Goal: Task Accomplishment & Management: Complete application form

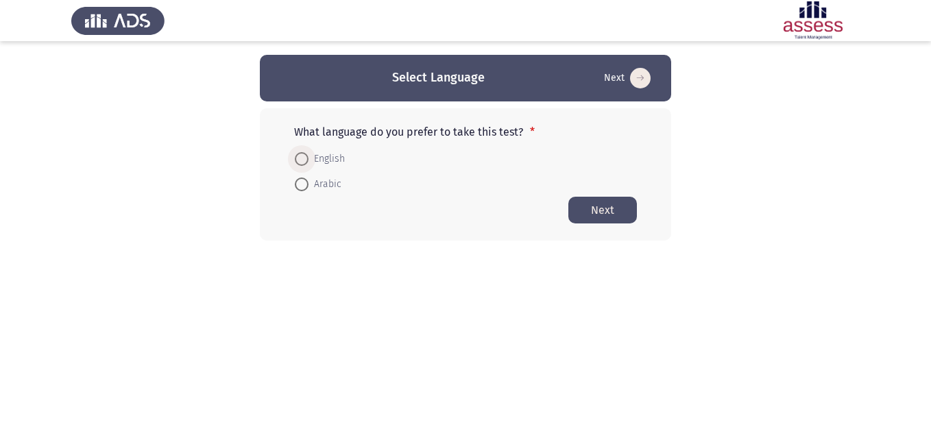
click at [302, 154] on span at bounding box center [302, 159] width 14 height 14
click at [302, 154] on input "English" at bounding box center [302, 159] width 14 height 14
radio input "true"
click at [618, 204] on button "Next" at bounding box center [603, 209] width 69 height 27
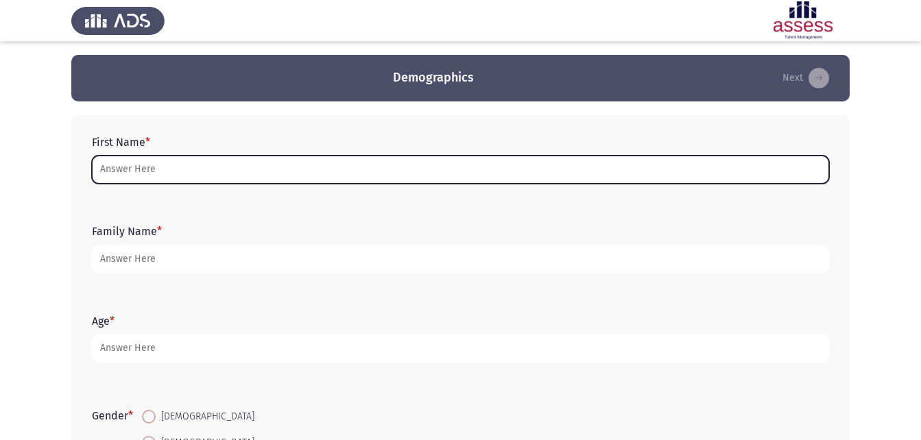
click at [201, 173] on input "First Name *" at bounding box center [460, 170] width 737 height 28
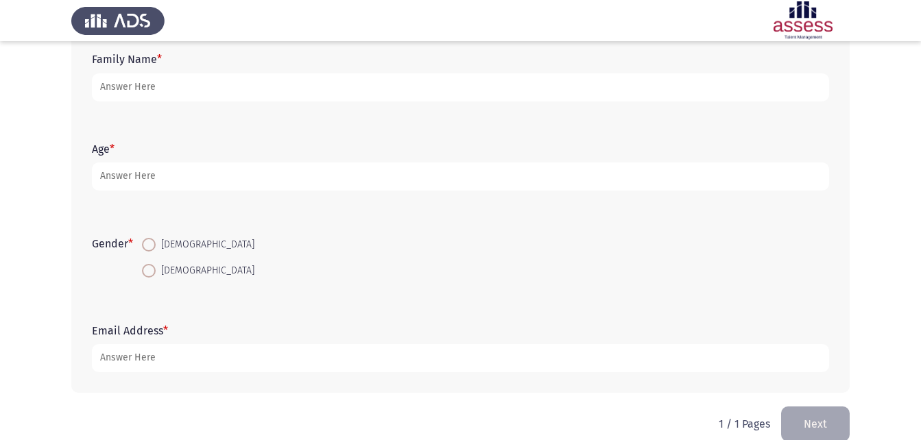
scroll to position [193, 0]
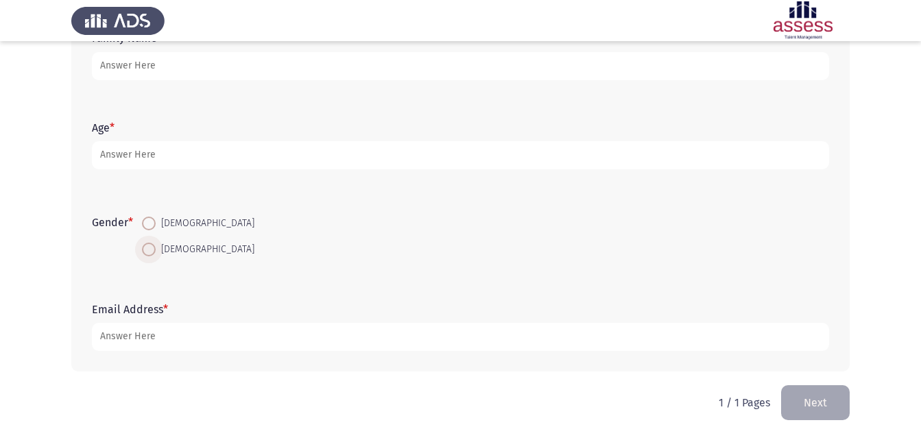
click at [151, 250] on span at bounding box center [149, 250] width 14 height 14
click at [151, 250] on input "[DEMOGRAPHIC_DATA]" at bounding box center [149, 250] width 14 height 14
radio input "true"
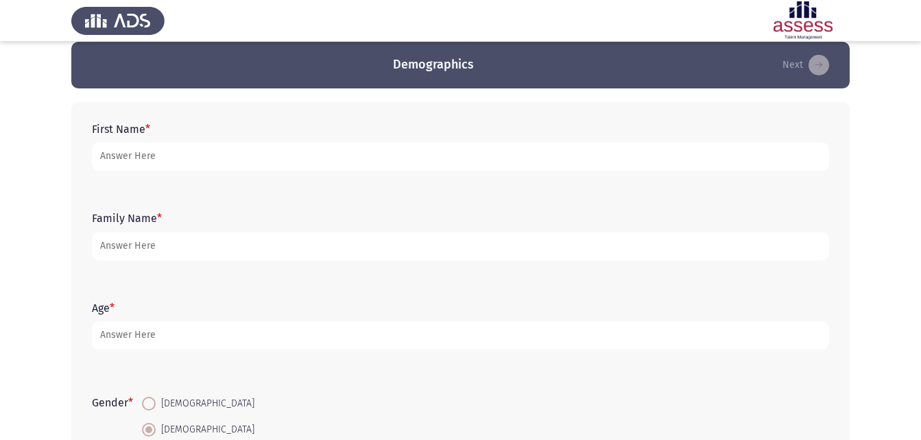
scroll to position [0, 0]
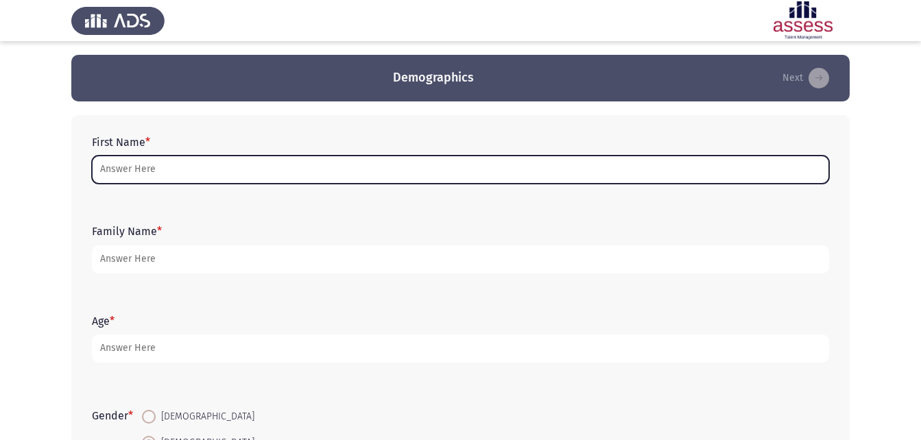
click at [191, 171] on input "First Name *" at bounding box center [460, 170] width 737 height 28
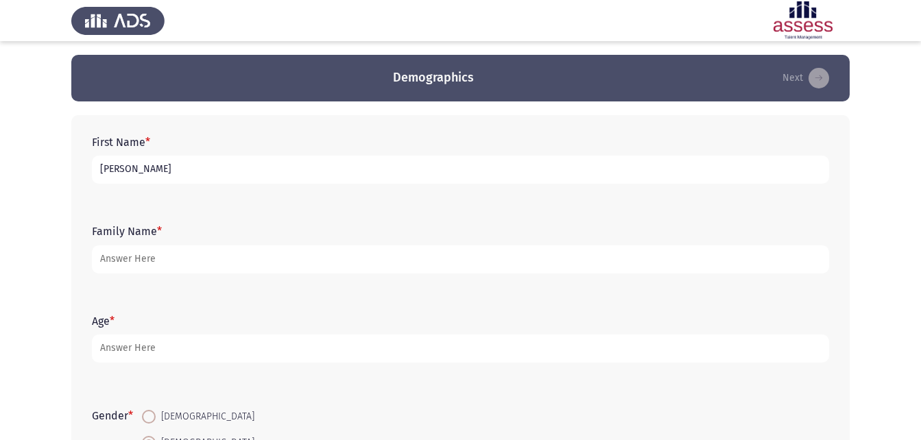
click at [143, 167] on input "[PERSON_NAME]" at bounding box center [460, 170] width 737 height 28
click at [175, 171] on input "[PERSON_NAME]" at bounding box center [460, 170] width 737 height 28
type input "[PERSON_NAME]"
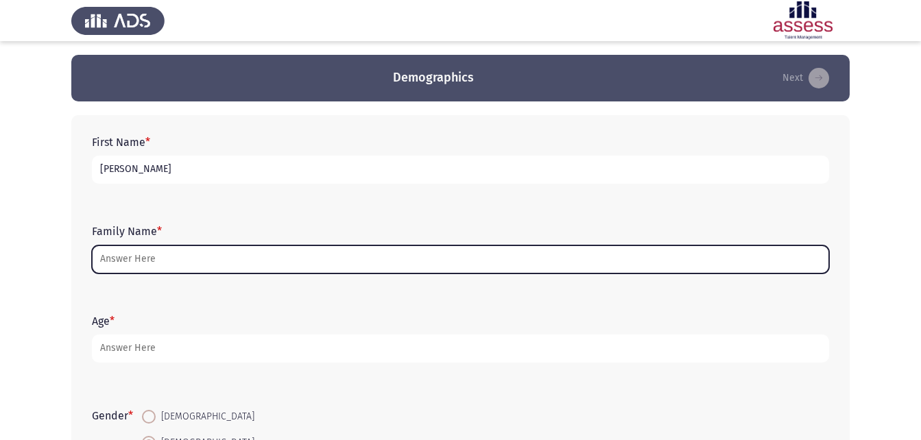
click at [136, 261] on input "Family Name *" at bounding box center [460, 260] width 737 height 28
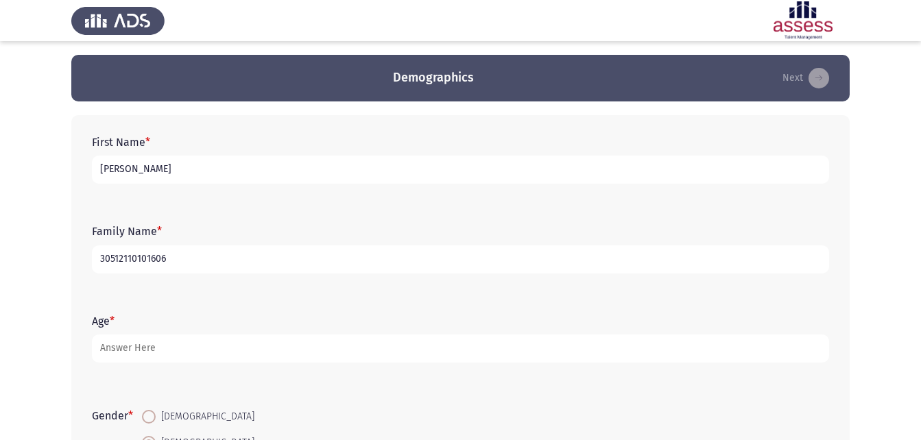
type input "30512110101606"
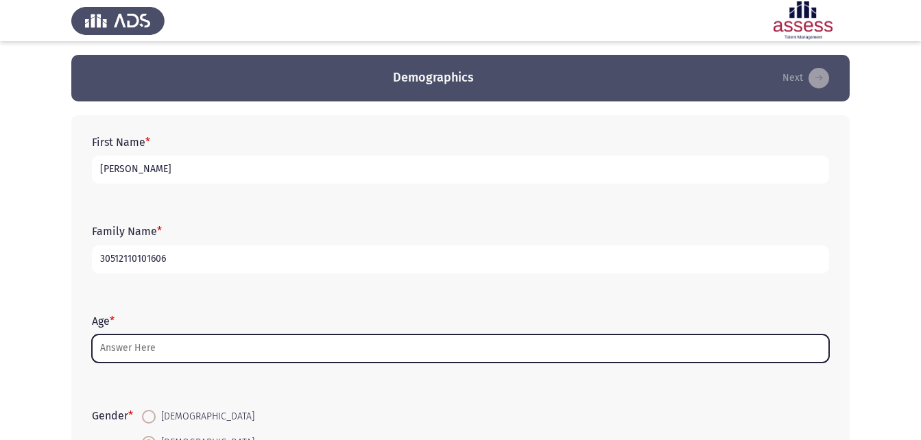
click at [176, 348] on input "Age *" at bounding box center [460, 349] width 737 height 28
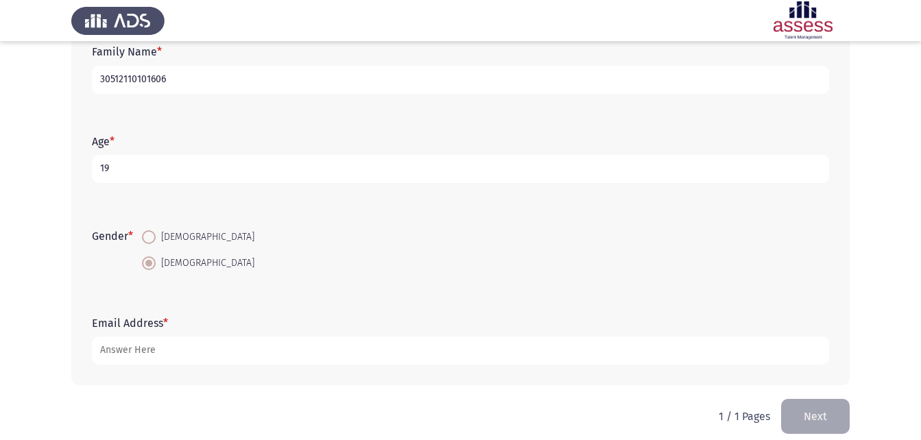
scroll to position [193, 0]
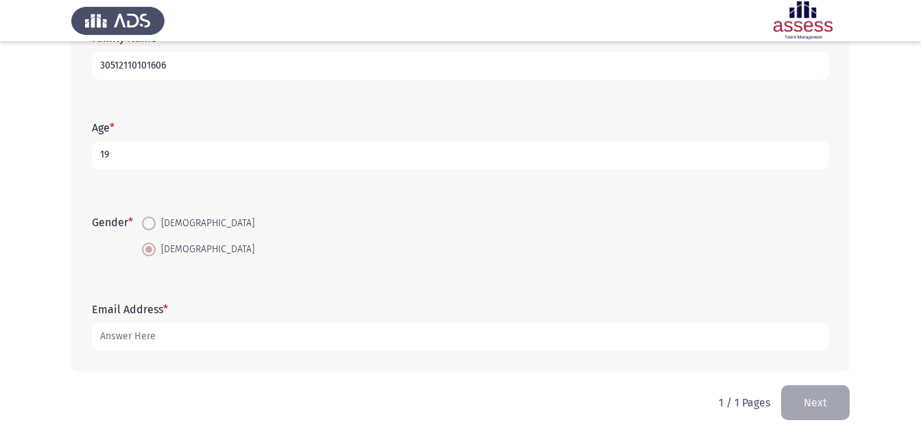
type input "19"
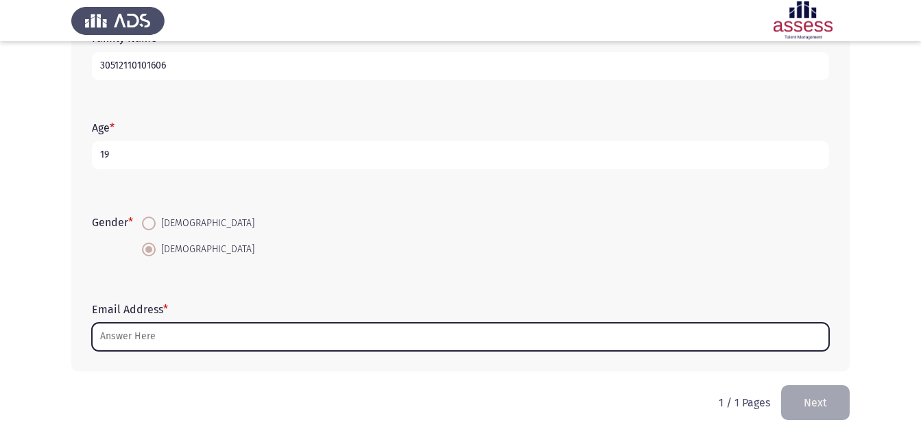
click at [139, 342] on input "Email Address *" at bounding box center [460, 337] width 737 height 28
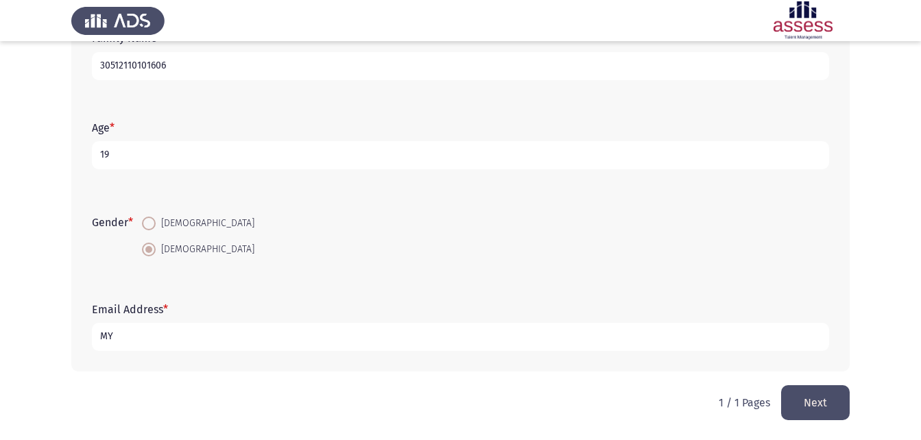
type input "M"
type input "[EMAIL_ADDRESS][DOMAIN_NAME]"
click at [802, 396] on button "Next" at bounding box center [815, 402] width 69 height 35
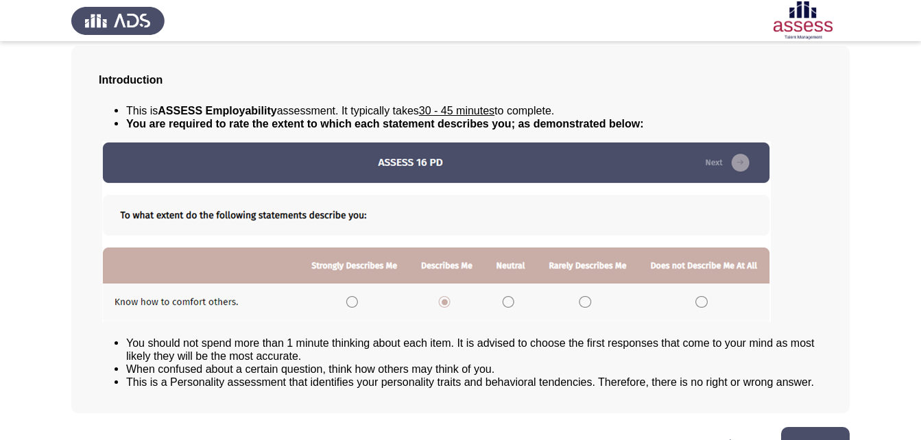
scroll to position [105, 0]
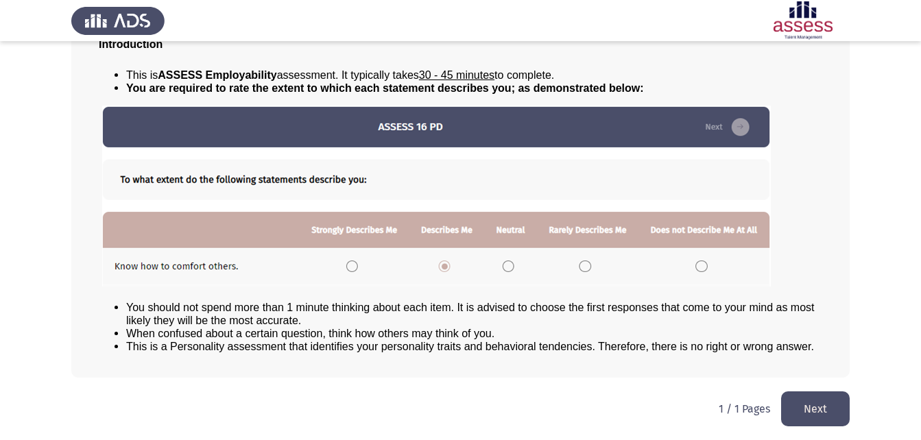
click at [818, 401] on button "Next" at bounding box center [815, 409] width 69 height 35
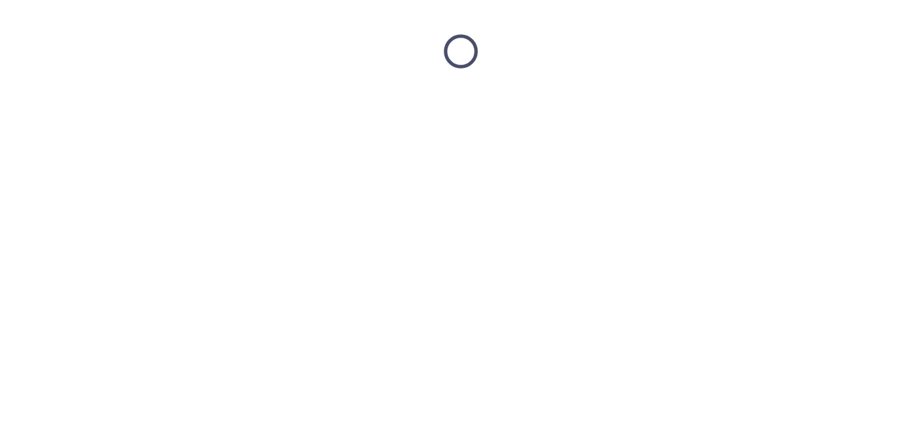
scroll to position [0, 0]
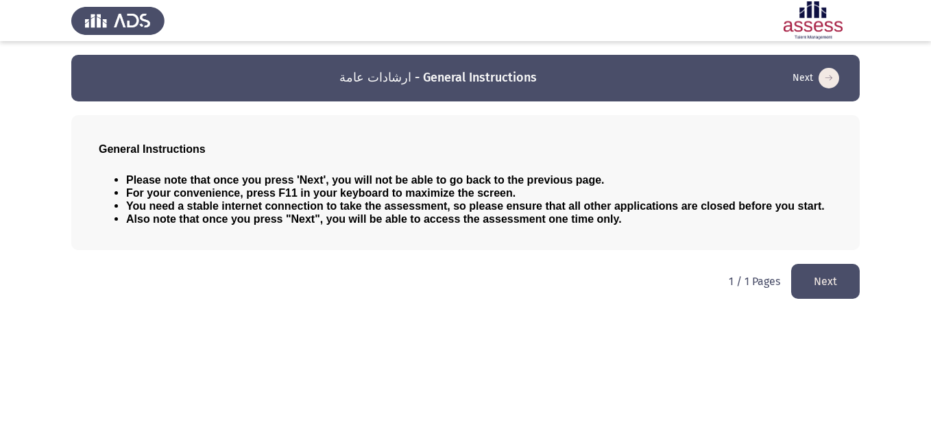
click at [829, 279] on button "Next" at bounding box center [825, 281] width 69 height 35
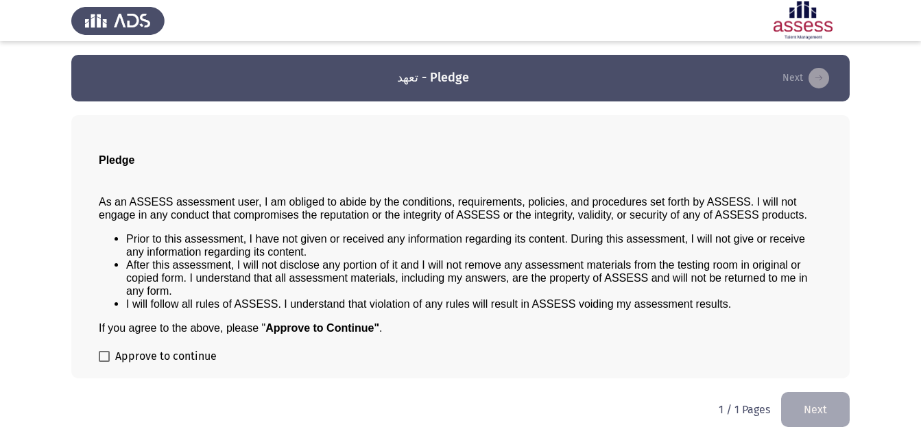
scroll to position [1, 0]
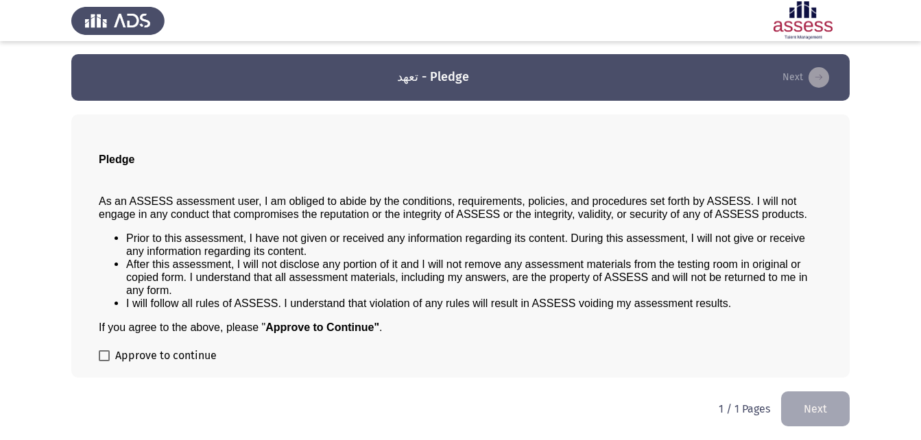
click at [99, 355] on span at bounding box center [104, 355] width 11 height 11
click at [104, 361] on input "Approve to continue" at bounding box center [104, 361] width 1 height 1
checkbox input "true"
click at [797, 401] on button "Next" at bounding box center [815, 409] width 69 height 35
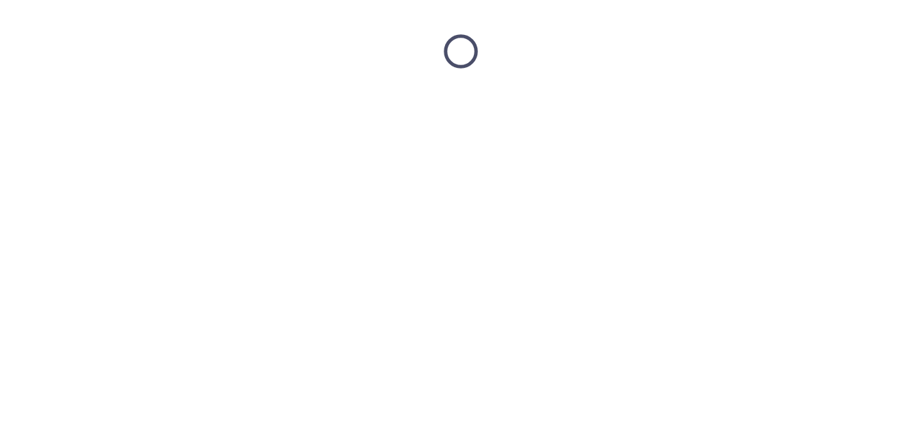
scroll to position [0, 0]
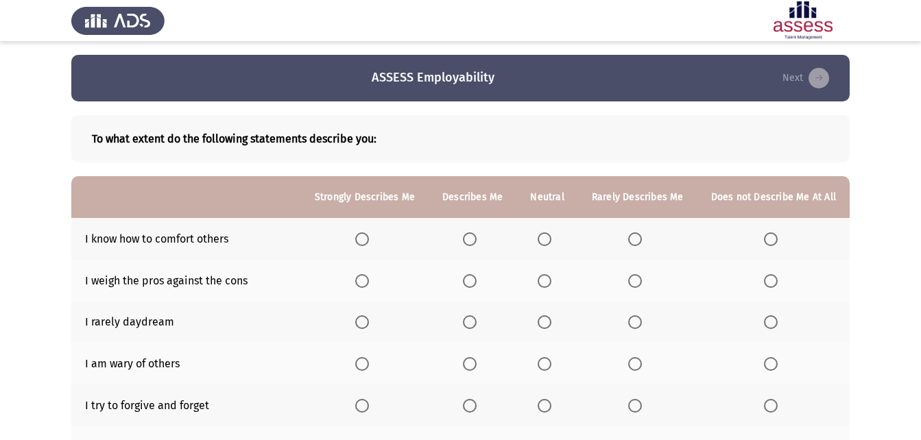
click at [547, 236] on span "Select an option" at bounding box center [545, 240] width 14 height 14
click at [547, 236] on input "Select an option" at bounding box center [545, 240] width 14 height 14
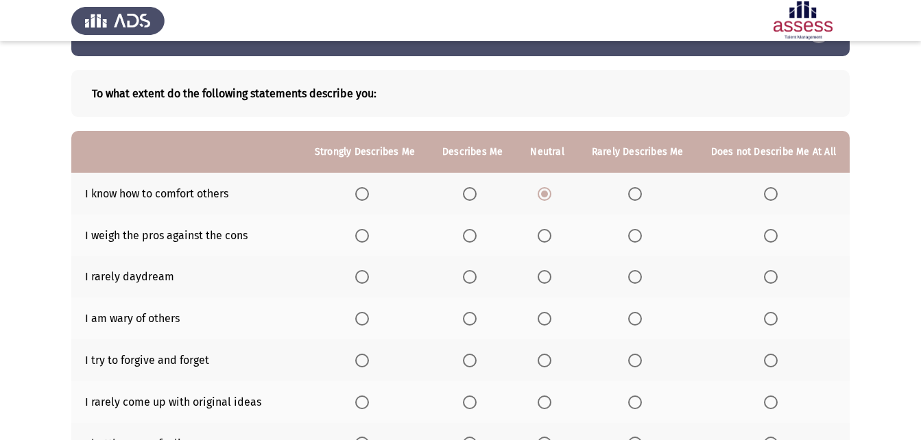
scroll to position [69, 0]
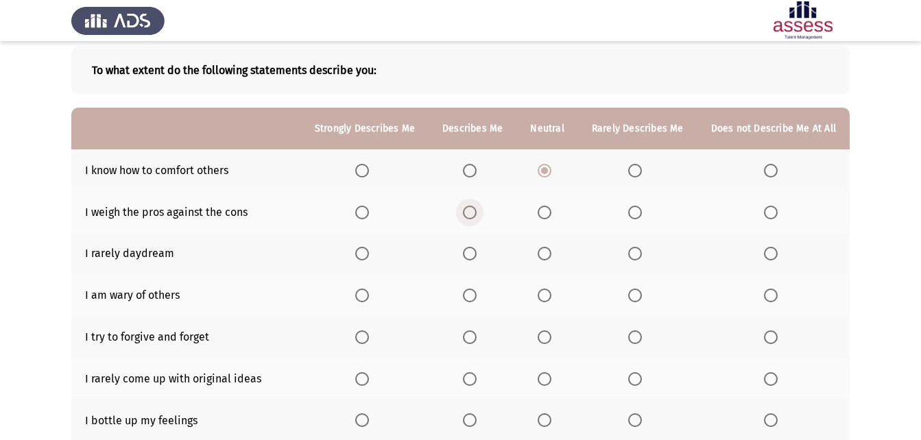
click at [472, 213] on span "Select an option" at bounding box center [470, 213] width 14 height 14
click at [472, 213] on input "Select an option" at bounding box center [470, 213] width 14 height 14
click at [766, 252] on span "Select an option" at bounding box center [771, 254] width 14 height 14
click at [766, 252] on input "Select an option" at bounding box center [771, 254] width 14 height 14
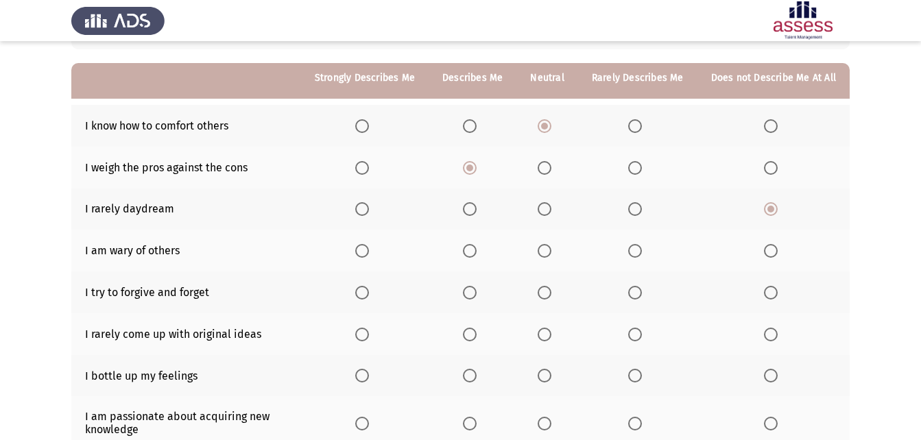
scroll to position [137, 0]
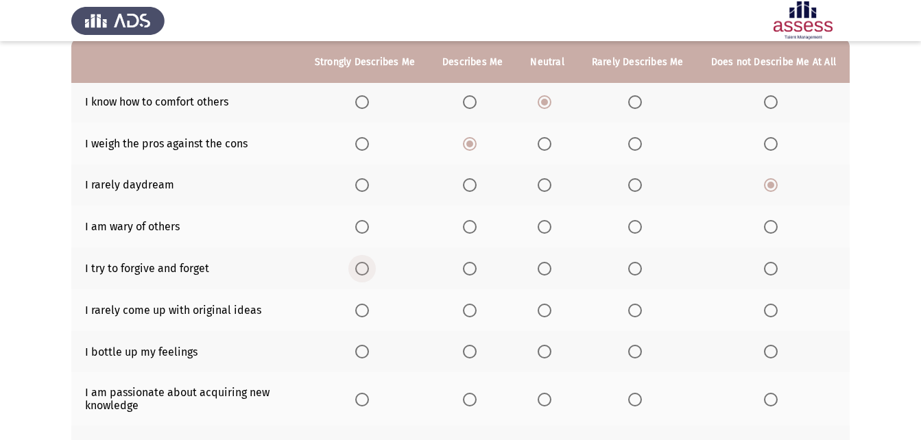
click at [362, 269] on span "Select an option" at bounding box center [362, 269] width 0 height 0
click at [368, 268] on input "Select an option" at bounding box center [362, 269] width 14 height 14
click at [632, 311] on span "Select an option" at bounding box center [635, 311] width 14 height 14
click at [632, 311] on input "Select an option" at bounding box center [635, 311] width 14 height 14
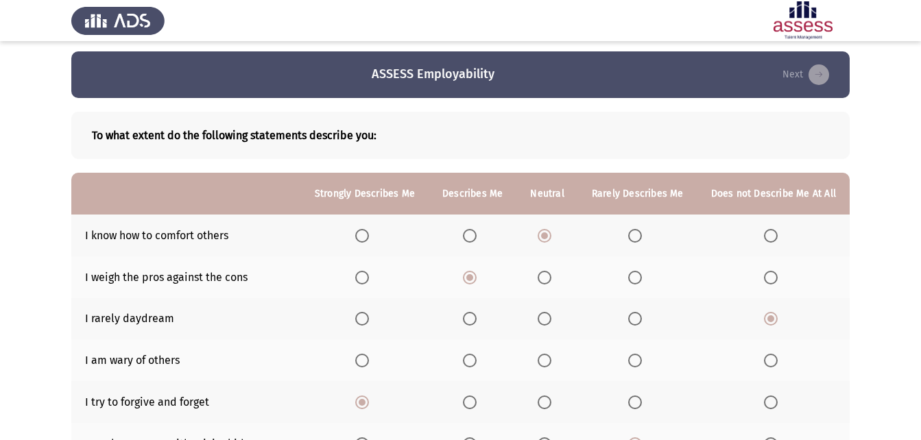
scroll to position [0, 0]
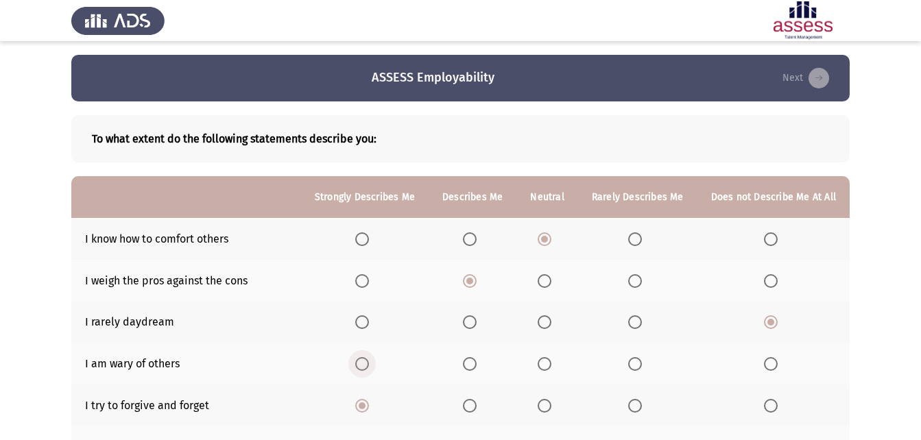
click at [368, 365] on span "Select an option" at bounding box center [362, 364] width 14 height 14
click at [368, 365] on input "Select an option" at bounding box center [362, 364] width 14 height 14
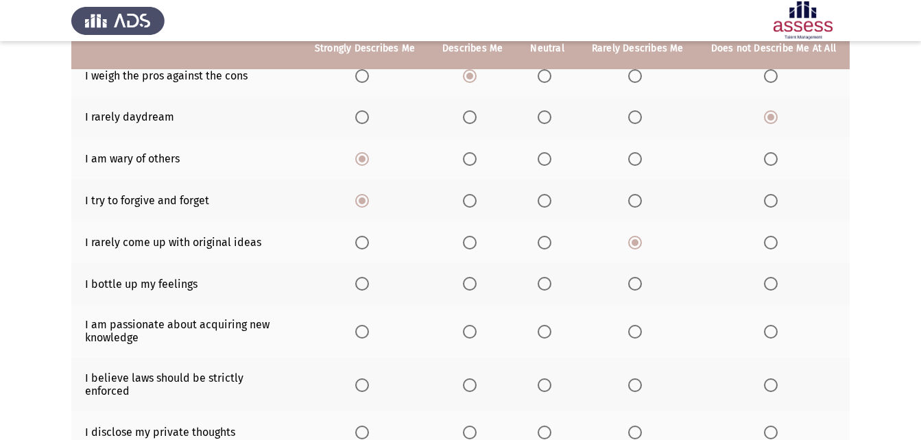
scroll to position [206, 0]
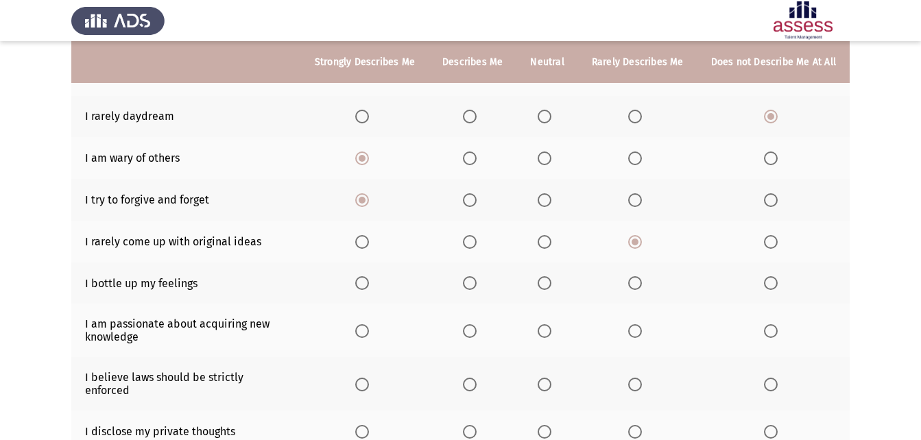
click at [476, 287] on span "Select an option" at bounding box center [470, 283] width 14 height 14
click at [476, 287] on input "Select an option" at bounding box center [470, 283] width 14 height 14
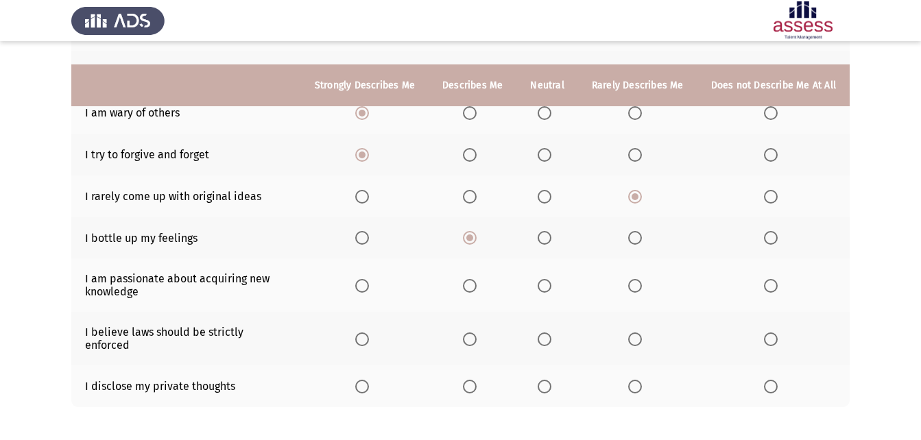
scroll to position [274, 0]
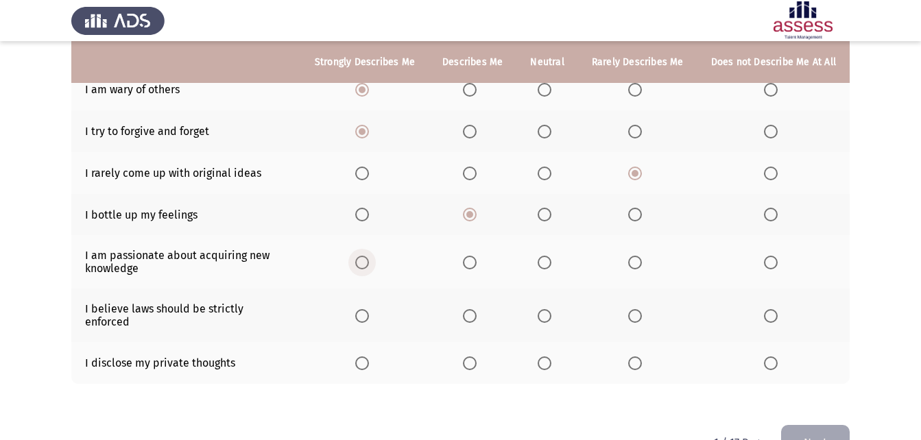
click at [364, 263] on span "Select an option" at bounding box center [362, 263] width 14 height 14
click at [364, 263] on input "Select an option" at bounding box center [362, 263] width 14 height 14
click at [472, 311] on span "Select an option" at bounding box center [470, 316] width 14 height 14
click at [472, 311] on input "Select an option" at bounding box center [470, 316] width 14 height 14
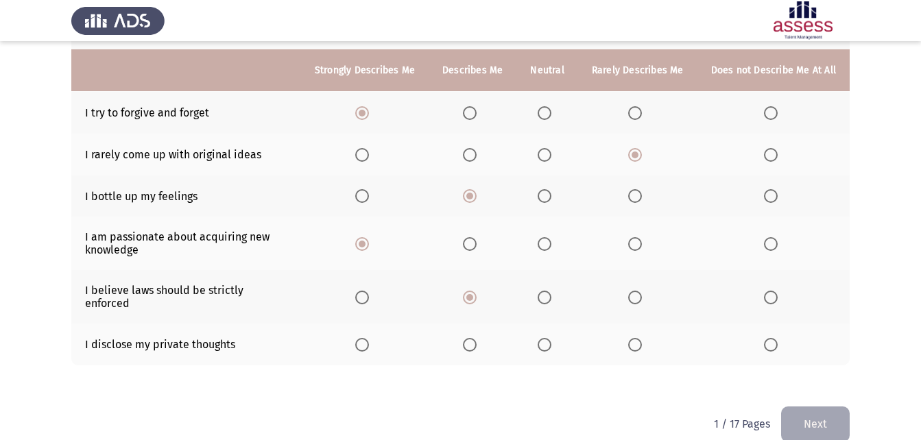
scroll to position [302, 0]
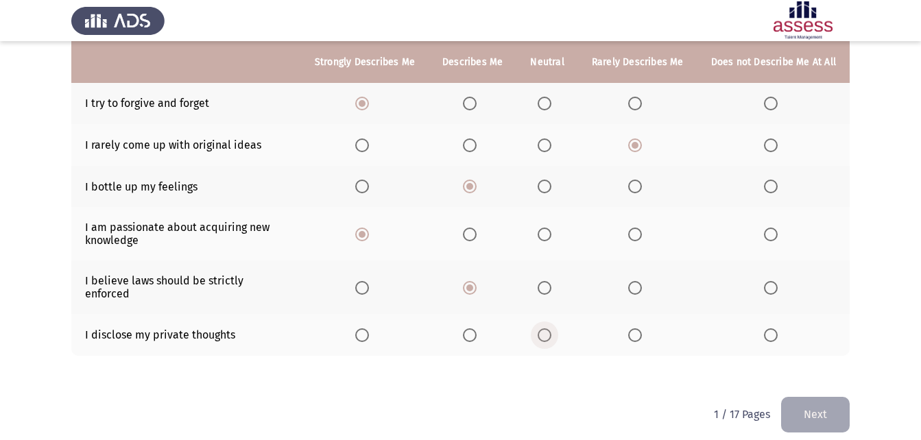
click at [544, 329] on span "Select an option" at bounding box center [545, 336] width 14 height 14
click at [544, 329] on input "Select an option" at bounding box center [545, 336] width 14 height 14
click at [817, 397] on button "Next" at bounding box center [815, 414] width 69 height 35
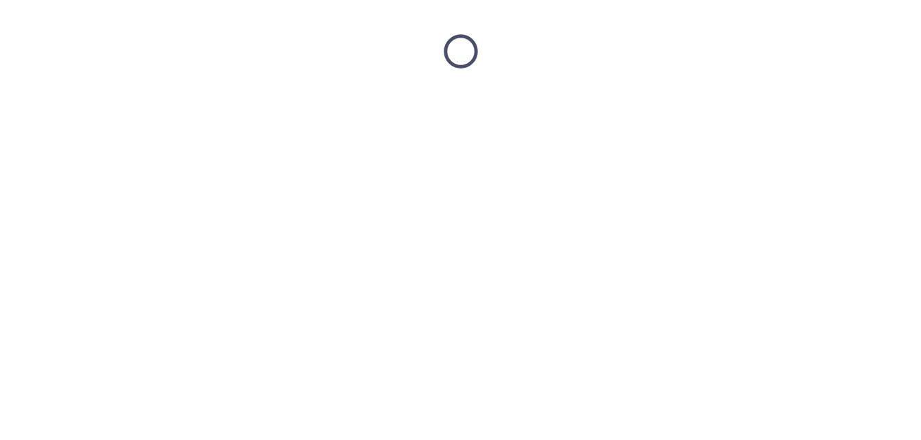
scroll to position [0, 0]
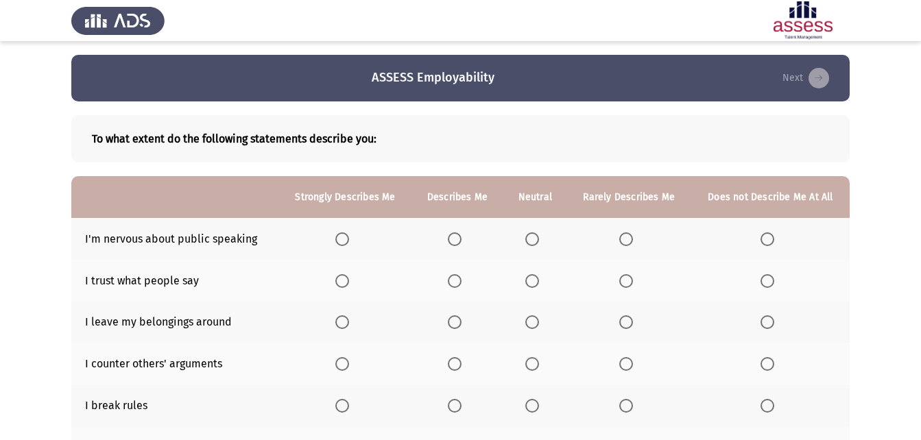
click at [628, 236] on span "Select an option" at bounding box center [626, 240] width 14 height 14
click at [628, 236] on input "Select an option" at bounding box center [626, 240] width 14 height 14
click at [532, 281] on span "Select an option" at bounding box center [532, 281] width 14 height 14
click at [532, 281] on input "Select an option" at bounding box center [532, 281] width 14 height 14
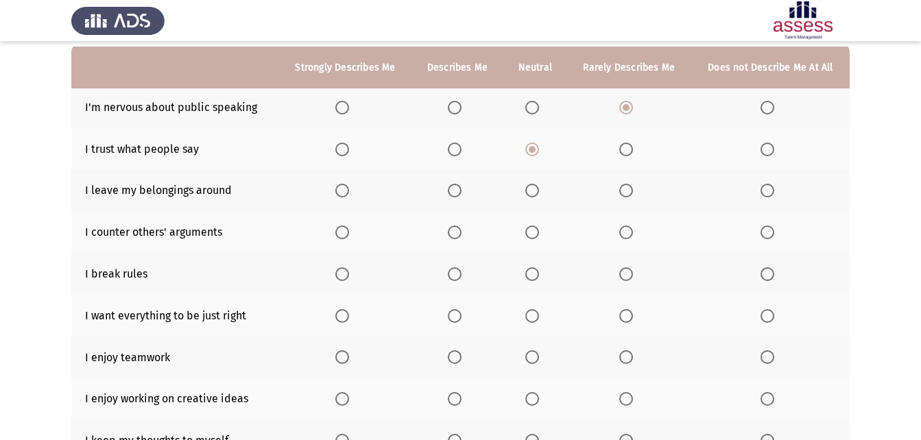
scroll to position [137, 0]
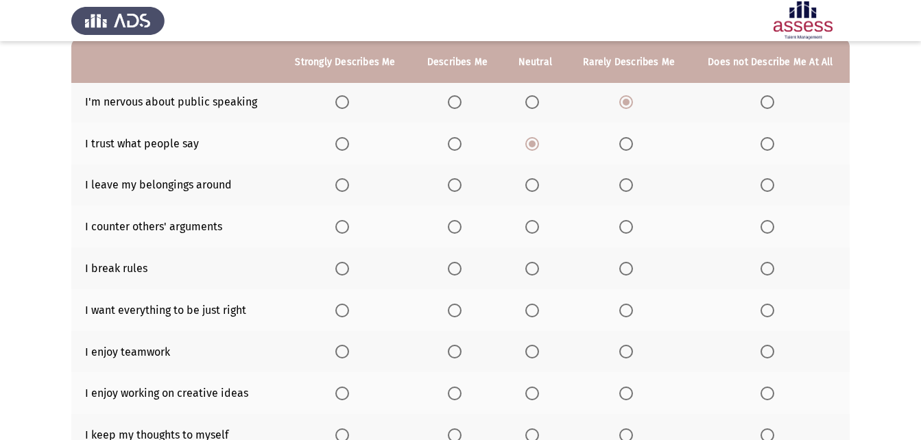
click at [765, 274] on span "Select an option" at bounding box center [768, 269] width 14 height 14
click at [765, 274] on input "Select an option" at bounding box center [768, 269] width 14 height 14
click at [346, 308] on span "Select an option" at bounding box center [342, 311] width 14 height 14
click at [346, 308] on input "Select an option" at bounding box center [342, 311] width 14 height 14
click at [345, 351] on span "Select an option" at bounding box center [342, 352] width 14 height 14
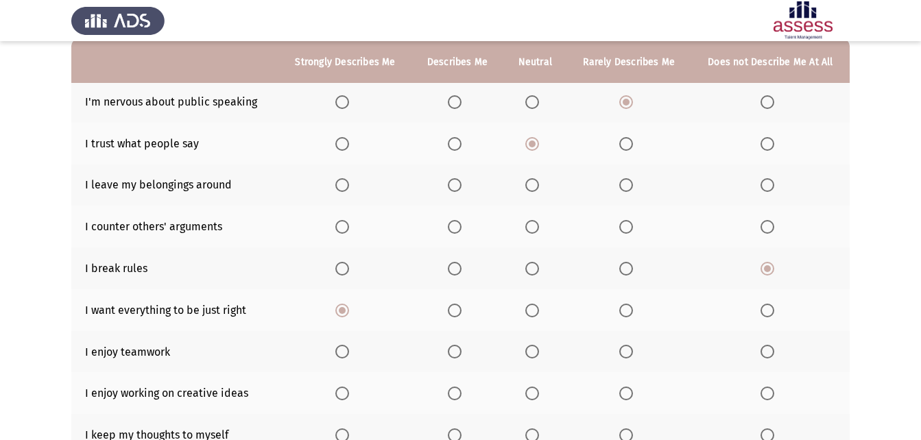
click at [345, 351] on input "Select an option" at bounding box center [342, 352] width 14 height 14
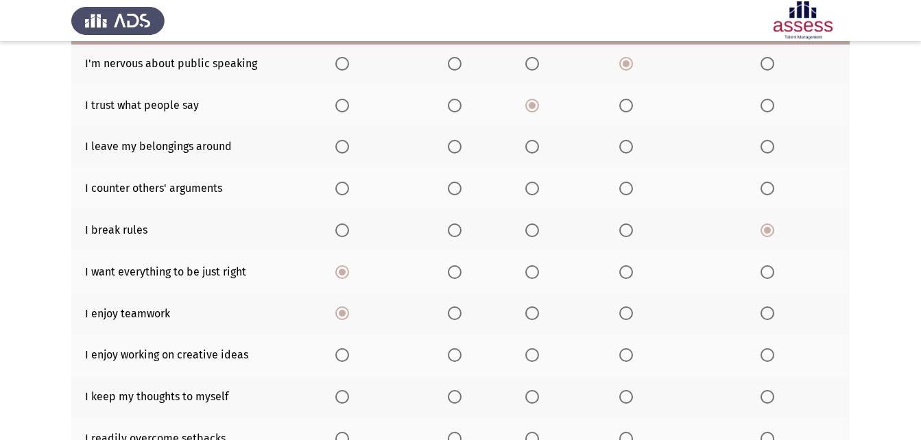
scroll to position [206, 0]
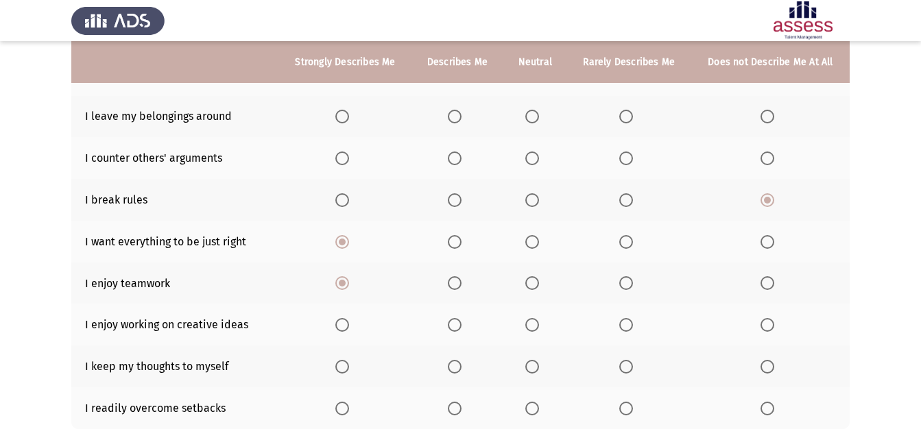
click at [346, 321] on span "Select an option" at bounding box center [342, 325] width 14 height 14
click at [346, 321] on input "Select an option" at bounding box center [342, 325] width 14 height 14
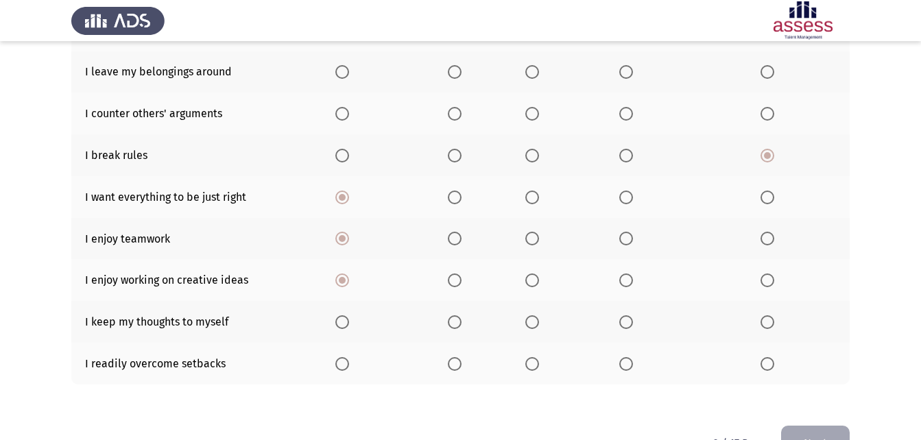
scroll to position [274, 0]
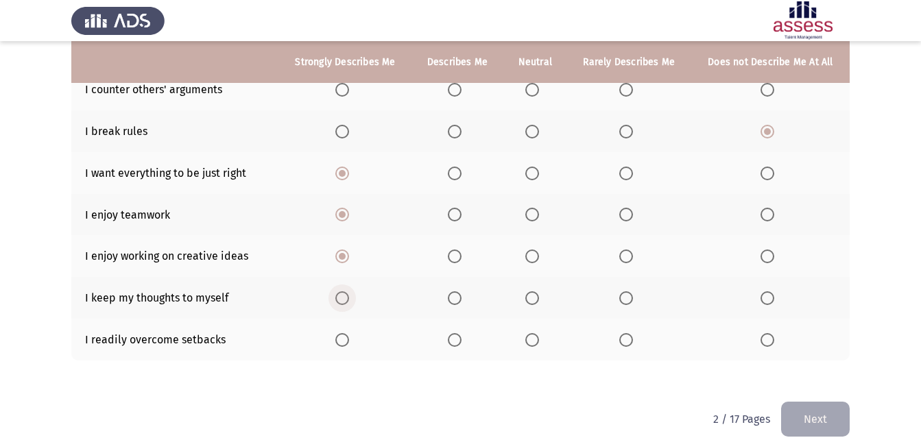
click at [342, 298] on span "Select an option" at bounding box center [342, 298] width 14 height 14
click at [342, 298] on input "Select an option" at bounding box center [342, 298] width 14 height 14
click at [530, 341] on span "Select an option" at bounding box center [532, 340] width 14 height 14
click at [530, 341] on input "Select an option" at bounding box center [532, 340] width 14 height 14
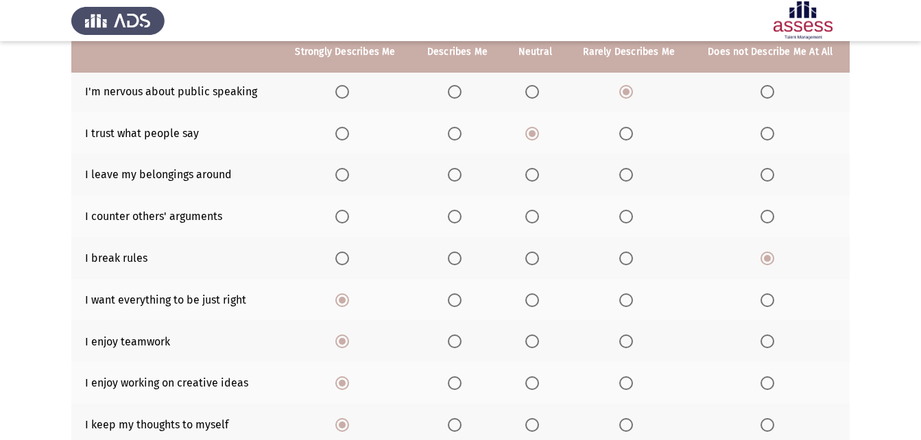
scroll to position [137, 0]
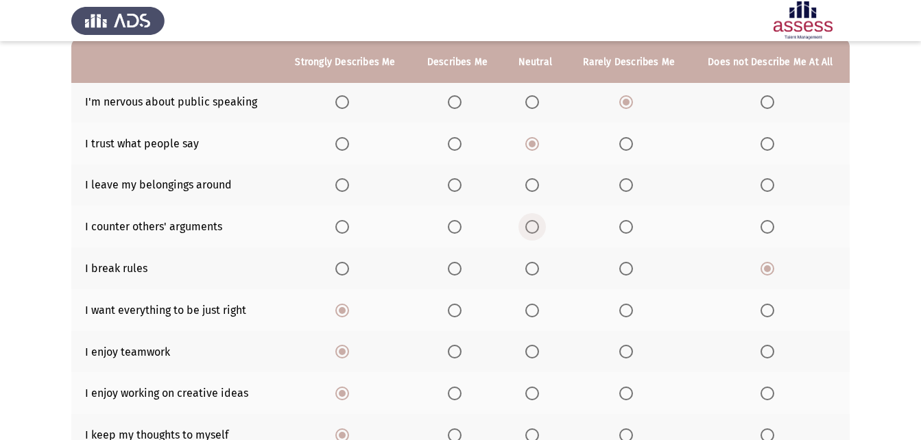
click at [527, 228] on span "Select an option" at bounding box center [532, 227] width 14 height 14
click at [527, 228] on input "Select an option" at bounding box center [532, 227] width 14 height 14
click at [533, 187] on span "Select an option" at bounding box center [532, 185] width 14 height 14
click at [533, 187] on input "Select an option" at bounding box center [532, 185] width 14 height 14
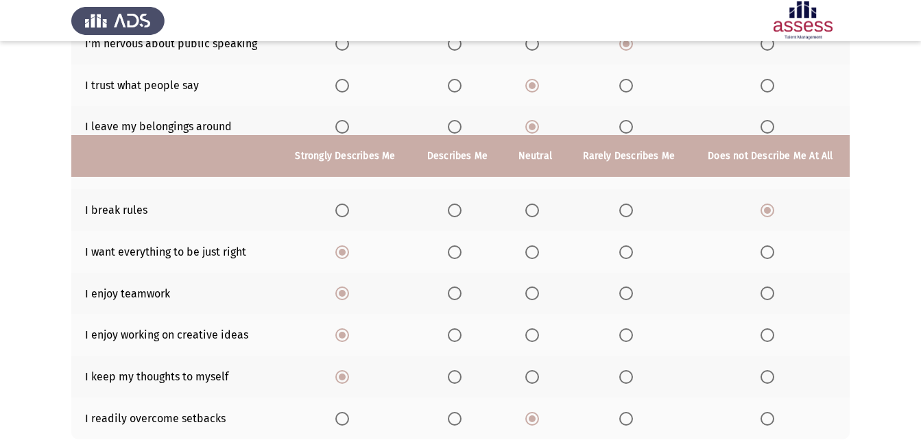
scroll to position [291, 0]
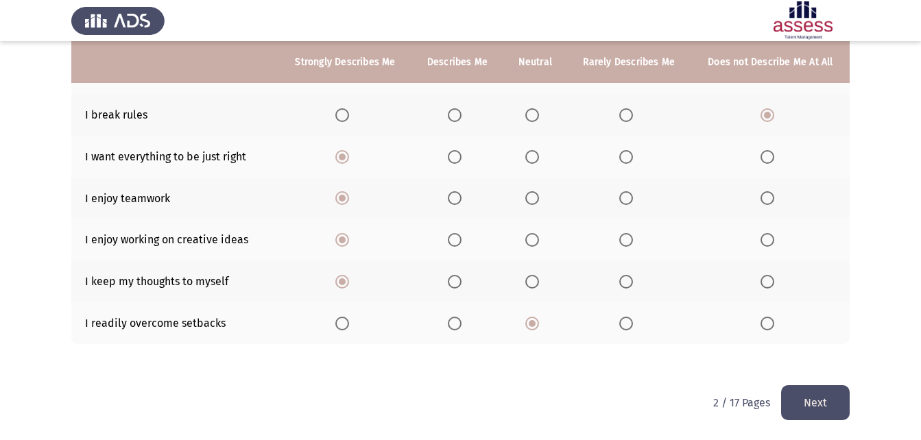
click at [814, 403] on button "Next" at bounding box center [815, 402] width 69 height 35
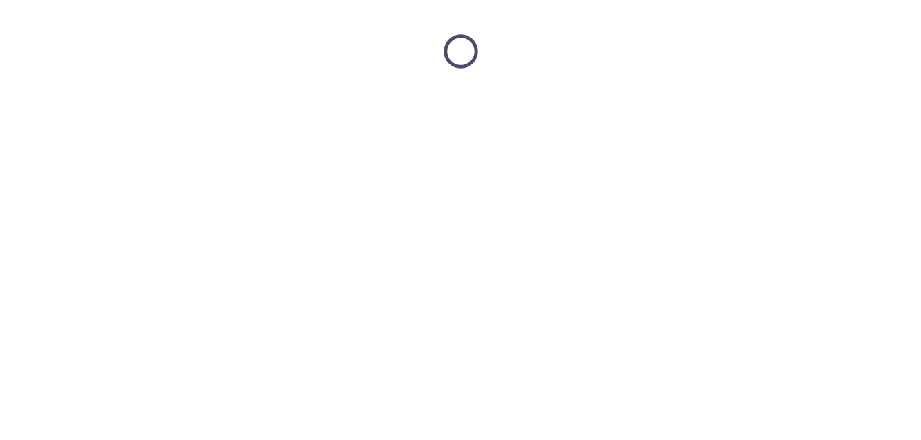
scroll to position [0, 0]
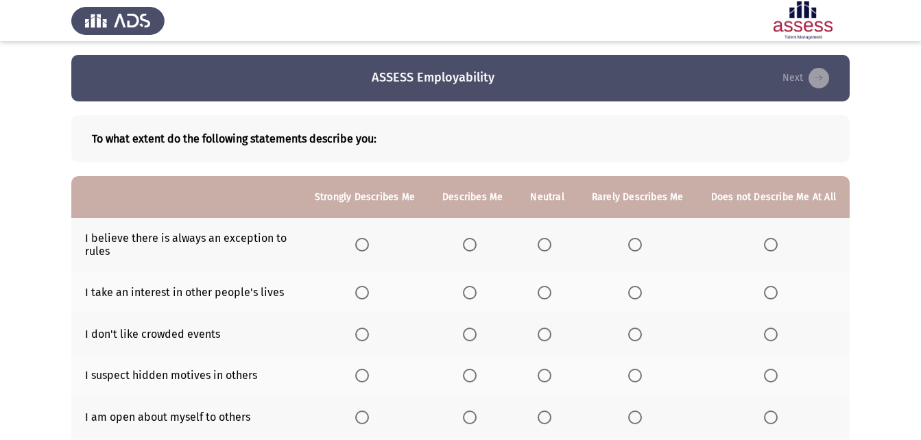
click at [362, 245] on span "Select an option" at bounding box center [362, 245] width 0 height 0
click at [369, 244] on input "Select an option" at bounding box center [362, 245] width 14 height 14
click at [773, 299] on span "Select an option" at bounding box center [771, 293] width 14 height 14
click at [773, 299] on input "Select an option" at bounding box center [771, 293] width 14 height 14
click at [635, 337] on span "Select an option" at bounding box center [635, 335] width 14 height 14
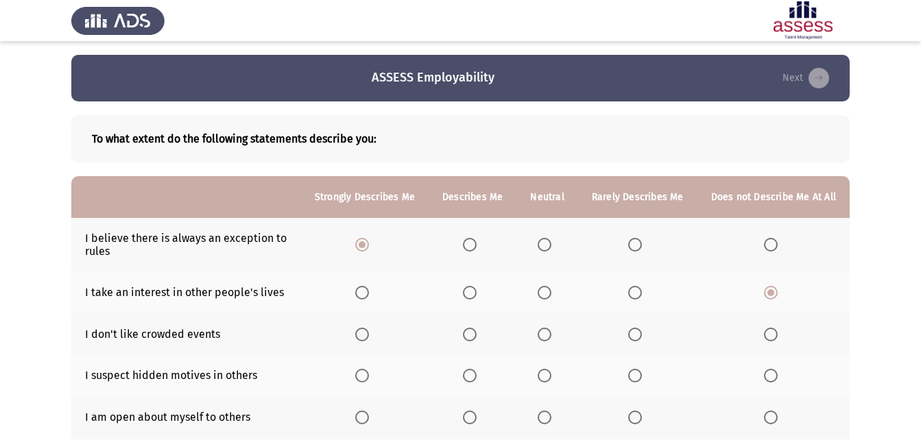
click at [635, 337] on input "Select an option" at bounding box center [635, 335] width 14 height 14
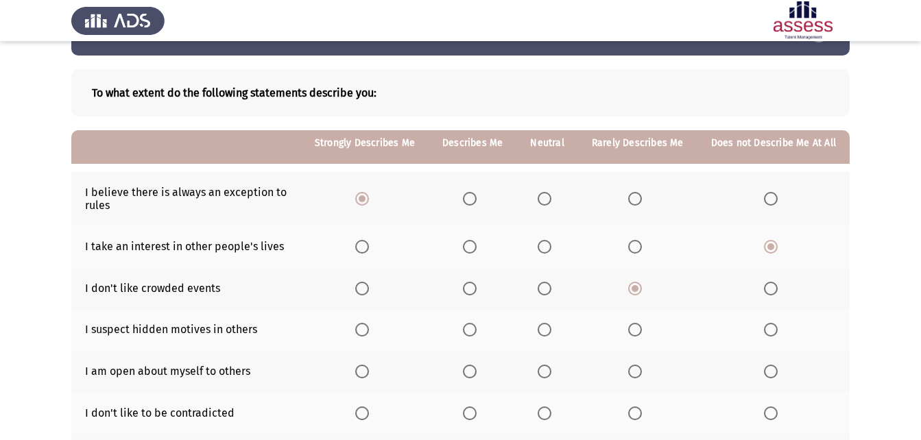
scroll to position [137, 0]
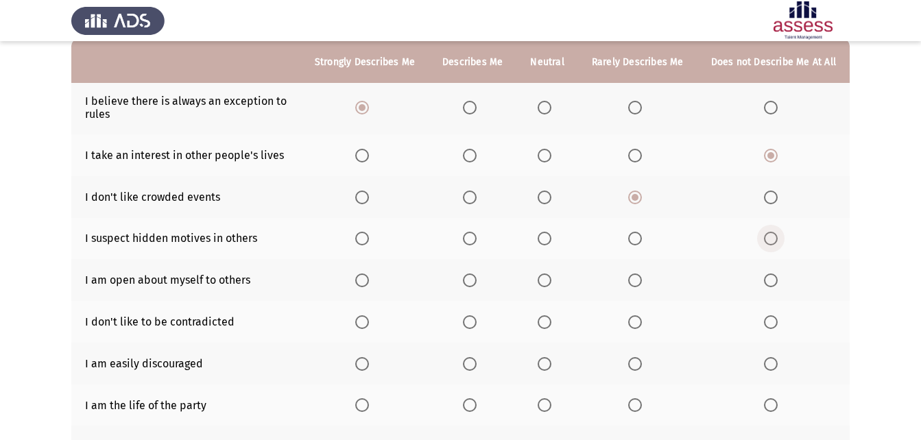
click at [769, 240] on span "Select an option" at bounding box center [771, 239] width 14 height 14
click at [769, 240] on input "Select an option" at bounding box center [771, 239] width 14 height 14
click at [776, 281] on span "Select an option" at bounding box center [771, 281] width 14 height 14
click at [776, 281] on input "Select an option" at bounding box center [771, 281] width 14 height 14
click at [551, 320] on span "Select an option" at bounding box center [545, 323] width 14 height 14
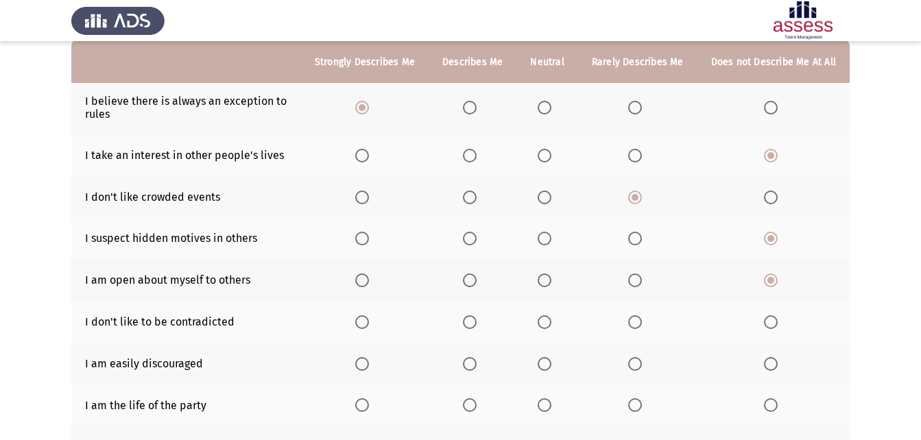
click at [551, 320] on input "Select an option" at bounding box center [545, 323] width 14 height 14
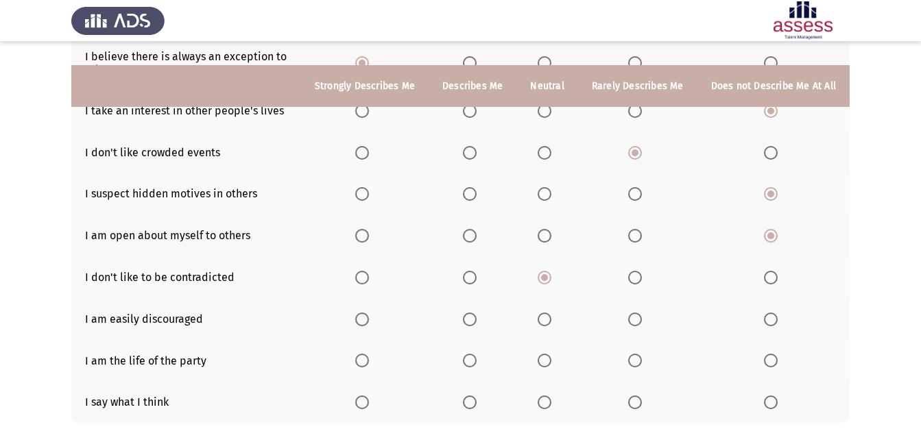
scroll to position [206, 0]
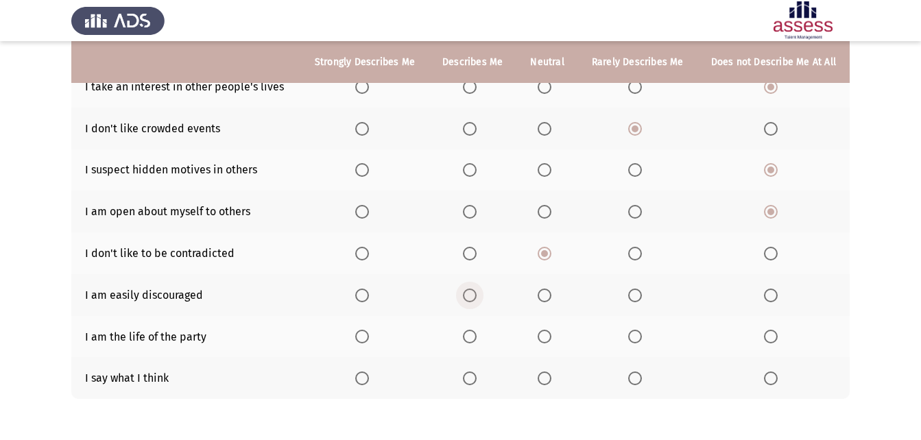
click at [471, 294] on span "Select an option" at bounding box center [470, 296] width 14 height 14
click at [471, 294] on input "Select an option" at bounding box center [470, 296] width 14 height 14
click at [475, 341] on span "Select an option" at bounding box center [470, 337] width 14 height 14
click at [475, 341] on input "Select an option" at bounding box center [470, 337] width 14 height 14
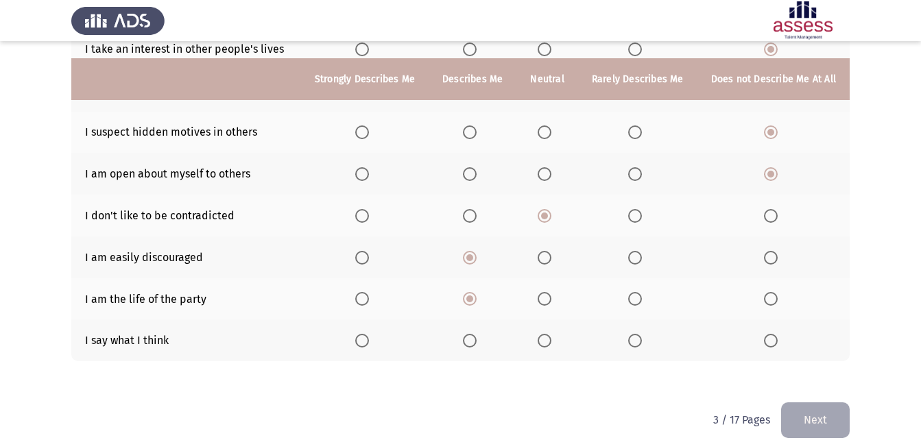
scroll to position [261, 0]
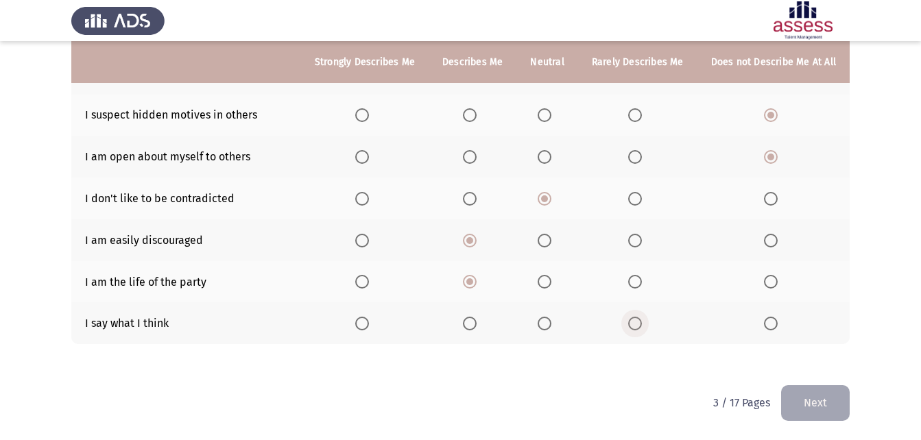
click at [637, 327] on span "Select an option" at bounding box center [635, 324] width 14 height 14
click at [637, 327] on input "Select an option" at bounding box center [635, 324] width 14 height 14
click at [805, 401] on button "Next" at bounding box center [815, 402] width 69 height 35
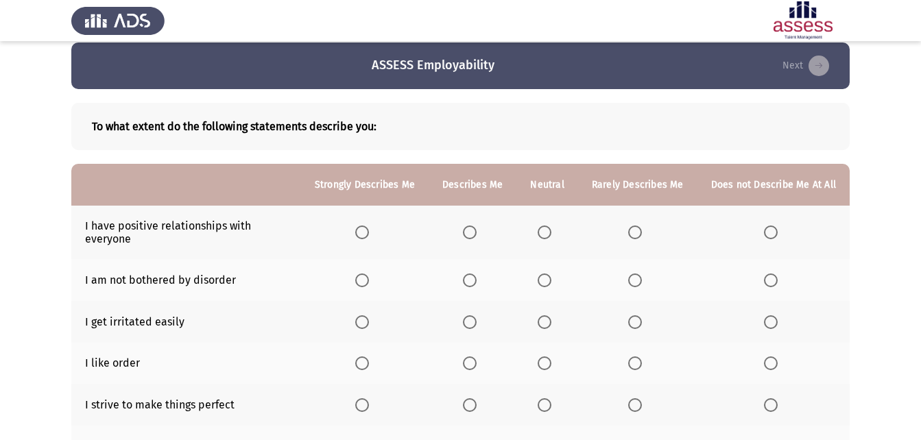
scroll to position [0, 0]
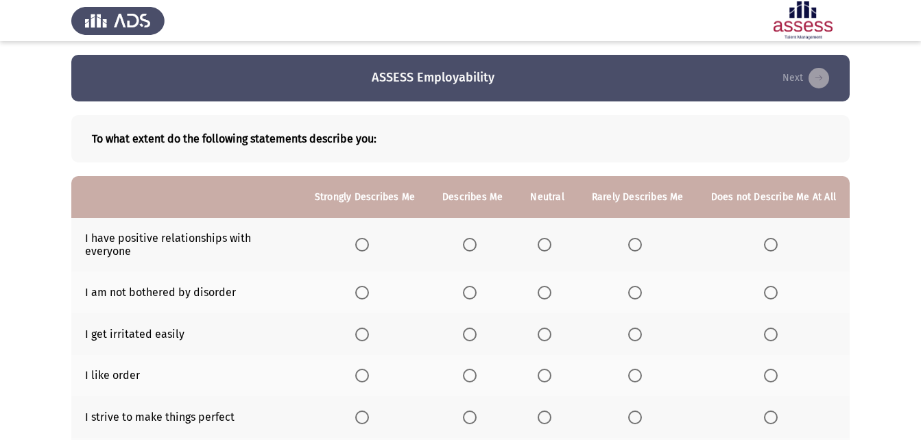
click at [366, 246] on span "Select an option" at bounding box center [362, 245] width 14 height 14
click at [366, 246] on input "Select an option" at bounding box center [362, 245] width 14 height 14
click at [366, 296] on span "Select an option" at bounding box center [362, 293] width 14 height 14
click at [366, 296] on input "Select an option" at bounding box center [362, 293] width 14 height 14
click at [547, 291] on span "Select an option" at bounding box center [545, 293] width 14 height 14
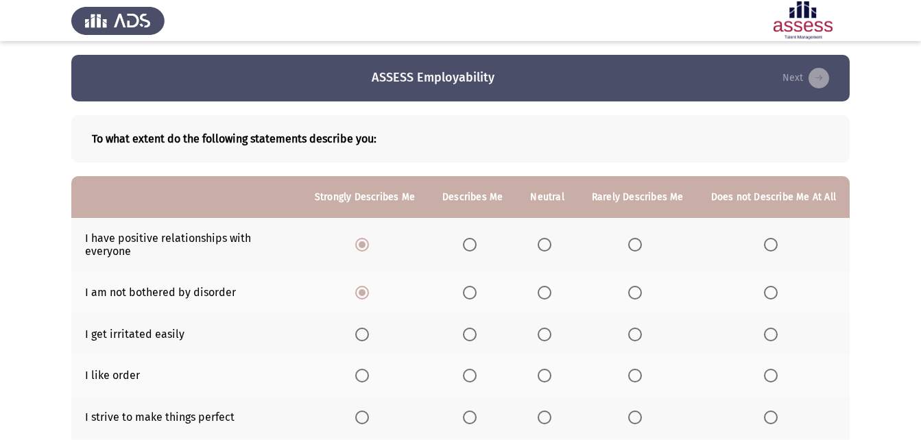
click at [547, 291] on input "Select an option" at bounding box center [545, 293] width 14 height 14
click at [629, 333] on th at bounding box center [637, 334] width 119 height 42
click at [633, 332] on span "Select an option" at bounding box center [635, 335] width 14 height 14
click at [633, 332] on input "Select an option" at bounding box center [635, 335] width 14 height 14
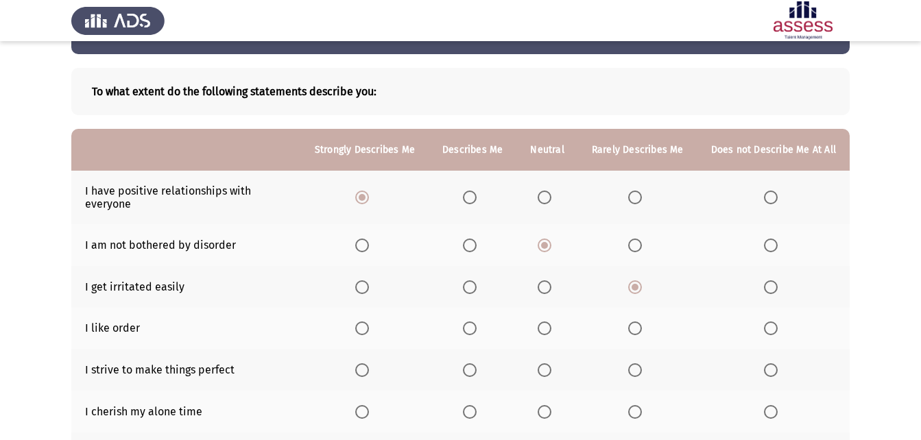
scroll to position [69, 0]
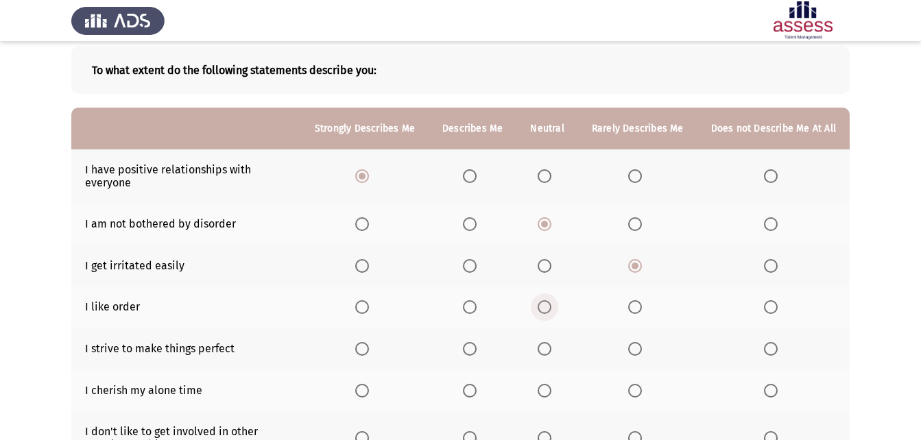
click at [547, 305] on span "Select an option" at bounding box center [545, 307] width 14 height 14
click at [547, 305] on input "Select an option" at bounding box center [545, 307] width 14 height 14
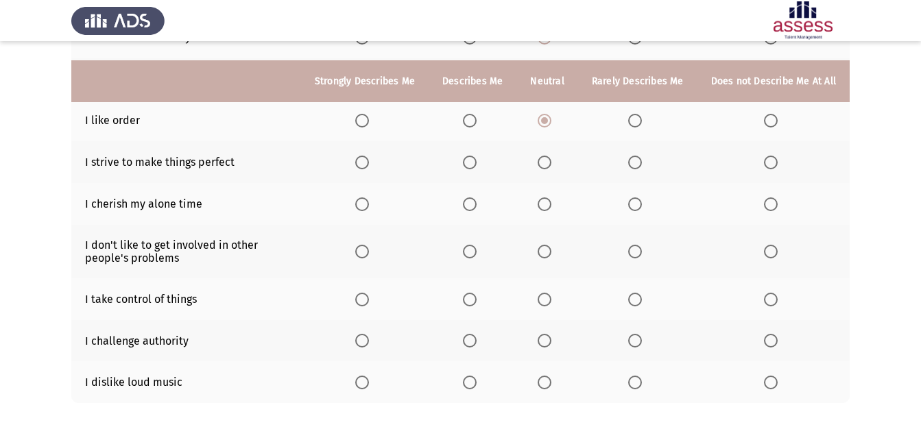
scroll to position [274, 0]
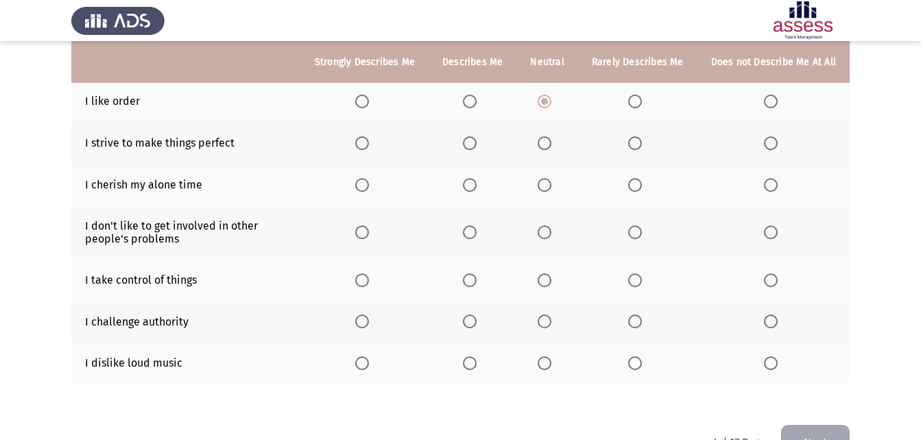
click at [367, 139] on span "Select an option" at bounding box center [362, 143] width 14 height 14
click at [367, 139] on input "Select an option" at bounding box center [362, 143] width 14 height 14
click at [369, 187] on span "Select an option" at bounding box center [362, 185] width 14 height 14
click at [369, 187] on input "Select an option" at bounding box center [362, 185] width 14 height 14
click at [476, 185] on span "Select an option" at bounding box center [470, 185] width 14 height 14
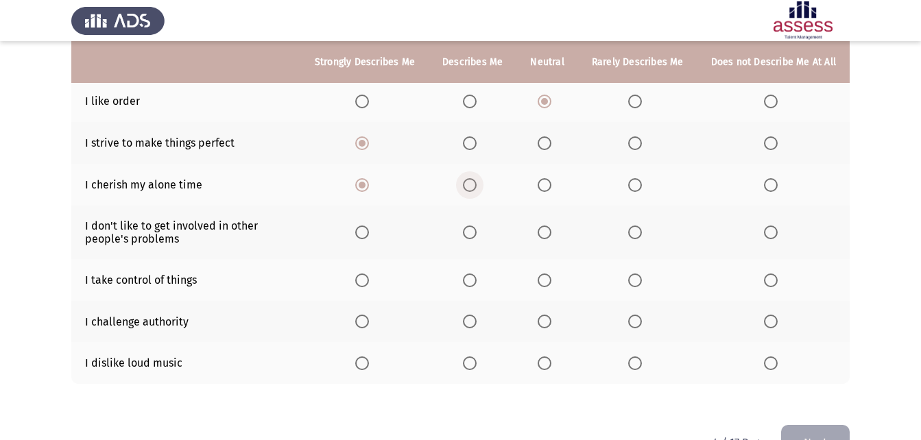
click at [476, 185] on input "Select an option" at bounding box center [470, 185] width 14 height 14
click at [642, 235] on span "Select an option" at bounding box center [635, 233] width 14 height 14
click at [642, 235] on input "Select an option" at bounding box center [635, 233] width 14 height 14
click at [771, 230] on span "Select an option" at bounding box center [771, 233] width 14 height 14
click at [771, 230] on input "Select an option" at bounding box center [771, 233] width 14 height 14
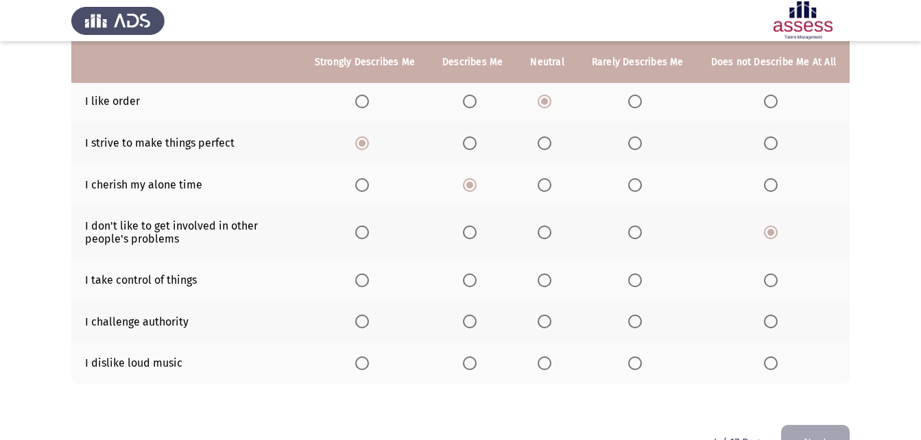
click at [368, 278] on span "Select an option" at bounding box center [362, 281] width 14 height 14
click at [368, 278] on input "Select an option" at bounding box center [362, 281] width 14 height 14
click at [368, 360] on span "Select an option" at bounding box center [362, 364] width 14 height 14
click at [368, 360] on input "Select an option" at bounding box center [362, 364] width 14 height 14
click at [475, 326] on span "Select an option" at bounding box center [470, 322] width 14 height 14
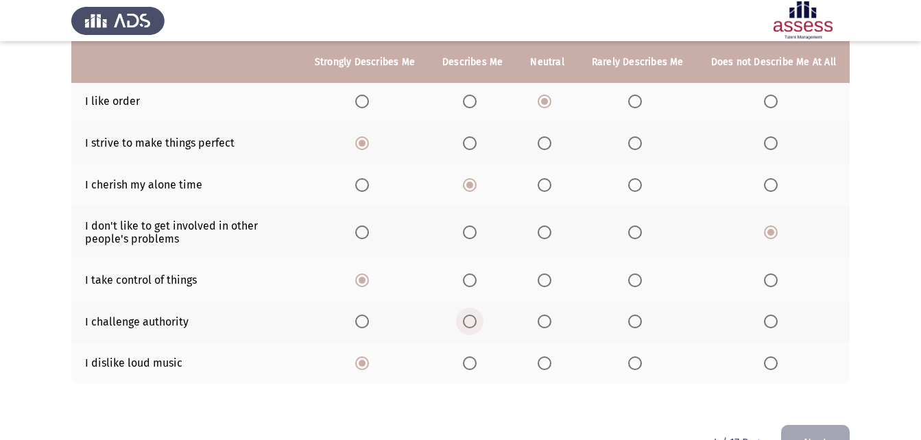
click at [475, 326] on input "Select an option" at bounding box center [470, 322] width 14 height 14
click at [548, 324] on span "Select an option" at bounding box center [545, 322] width 14 height 14
click at [548, 324] on input "Select an option" at bounding box center [545, 322] width 14 height 14
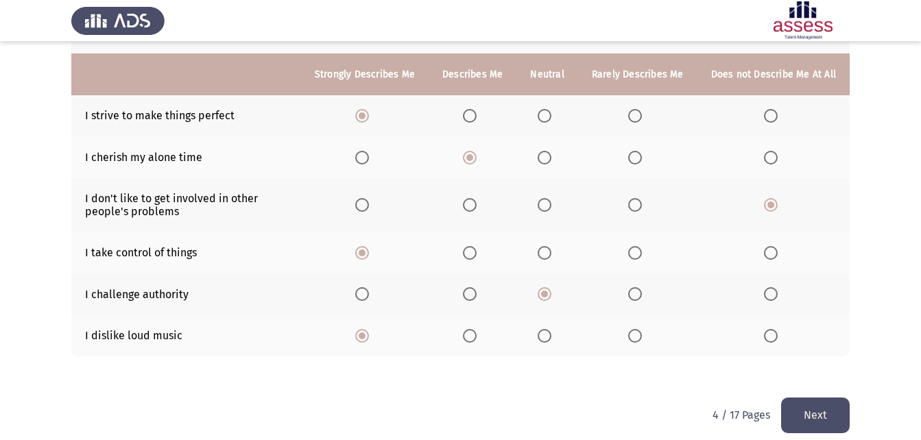
scroll to position [314, 0]
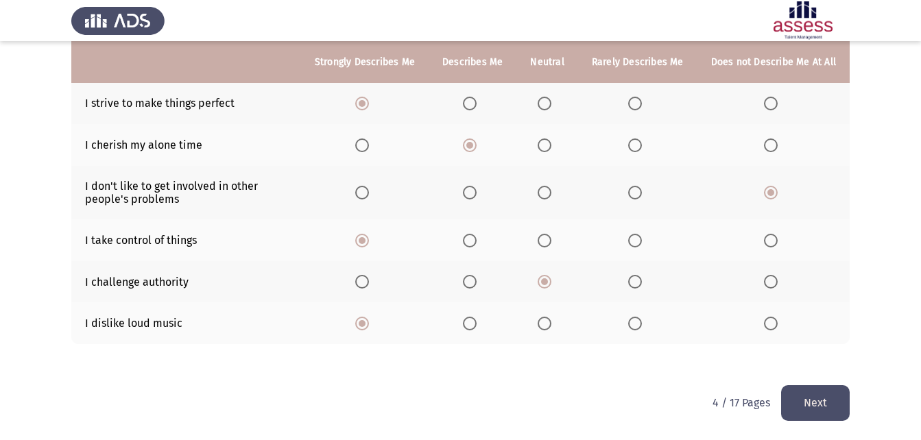
click at [819, 396] on button "Next" at bounding box center [815, 402] width 69 height 35
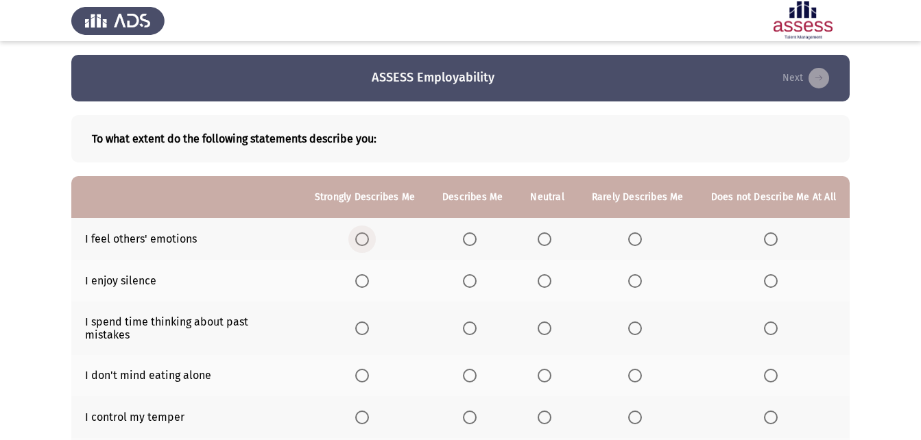
click at [369, 239] on span "Select an option" at bounding box center [362, 240] width 14 height 14
click at [369, 239] on input "Select an option" at bounding box center [362, 240] width 14 height 14
click at [370, 288] on th at bounding box center [365, 281] width 128 height 42
click at [368, 278] on span "Select an option" at bounding box center [362, 281] width 14 height 14
click at [368, 278] on input "Select an option" at bounding box center [362, 281] width 14 height 14
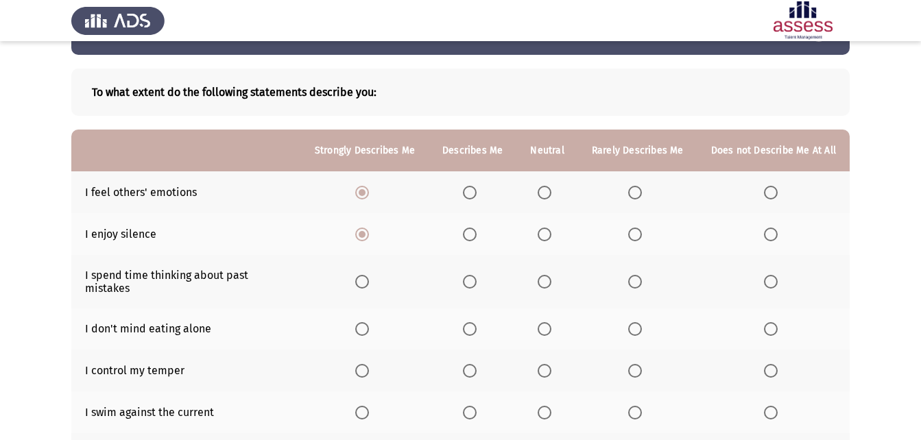
scroll to position [69, 0]
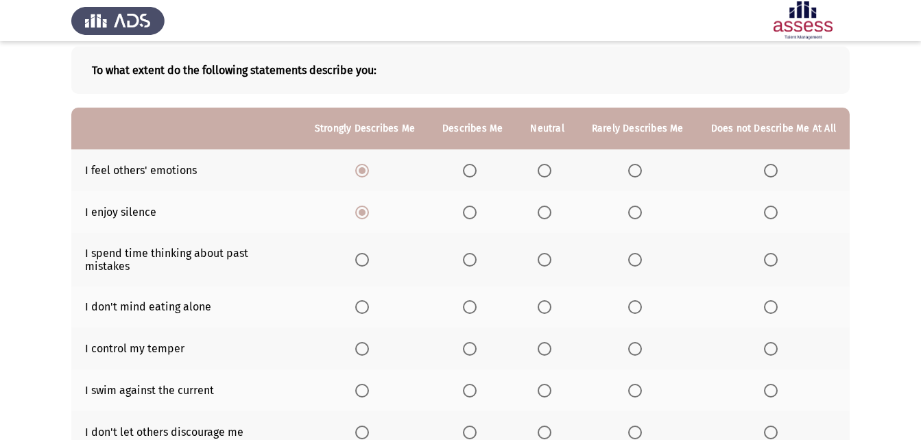
click at [366, 255] on span "Select an option" at bounding box center [362, 260] width 14 height 14
click at [366, 255] on input "Select an option" at bounding box center [362, 260] width 14 height 14
click at [475, 300] on span "Select an option" at bounding box center [470, 307] width 14 height 14
click at [475, 300] on input "Select an option" at bounding box center [470, 307] width 14 height 14
click at [639, 300] on span "Select an option" at bounding box center [635, 307] width 14 height 14
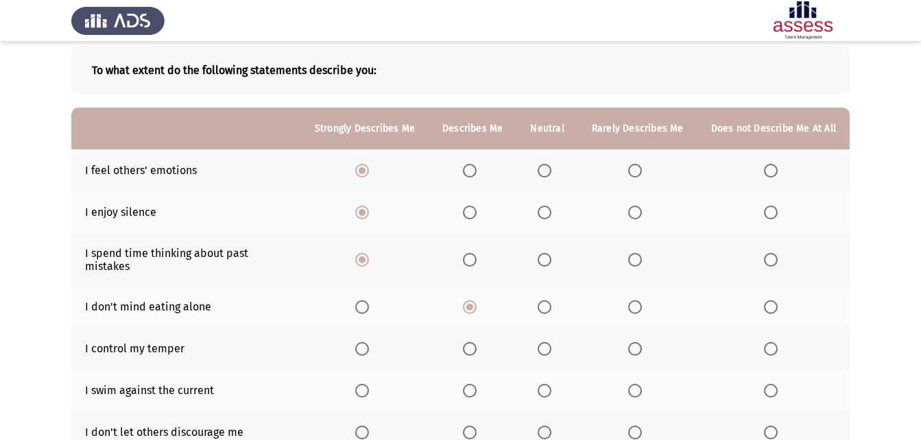
click at [639, 300] on input "Select an option" at bounding box center [635, 307] width 14 height 14
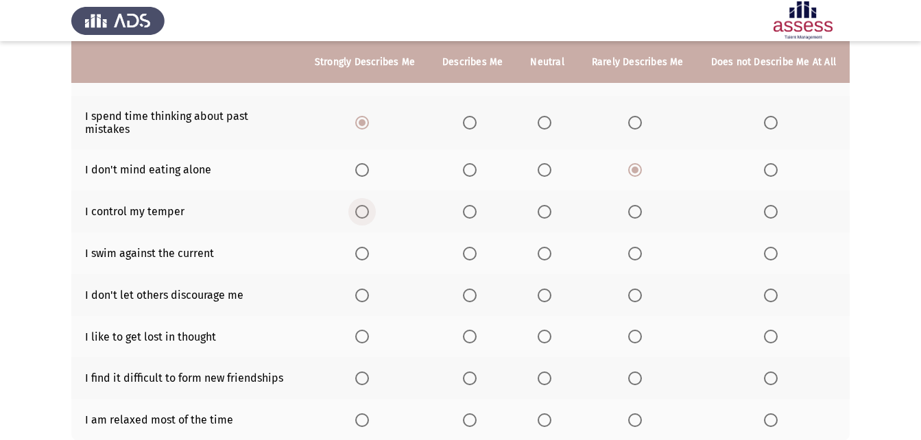
click at [369, 205] on span "Select an option" at bounding box center [362, 212] width 14 height 14
click at [369, 205] on input "Select an option" at bounding box center [362, 212] width 14 height 14
click at [476, 247] on span "Select an option" at bounding box center [470, 254] width 14 height 14
click at [476, 247] on input "Select an option" at bounding box center [470, 254] width 14 height 14
click at [369, 289] on span "Select an option" at bounding box center [362, 296] width 14 height 14
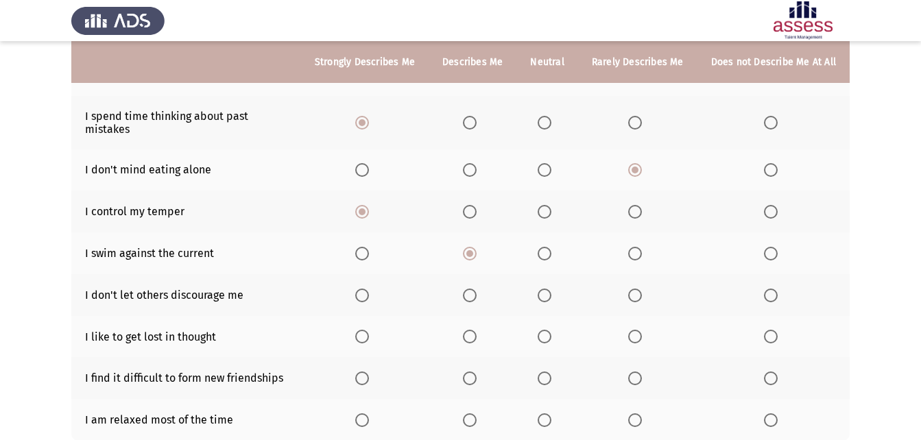
click at [369, 289] on input "Select an option" at bounding box center [362, 296] width 14 height 14
click at [632, 330] on span "Select an option" at bounding box center [635, 337] width 14 height 14
click at [632, 330] on input "Select an option" at bounding box center [635, 337] width 14 height 14
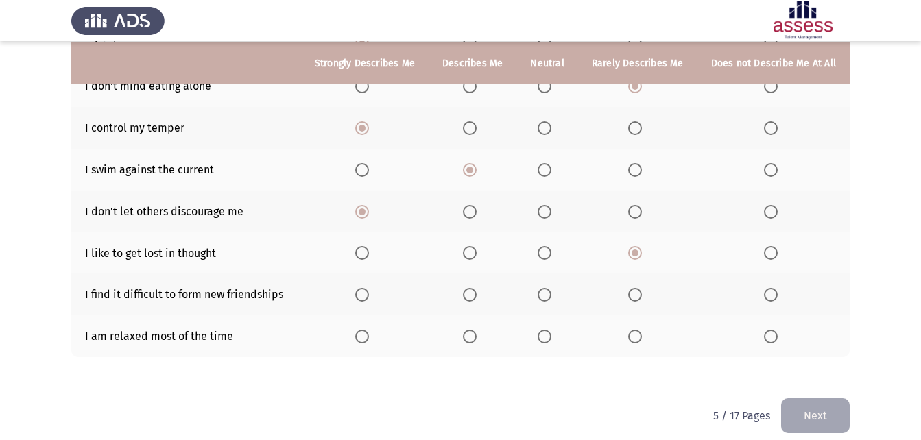
scroll to position [291, 0]
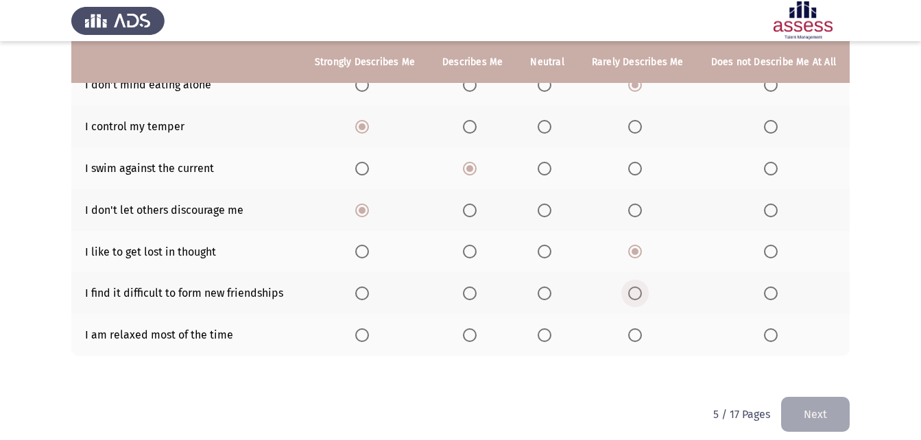
click at [637, 287] on span "Select an option" at bounding box center [635, 294] width 14 height 14
click at [637, 287] on input "Select an option" at bounding box center [635, 294] width 14 height 14
click at [549, 287] on span "Select an option" at bounding box center [545, 294] width 14 height 14
click at [549, 287] on input "Select an option" at bounding box center [545, 294] width 14 height 14
click at [473, 287] on span "Select an option" at bounding box center [470, 294] width 14 height 14
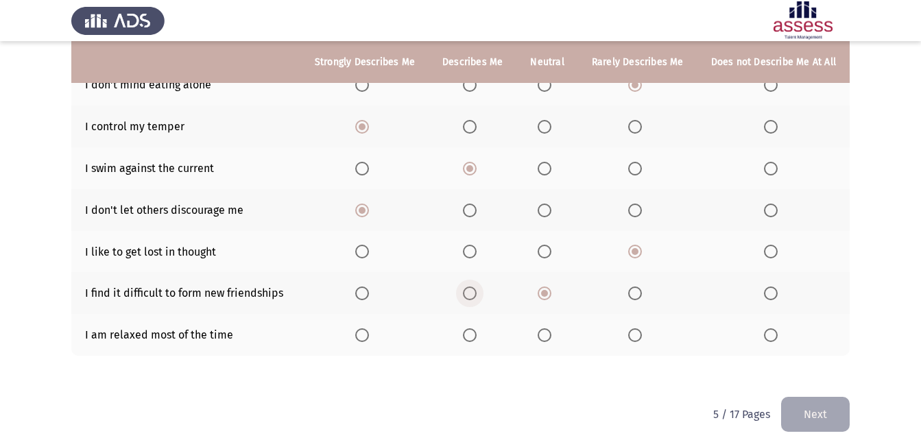
click at [473, 287] on input "Select an option" at bounding box center [470, 294] width 14 height 14
click at [365, 329] on span "Select an option" at bounding box center [362, 336] width 14 height 14
click at [365, 329] on input "Select an option" at bounding box center [362, 336] width 14 height 14
click at [809, 398] on button "Next" at bounding box center [815, 414] width 69 height 35
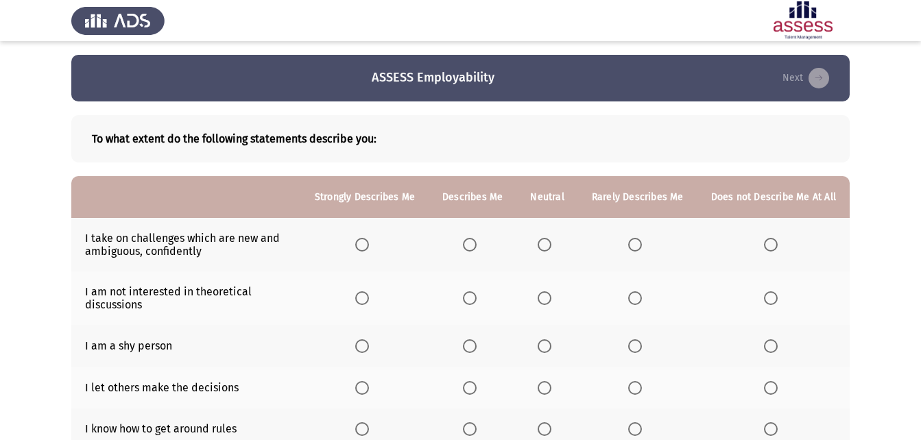
click at [369, 241] on span "Select an option" at bounding box center [362, 245] width 14 height 14
click at [369, 241] on input "Select an option" at bounding box center [362, 245] width 14 height 14
click at [639, 299] on span "Select an option" at bounding box center [635, 298] width 14 height 14
click at [639, 299] on input "Select an option" at bounding box center [635, 298] width 14 height 14
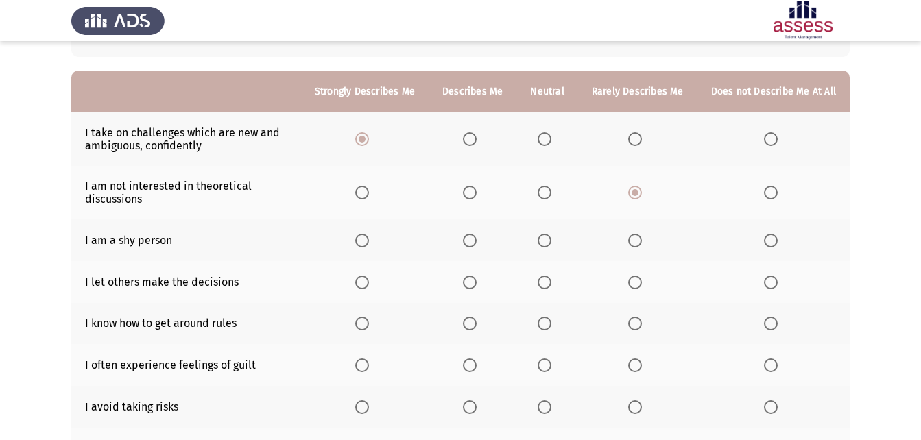
scroll to position [137, 0]
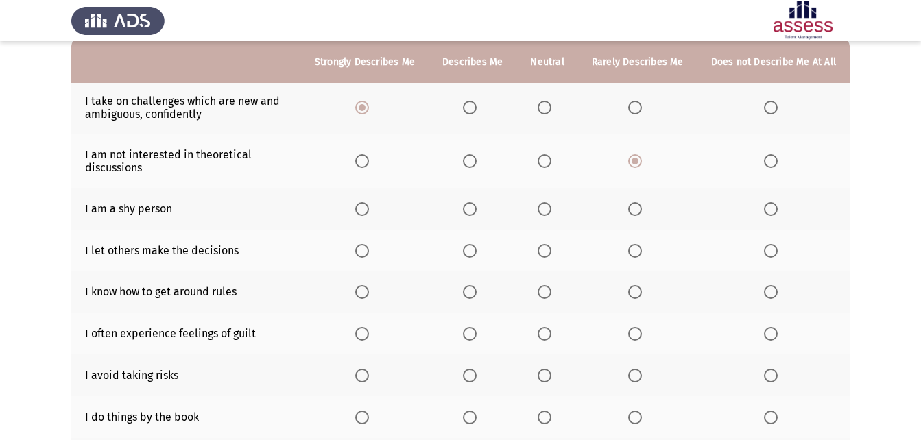
click at [474, 204] on span "Select an option" at bounding box center [470, 209] width 14 height 14
click at [474, 204] on input "Select an option" at bounding box center [470, 209] width 14 height 14
click at [773, 248] on span "Select an option" at bounding box center [771, 251] width 14 height 14
click at [773, 248] on input "Select an option" at bounding box center [771, 251] width 14 height 14
click at [366, 290] on span "Select an option" at bounding box center [362, 292] width 14 height 14
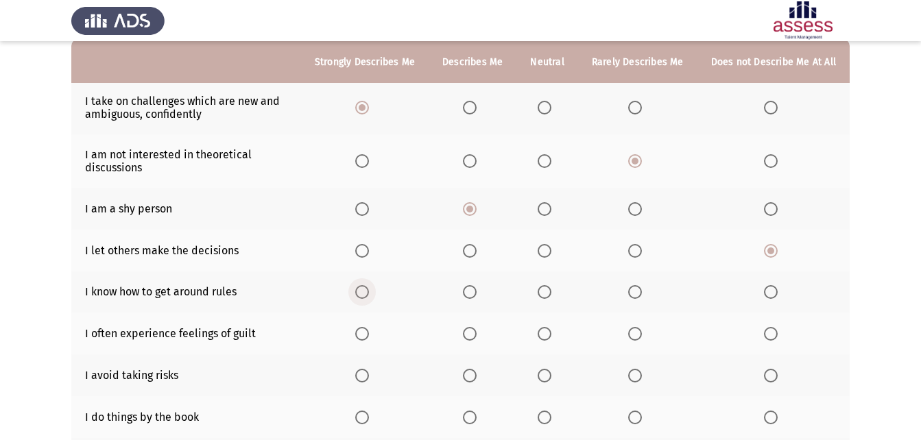
click at [366, 290] on input "Select an option" at bounding box center [362, 292] width 14 height 14
click at [364, 333] on span "Select an option" at bounding box center [362, 334] width 14 height 14
click at [364, 333] on input "Select an option" at bounding box center [362, 334] width 14 height 14
click at [477, 373] on span "Select an option" at bounding box center [470, 376] width 14 height 14
click at [477, 373] on input "Select an option" at bounding box center [470, 376] width 14 height 14
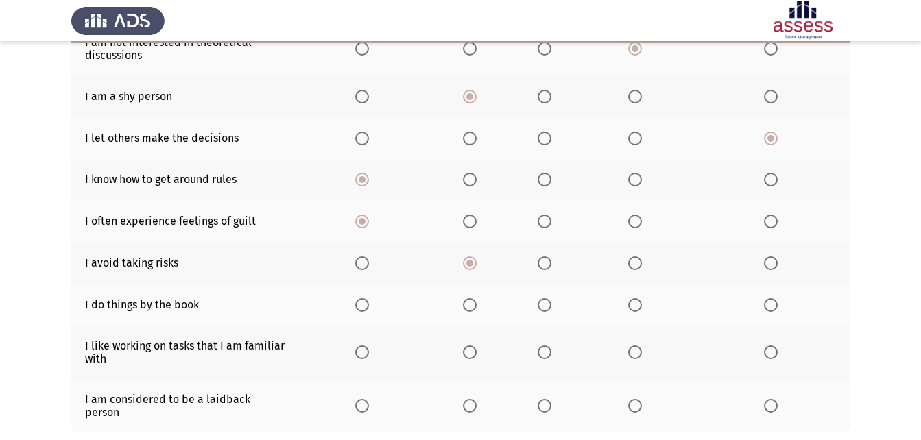
scroll to position [274, 0]
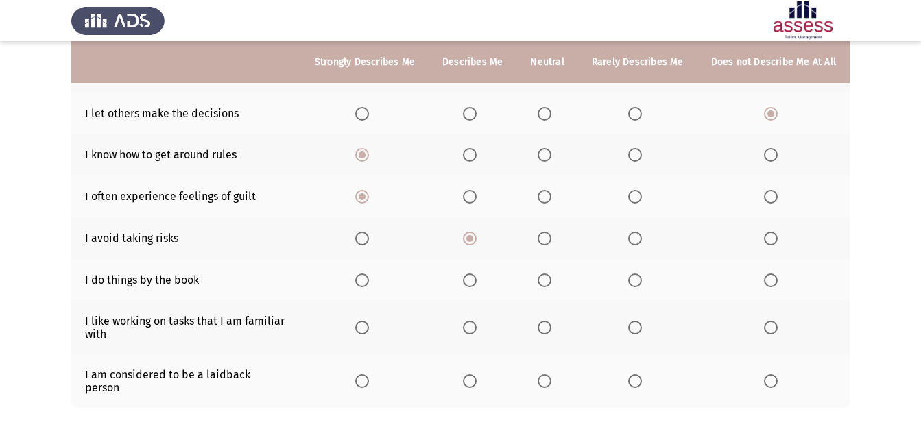
click at [477, 285] on span "Select an option" at bounding box center [470, 281] width 14 height 14
click at [477, 285] on input "Select an option" at bounding box center [470, 281] width 14 height 14
click at [369, 326] on span "Select an option" at bounding box center [362, 328] width 14 height 14
click at [369, 326] on input "Select an option" at bounding box center [362, 328] width 14 height 14
click at [774, 375] on span "Select an option" at bounding box center [771, 381] width 14 height 14
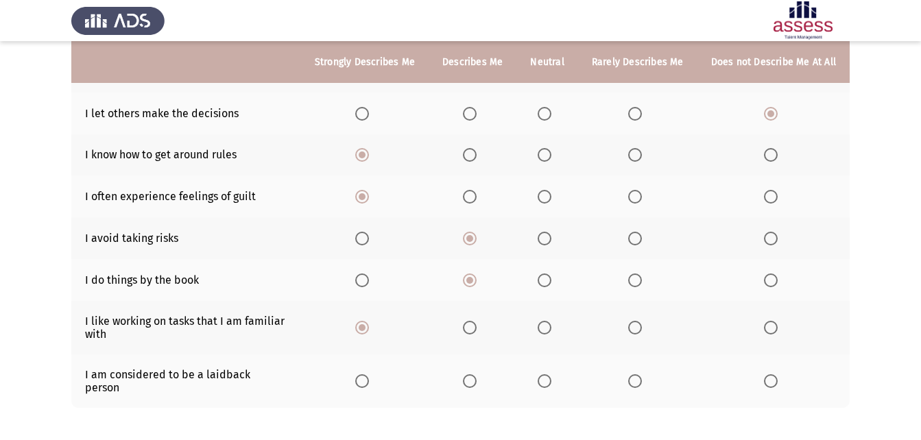
click at [774, 375] on input "Select an option" at bounding box center [771, 381] width 14 height 14
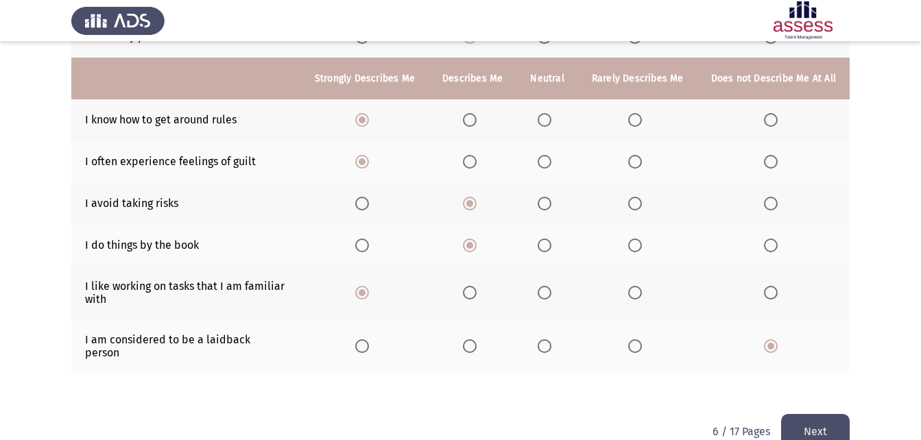
scroll to position [326, 0]
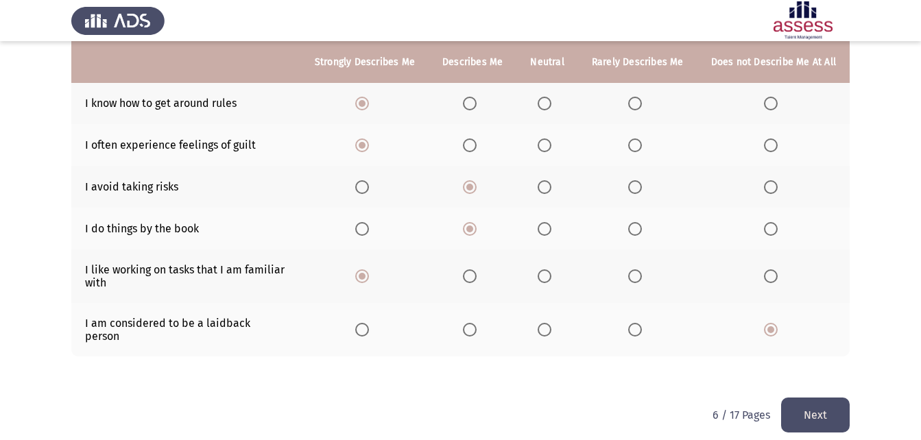
click at [792, 398] on button "Next" at bounding box center [815, 415] width 69 height 35
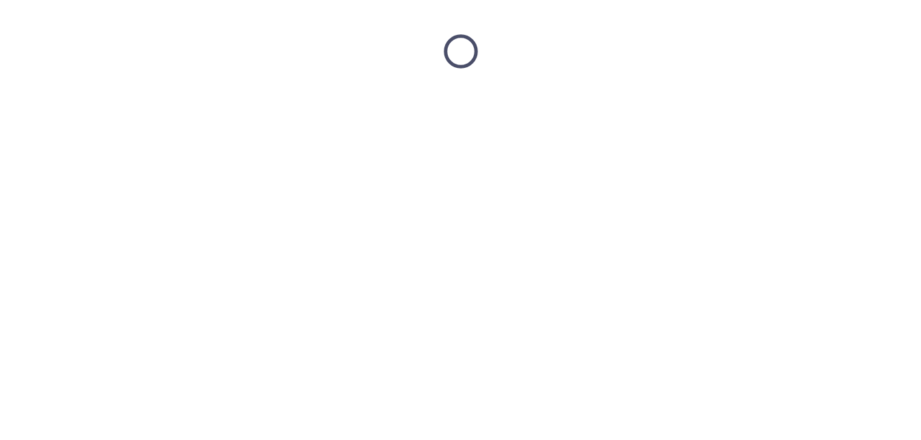
scroll to position [0, 0]
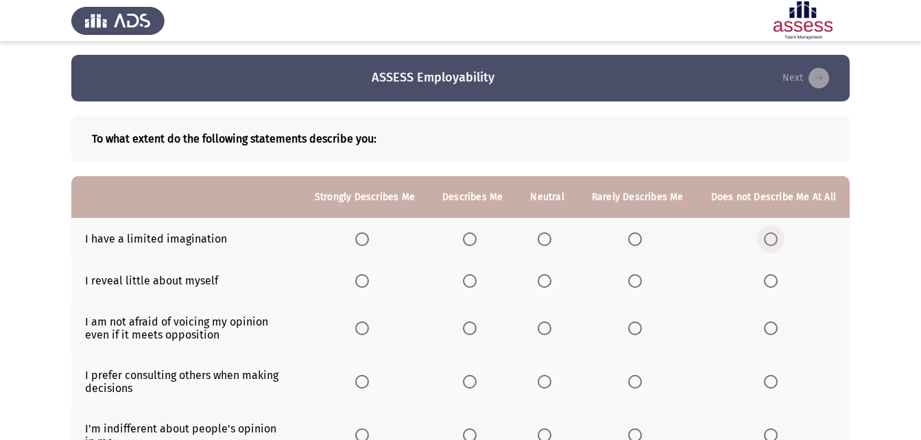
click at [771, 234] on span "Select an option" at bounding box center [771, 240] width 14 height 14
click at [771, 234] on input "Select an option" at bounding box center [771, 240] width 14 height 14
click at [365, 285] on span "Select an option" at bounding box center [362, 281] width 14 height 14
click at [365, 285] on input "Select an option" at bounding box center [362, 281] width 14 height 14
click at [473, 334] on span "Select an option" at bounding box center [470, 329] width 14 height 14
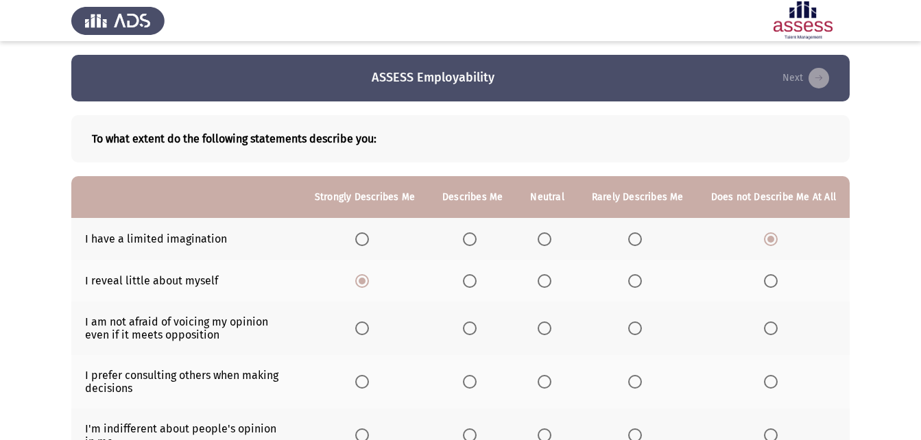
click at [473, 334] on input "Select an option" at bounding box center [470, 329] width 14 height 14
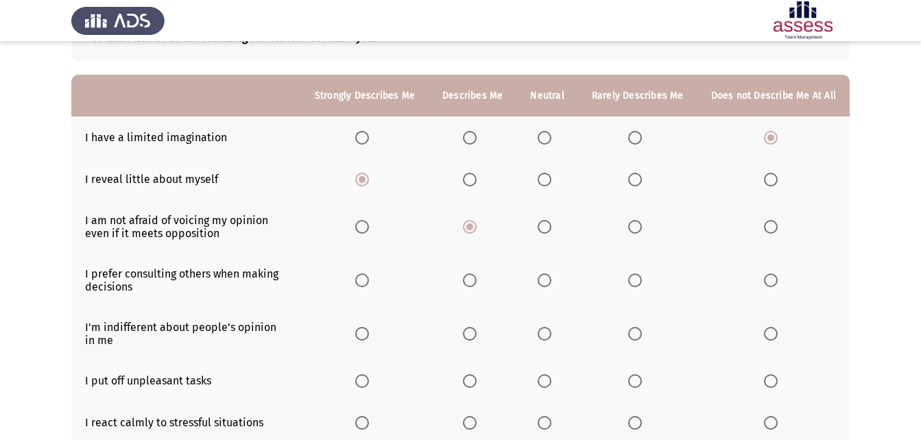
scroll to position [206, 0]
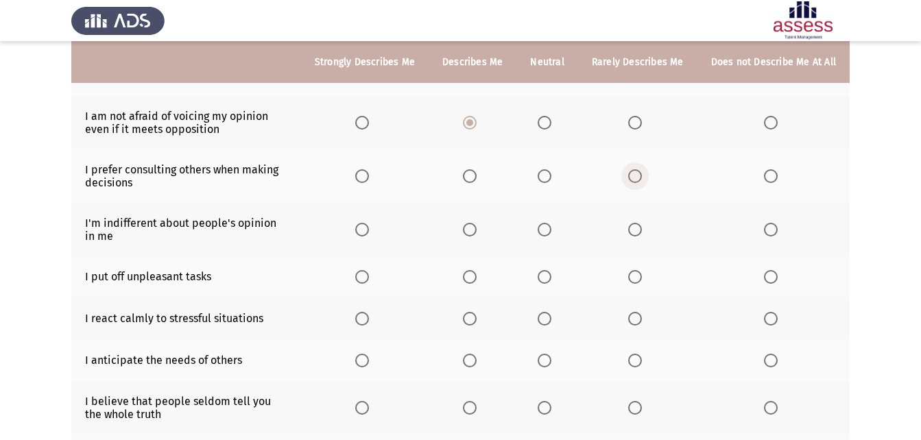
click at [641, 181] on span "Select an option" at bounding box center [635, 176] width 14 height 14
click at [641, 181] on input "Select an option" at bounding box center [635, 176] width 14 height 14
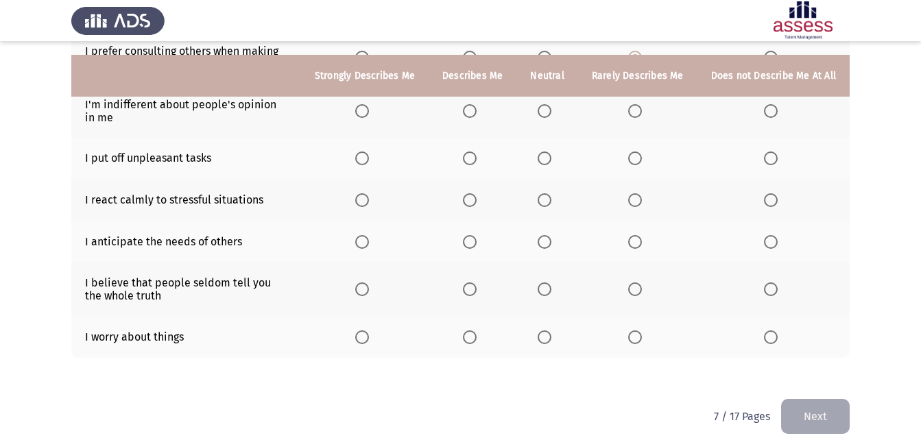
scroll to position [338, 0]
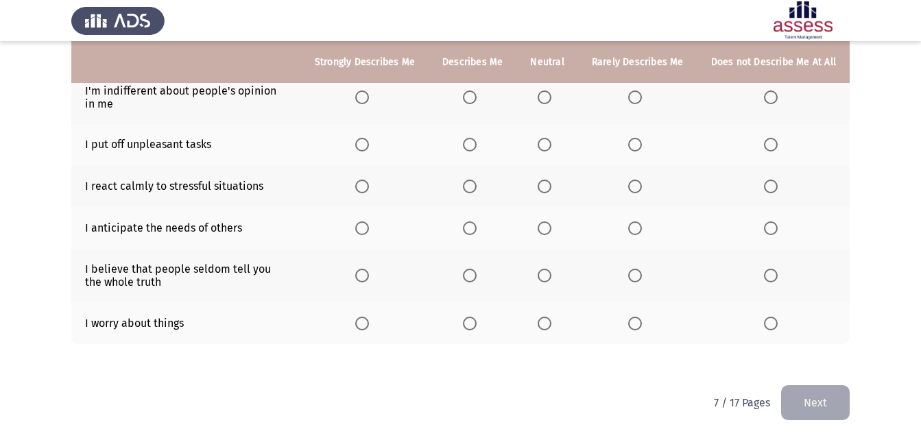
click at [369, 190] on span "Select an option" at bounding box center [362, 187] width 14 height 14
click at [369, 190] on input "Select an option" at bounding box center [362, 187] width 14 height 14
click at [468, 225] on span "Select an option" at bounding box center [470, 229] width 14 height 14
click at [468, 225] on input "Select an option" at bounding box center [470, 229] width 14 height 14
click at [477, 278] on span "Select an option" at bounding box center [470, 276] width 14 height 14
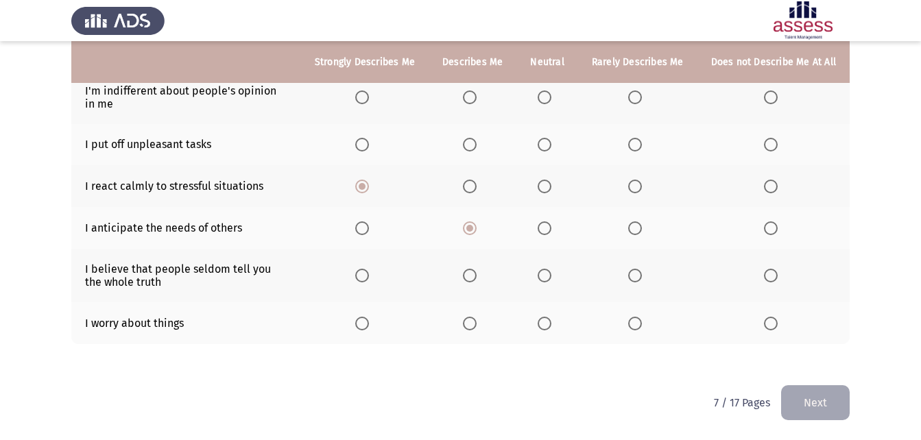
click at [477, 278] on input "Select an option" at bounding box center [470, 276] width 14 height 14
click at [629, 281] on th at bounding box center [637, 275] width 119 height 53
click at [632, 281] on span "Select an option" at bounding box center [635, 276] width 14 height 14
click at [632, 281] on input "Select an option" at bounding box center [635, 276] width 14 height 14
click at [477, 317] on span "Select an option" at bounding box center [470, 324] width 14 height 14
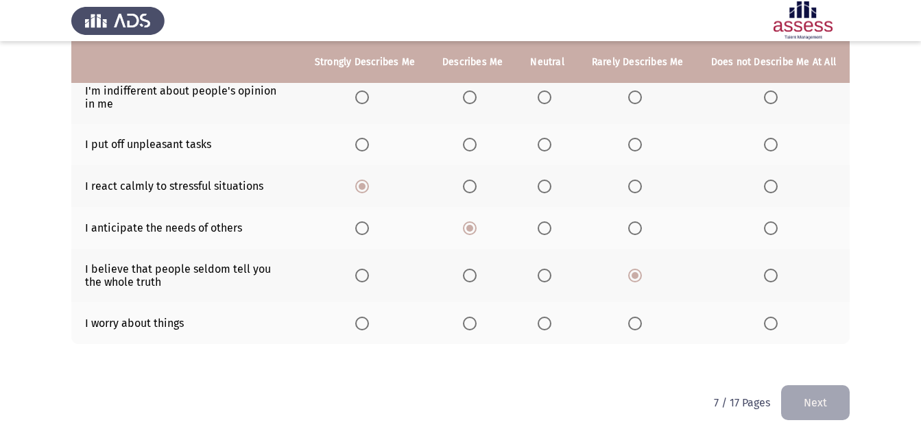
click at [477, 317] on input "Select an option" at bounding box center [470, 324] width 14 height 14
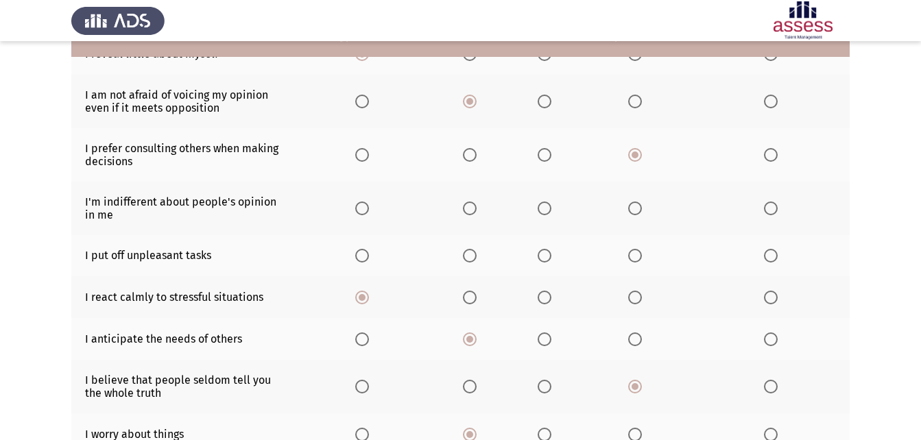
scroll to position [201, 0]
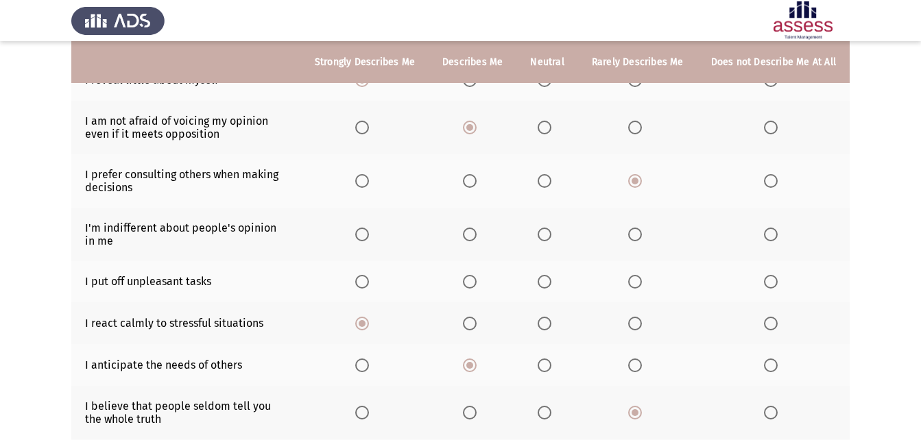
click at [639, 234] on span "Select an option" at bounding box center [635, 235] width 14 height 14
click at [639, 234] on input "Select an option" at bounding box center [635, 235] width 14 height 14
click at [632, 287] on span "Select an option" at bounding box center [635, 282] width 14 height 14
click at [632, 287] on input "Select an option" at bounding box center [635, 282] width 14 height 14
click at [476, 239] on span "Select an option" at bounding box center [470, 235] width 14 height 14
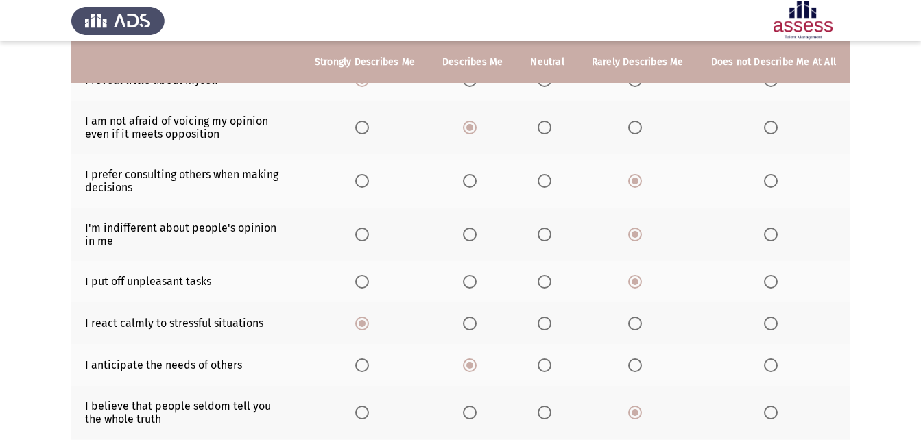
click at [476, 239] on input "Select an option" at bounding box center [470, 235] width 14 height 14
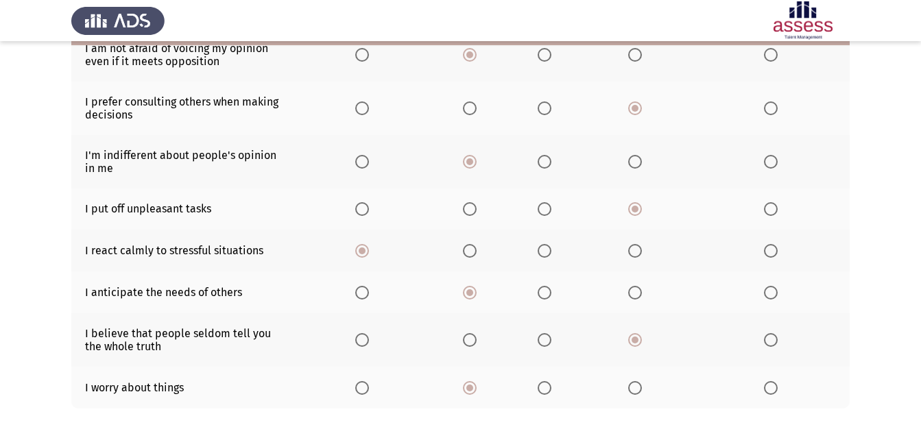
scroll to position [338, 0]
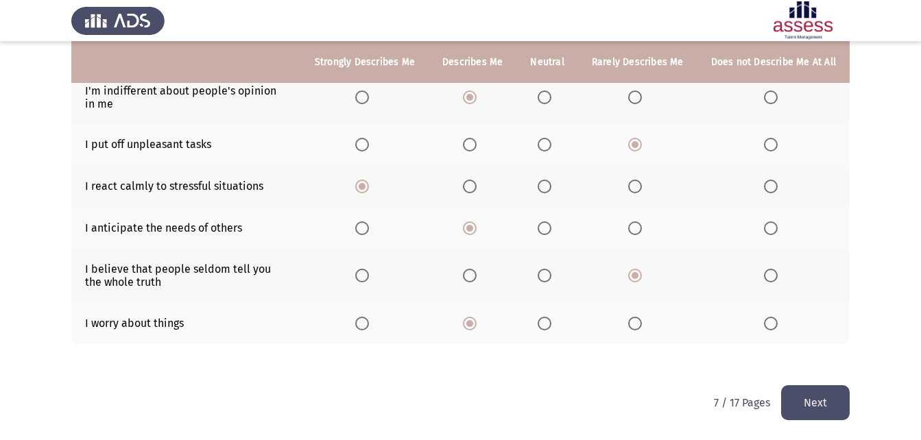
click at [815, 392] on button "Next" at bounding box center [815, 402] width 69 height 35
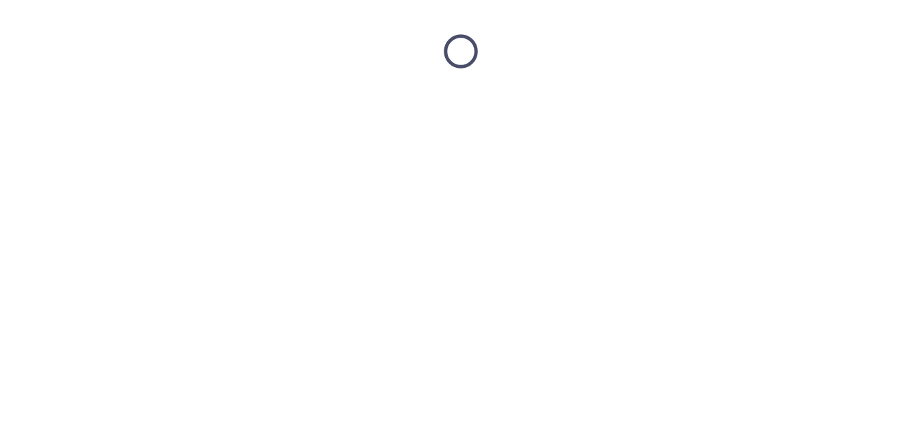
scroll to position [0, 0]
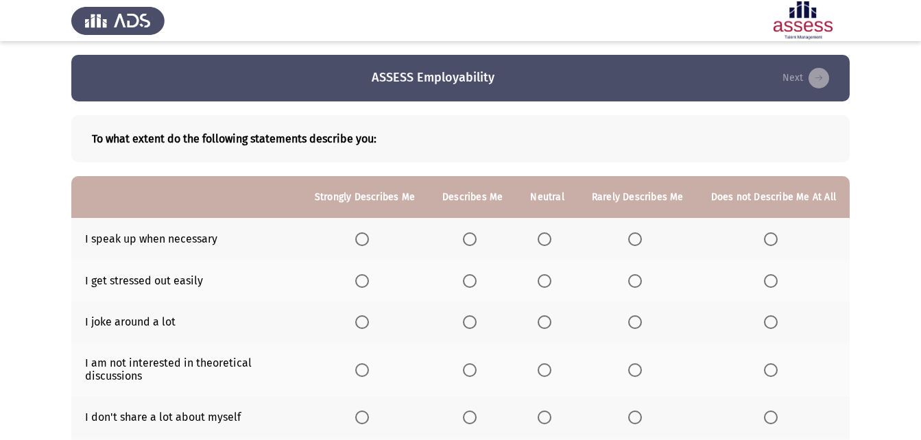
click at [369, 239] on span "Select an option" at bounding box center [362, 240] width 14 height 14
click at [369, 239] on input "Select an option" at bounding box center [362, 240] width 14 height 14
click at [641, 283] on span "Select an option" at bounding box center [635, 281] width 14 height 14
click at [641, 283] on input "Select an option" at bounding box center [635, 281] width 14 height 14
click at [477, 320] on span "Select an option" at bounding box center [470, 323] width 14 height 14
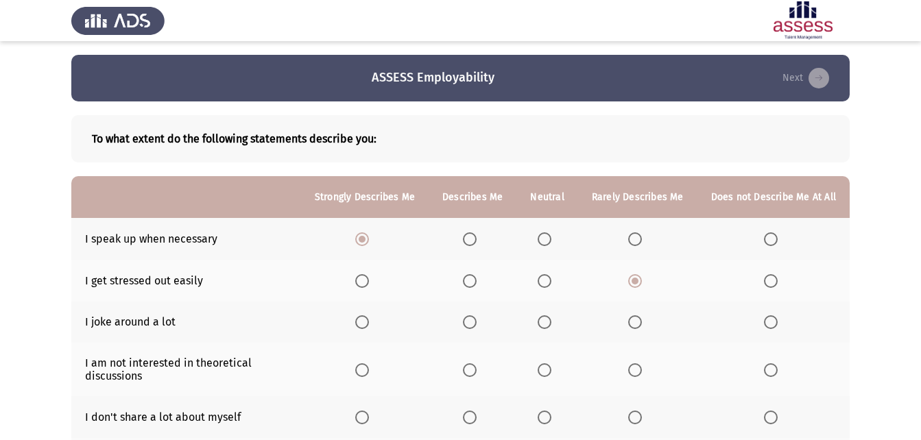
click at [477, 320] on input "Select an option" at bounding box center [470, 323] width 14 height 14
click at [635, 374] on span "Select an option" at bounding box center [635, 371] width 14 height 14
click at [635, 374] on input "Select an option" at bounding box center [635, 371] width 14 height 14
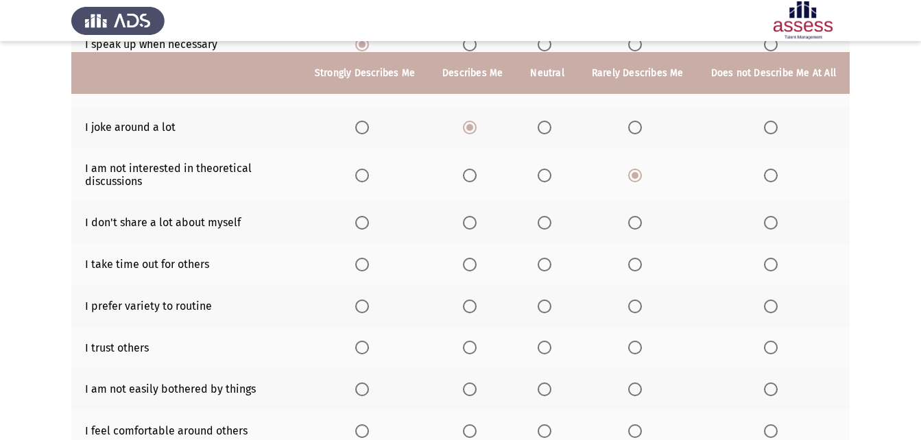
scroll to position [206, 0]
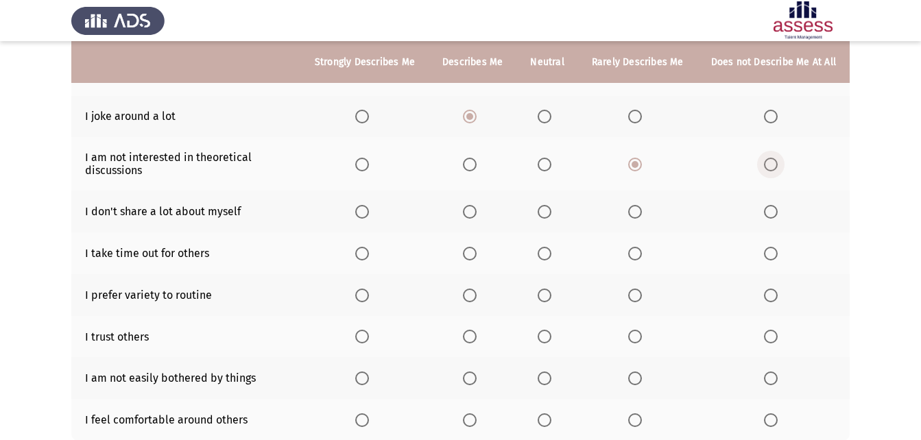
click at [772, 164] on span "Select an option" at bounding box center [771, 165] width 14 height 14
click at [772, 164] on input "Select an option" at bounding box center [771, 165] width 14 height 14
click at [368, 213] on span "Select an option" at bounding box center [362, 212] width 14 height 14
click at [368, 213] on input "Select an option" at bounding box center [362, 212] width 14 height 14
click at [369, 294] on span "Select an option" at bounding box center [362, 296] width 14 height 14
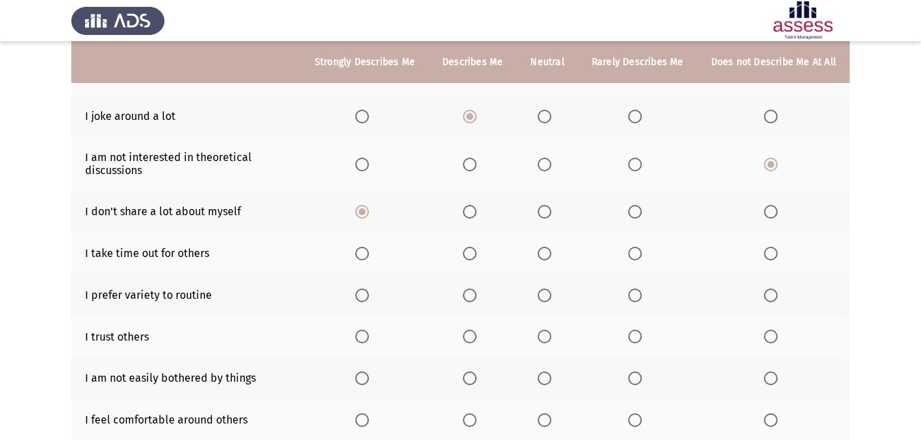
click at [369, 294] on input "Select an option" at bounding box center [362, 296] width 14 height 14
click at [550, 335] on span "Select an option" at bounding box center [545, 337] width 14 height 14
click at [550, 335] on input "Select an option" at bounding box center [545, 337] width 14 height 14
click at [639, 379] on span "Select an option" at bounding box center [635, 379] width 14 height 14
click at [639, 379] on input "Select an option" at bounding box center [635, 379] width 14 height 14
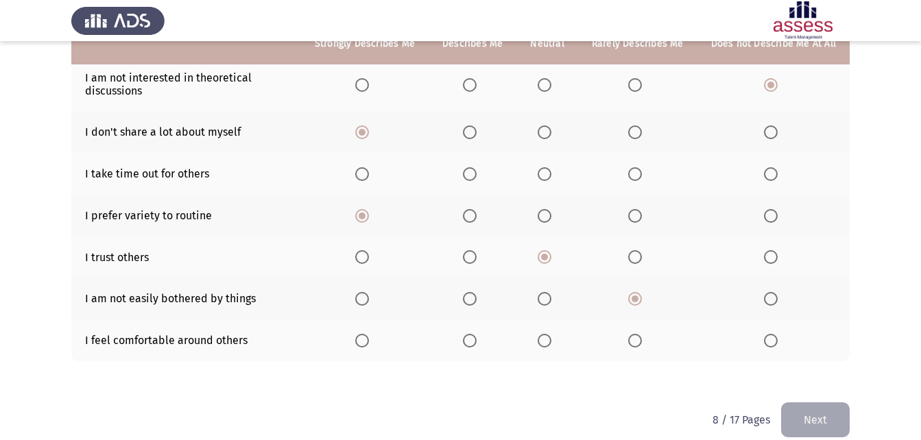
scroll to position [302, 0]
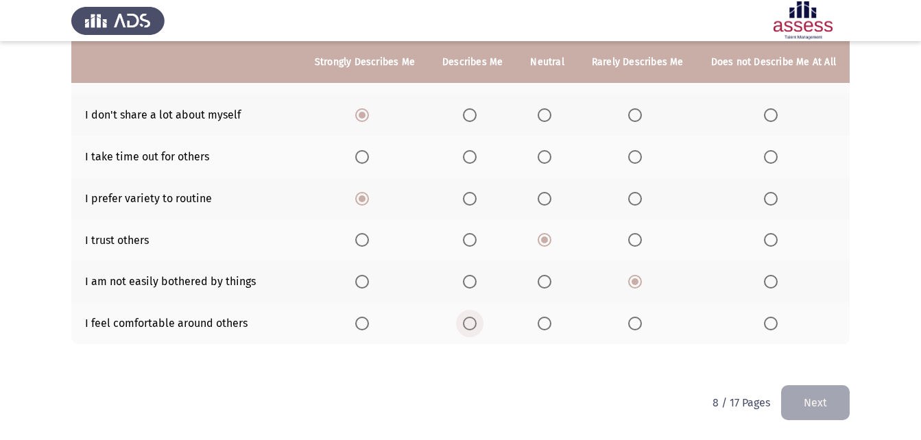
click at [472, 320] on span "Select an option" at bounding box center [470, 324] width 14 height 14
click at [472, 320] on input "Select an option" at bounding box center [470, 324] width 14 height 14
click at [549, 320] on span "Select an option" at bounding box center [545, 324] width 14 height 14
click at [549, 320] on input "Select an option" at bounding box center [545, 324] width 14 height 14
click at [476, 328] on span "Select an option" at bounding box center [470, 324] width 14 height 14
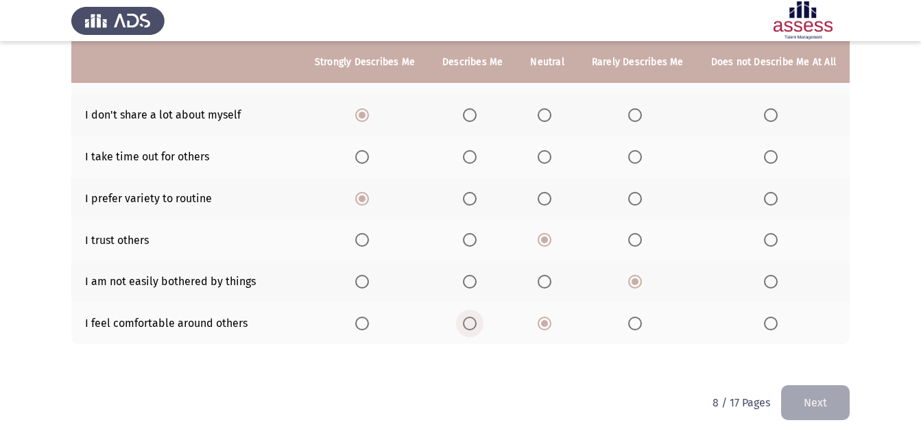
click at [476, 328] on input "Select an option" at bounding box center [470, 324] width 14 height 14
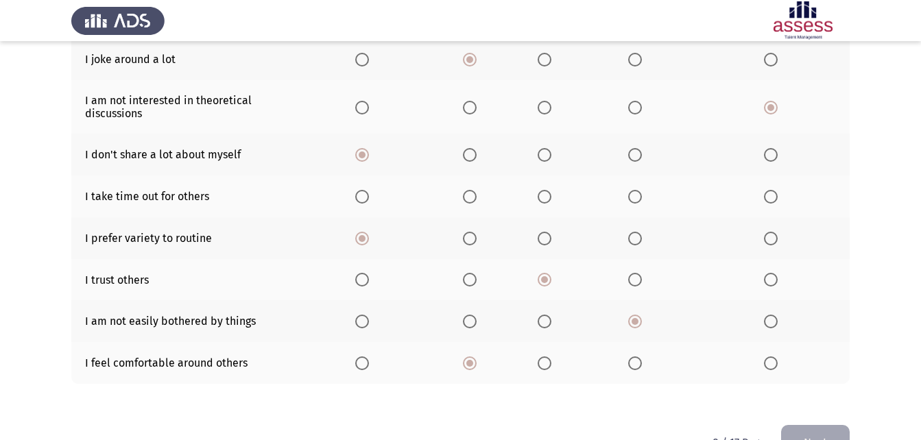
scroll to position [165, 0]
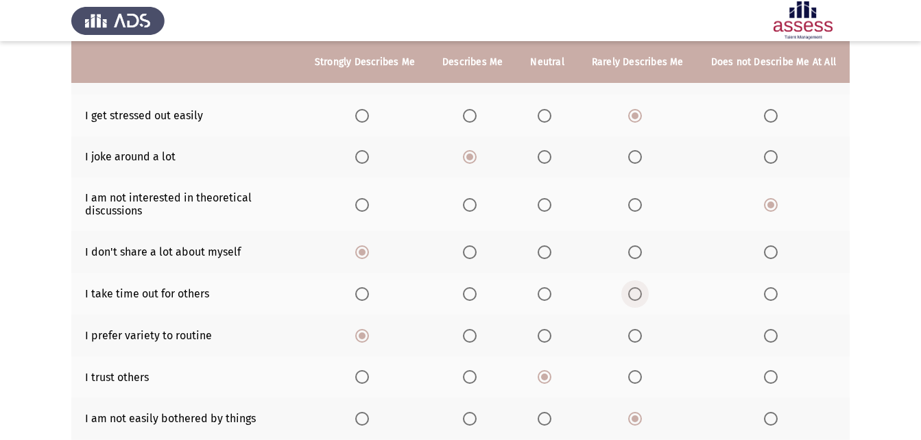
click at [634, 294] on span "Select an option" at bounding box center [635, 294] width 14 height 14
click at [634, 294] on input "Select an option" at bounding box center [635, 294] width 14 height 14
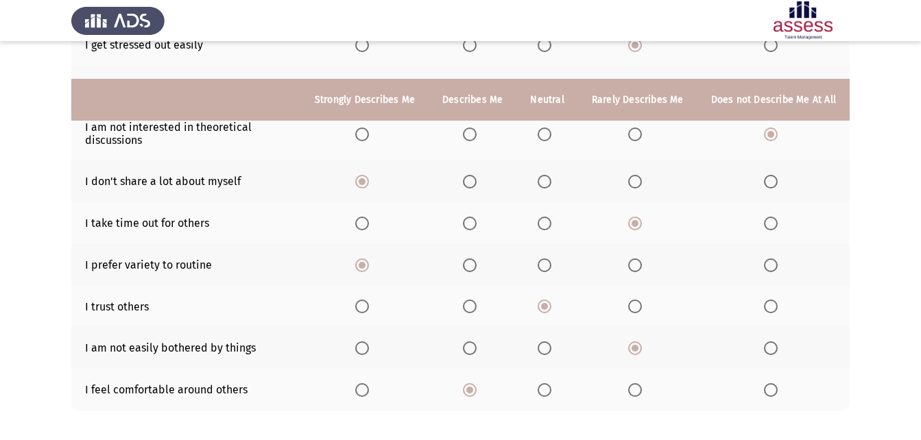
scroll to position [302, 0]
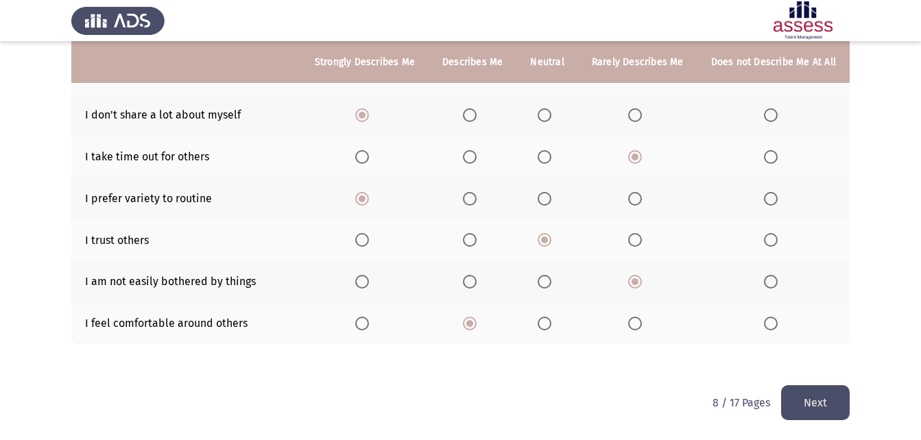
click at [787, 398] on button "Next" at bounding box center [815, 402] width 69 height 35
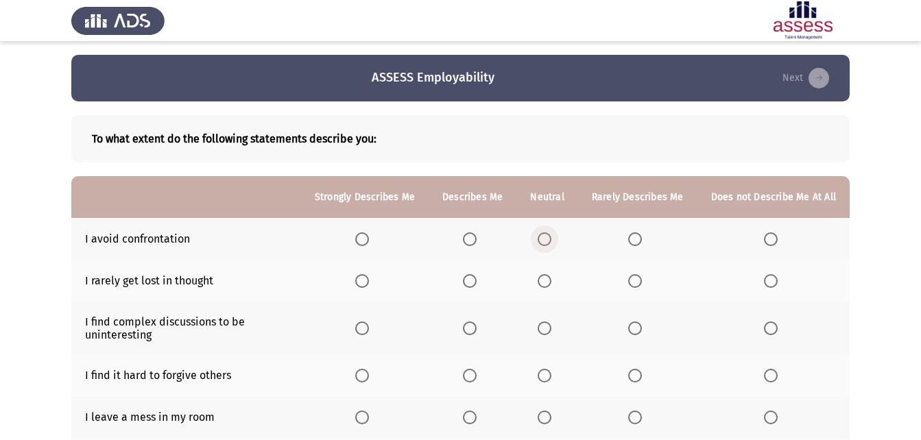
click at [549, 239] on span "Select an option" at bounding box center [545, 240] width 14 height 14
click at [549, 239] on input "Select an option" at bounding box center [545, 240] width 14 height 14
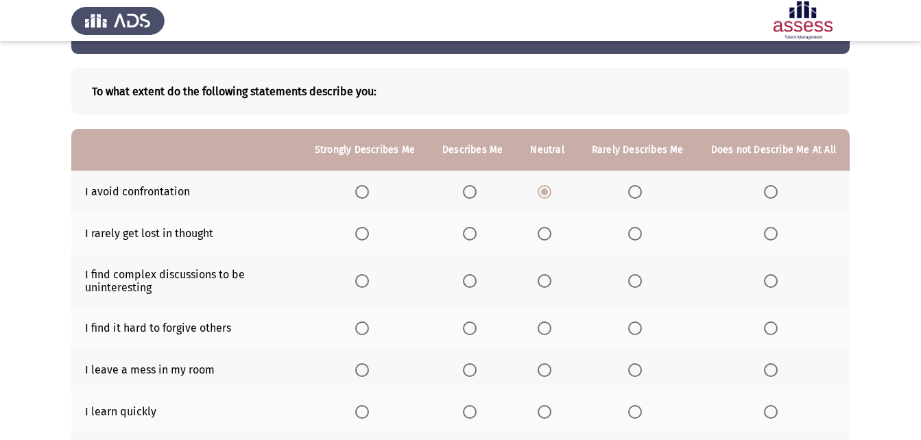
scroll to position [69, 0]
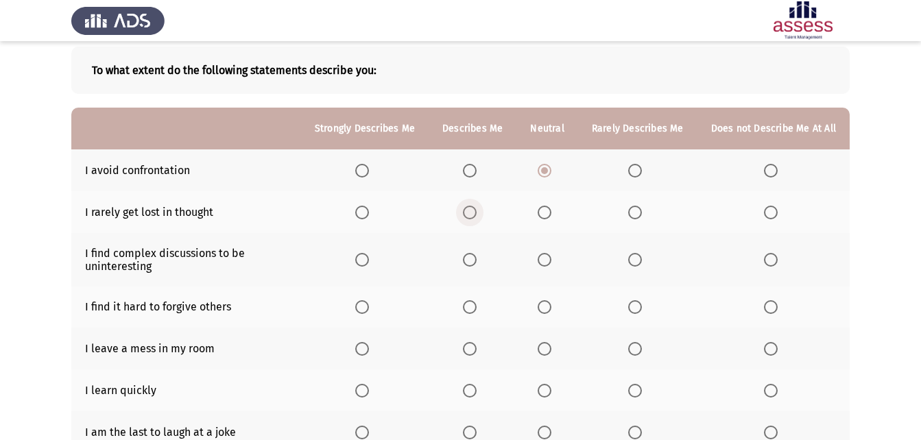
click at [471, 215] on span "Select an option" at bounding box center [470, 213] width 14 height 14
click at [471, 215] on input "Select an option" at bounding box center [470, 213] width 14 height 14
click at [776, 310] on span "Select an option" at bounding box center [771, 307] width 14 height 14
click at [776, 310] on input "Select an option" at bounding box center [771, 307] width 14 height 14
click at [769, 351] on span "Select an option" at bounding box center [771, 349] width 14 height 14
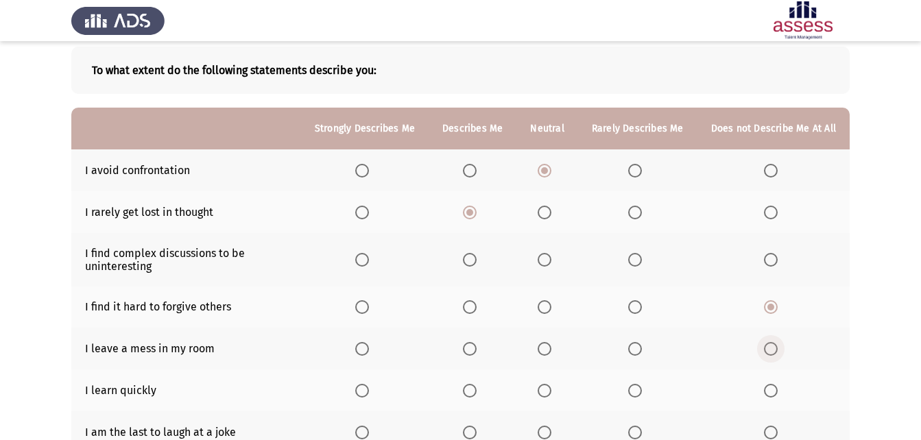
click at [769, 351] on input "Select an option" at bounding box center [771, 349] width 14 height 14
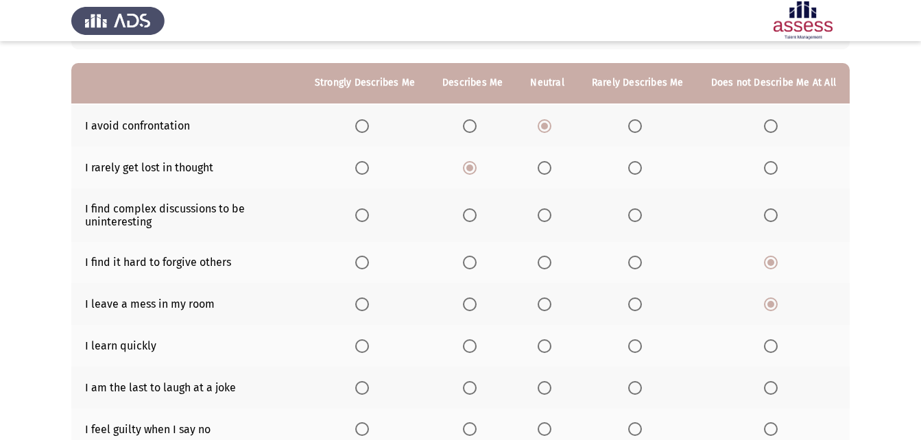
scroll to position [137, 0]
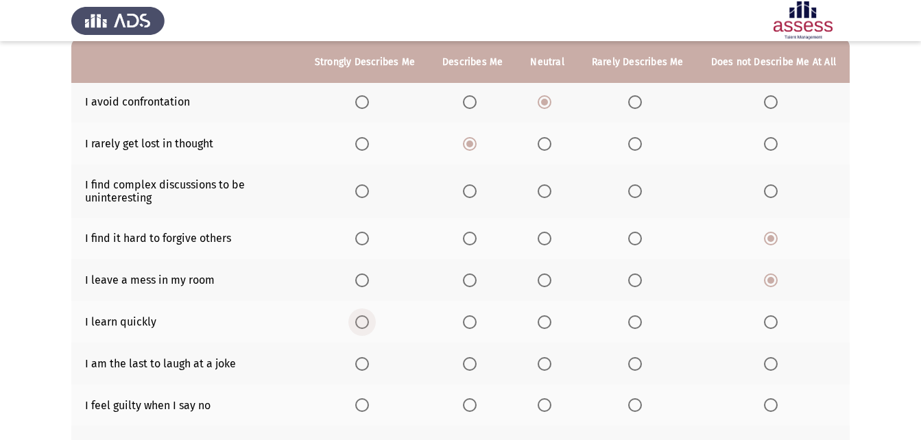
click at [369, 326] on span "Select an option" at bounding box center [362, 323] width 14 height 14
click at [369, 326] on input "Select an option" at bounding box center [362, 323] width 14 height 14
click at [477, 362] on span "Select an option" at bounding box center [470, 364] width 14 height 14
click at [477, 362] on input "Select an option" at bounding box center [470, 364] width 14 height 14
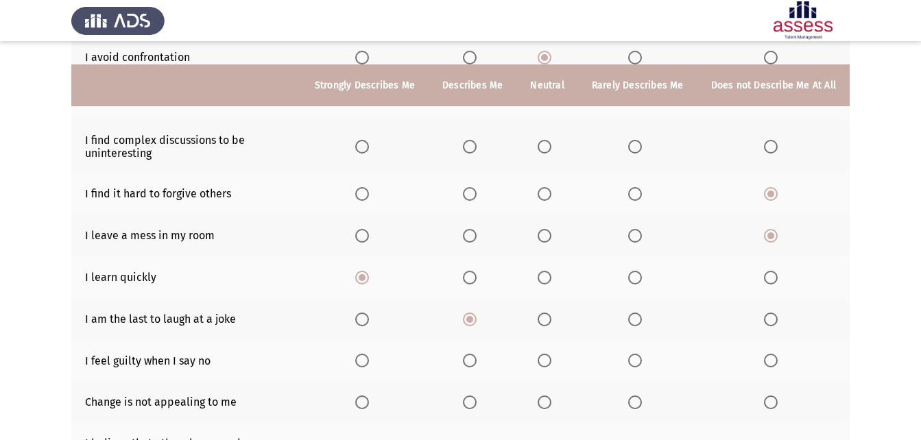
scroll to position [206, 0]
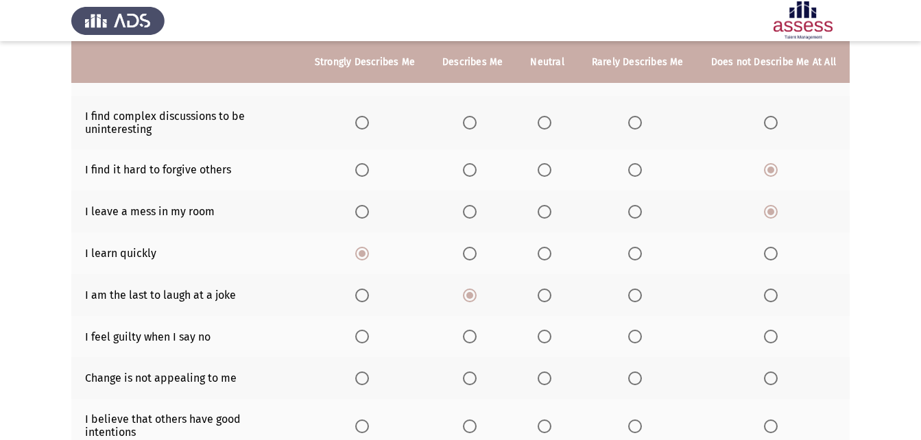
click at [766, 333] on span "Select an option" at bounding box center [771, 337] width 14 height 14
click at [766, 333] on input "Select an option" at bounding box center [771, 337] width 14 height 14
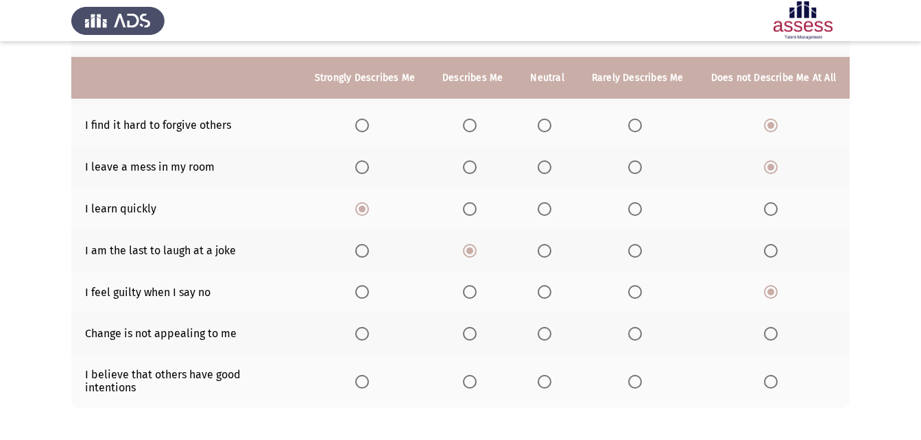
scroll to position [274, 0]
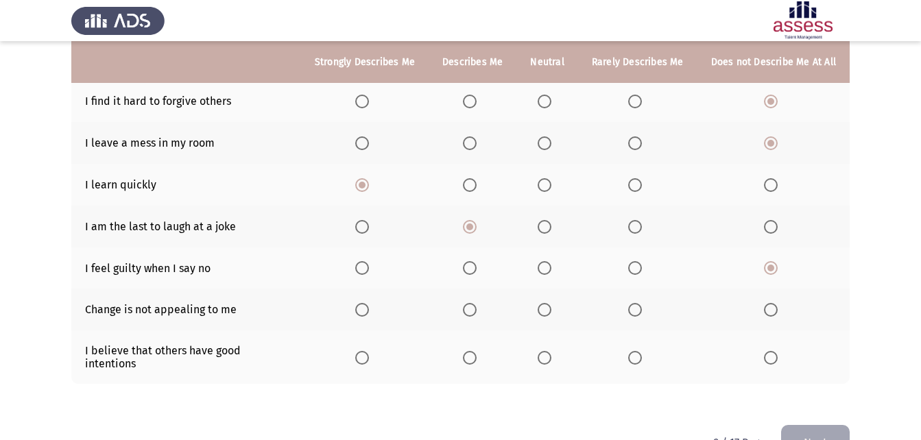
click at [549, 302] on th at bounding box center [546, 310] width 61 height 42
click at [549, 307] on span "Select an option" at bounding box center [545, 310] width 14 height 14
click at [549, 307] on input "Select an option" at bounding box center [545, 310] width 14 height 14
click at [473, 353] on span "Select an option" at bounding box center [470, 358] width 14 height 14
click at [473, 353] on input "Select an option" at bounding box center [470, 358] width 14 height 14
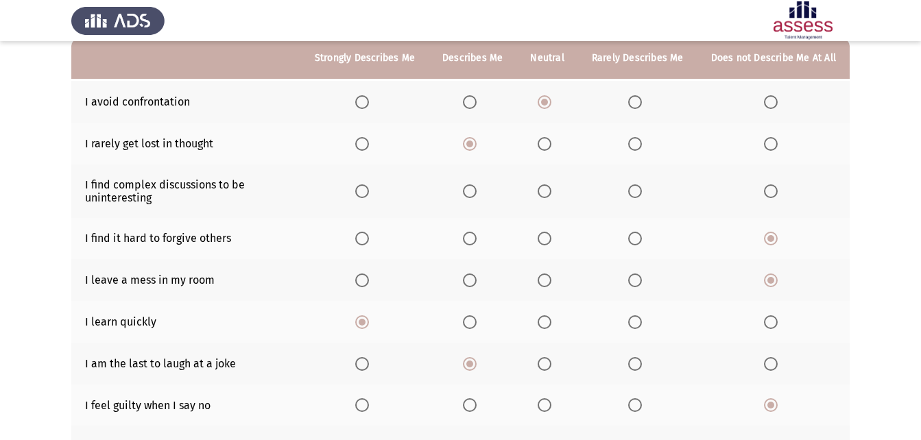
scroll to position [69, 0]
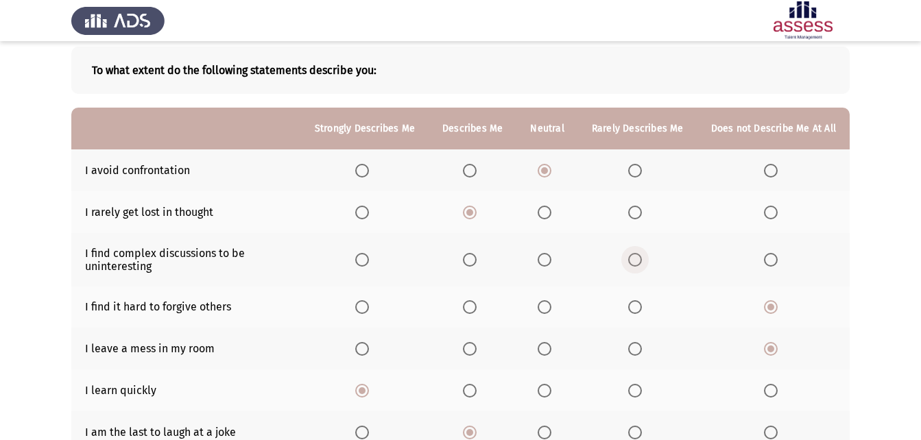
click at [638, 261] on span "Select an option" at bounding box center [635, 260] width 14 height 14
click at [638, 261] on input "Select an option" at bounding box center [635, 260] width 14 height 14
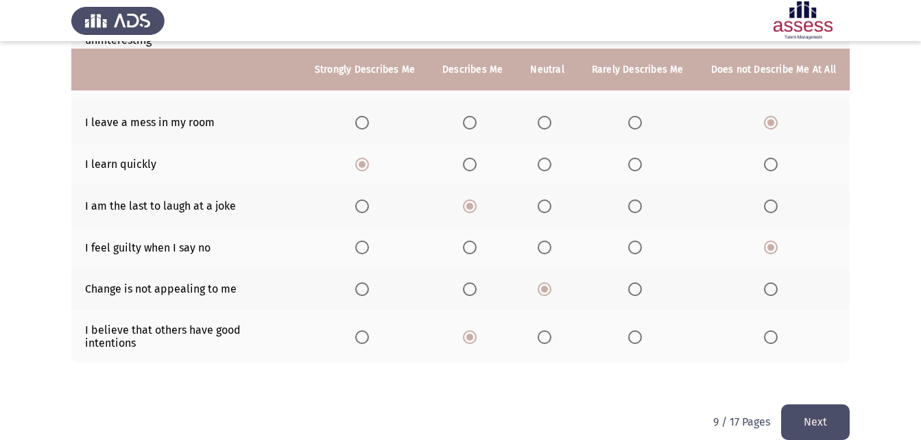
scroll to position [302, 0]
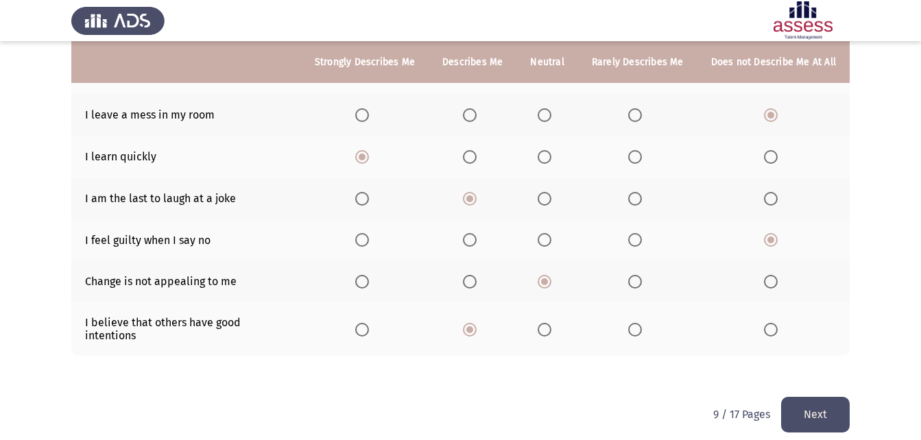
click at [819, 397] on button "Next" at bounding box center [815, 414] width 69 height 35
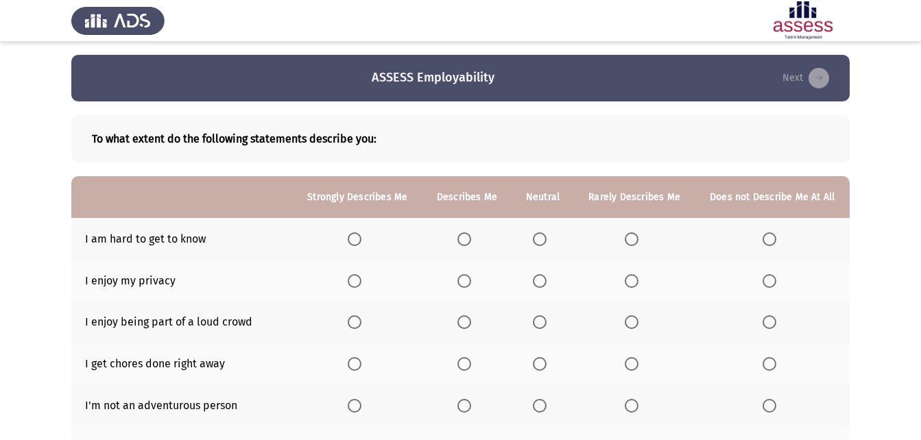
click at [634, 239] on span "Select an option" at bounding box center [632, 240] width 14 height 14
click at [634, 239] on input "Select an option" at bounding box center [632, 240] width 14 height 14
click at [355, 284] on span "Select an option" at bounding box center [355, 281] width 14 height 14
click at [355, 284] on input "Select an option" at bounding box center [355, 281] width 14 height 14
click at [625, 322] on span "Select an option" at bounding box center [632, 323] width 14 height 14
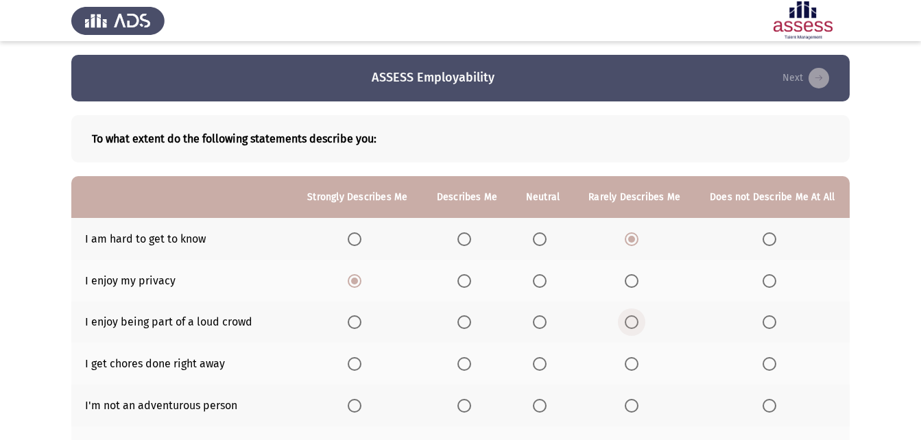
click at [625, 322] on input "Select an option" at bounding box center [632, 323] width 14 height 14
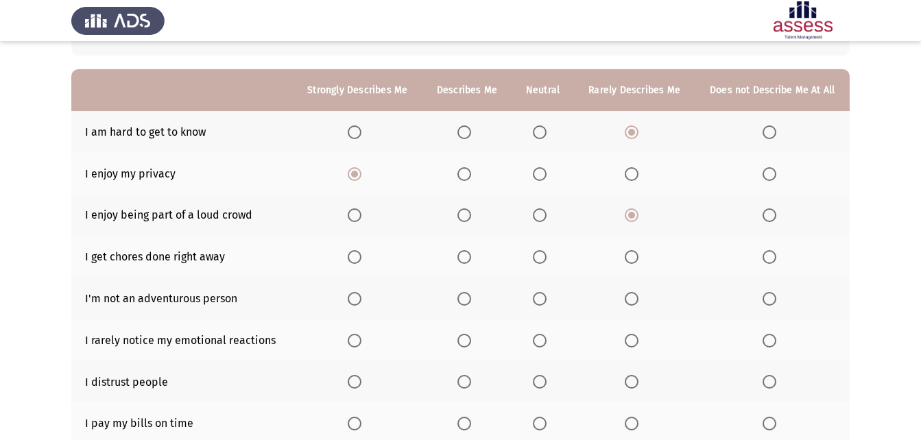
scroll to position [137, 0]
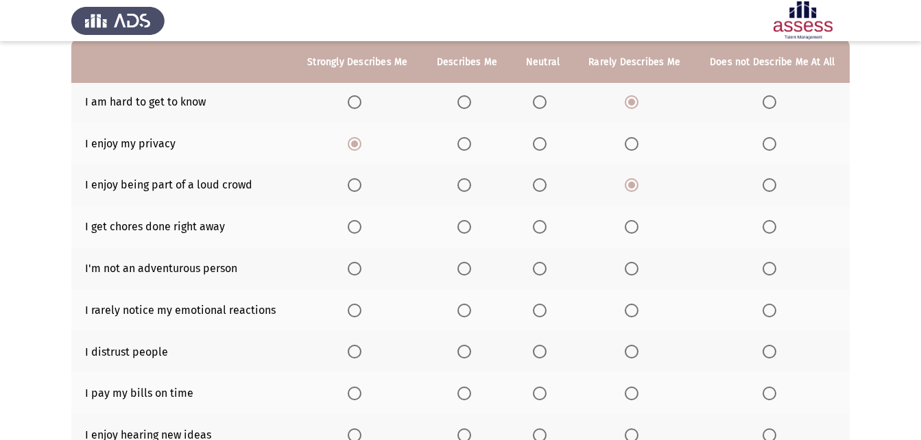
click at [468, 228] on span "Select an option" at bounding box center [464, 227] width 14 height 14
click at [468, 228] on input "Select an option" at bounding box center [464, 227] width 14 height 14
click at [627, 272] on span "Select an option" at bounding box center [632, 269] width 14 height 14
click at [627, 272] on input "Select an option" at bounding box center [632, 269] width 14 height 14
click at [468, 317] on span "Select an option" at bounding box center [464, 311] width 14 height 14
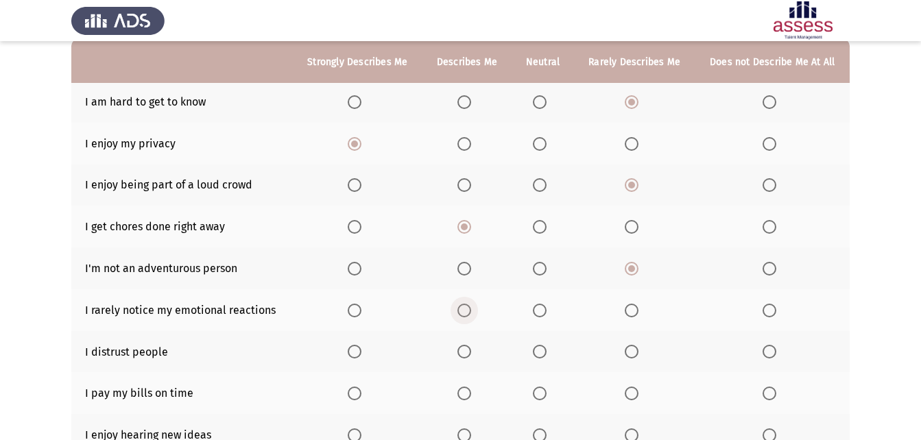
click at [468, 317] on input "Select an option" at bounding box center [464, 311] width 14 height 14
click at [627, 357] on span "Select an option" at bounding box center [632, 352] width 14 height 14
click at [627, 357] on input "Select an option" at bounding box center [632, 352] width 14 height 14
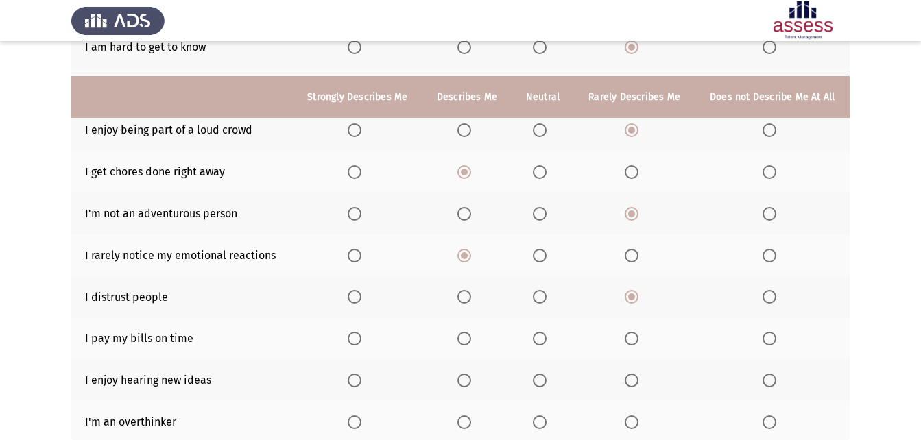
scroll to position [274, 0]
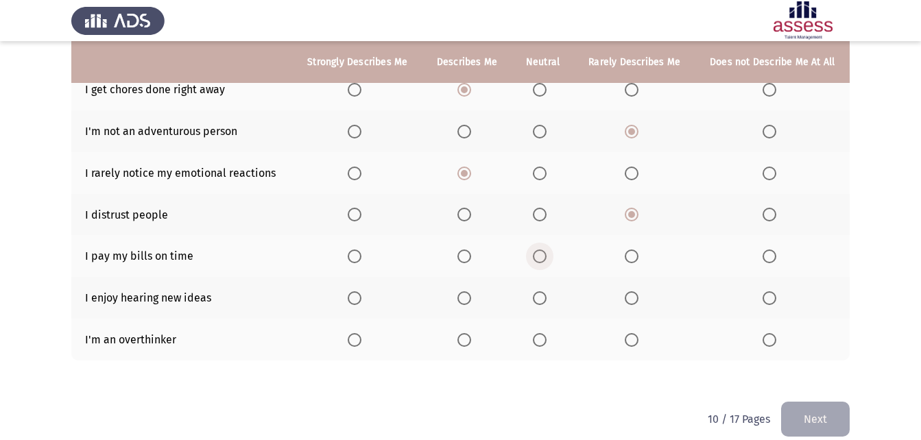
click at [543, 257] on span "Select an option" at bounding box center [540, 257] width 14 height 14
click at [543, 257] on input "Select an option" at bounding box center [540, 257] width 14 height 14
click at [463, 259] on span "Select an option" at bounding box center [464, 257] width 14 height 14
click at [463, 259] on input "Select an option" at bounding box center [464, 257] width 14 height 14
click at [356, 254] on span "Select an option" at bounding box center [355, 257] width 14 height 14
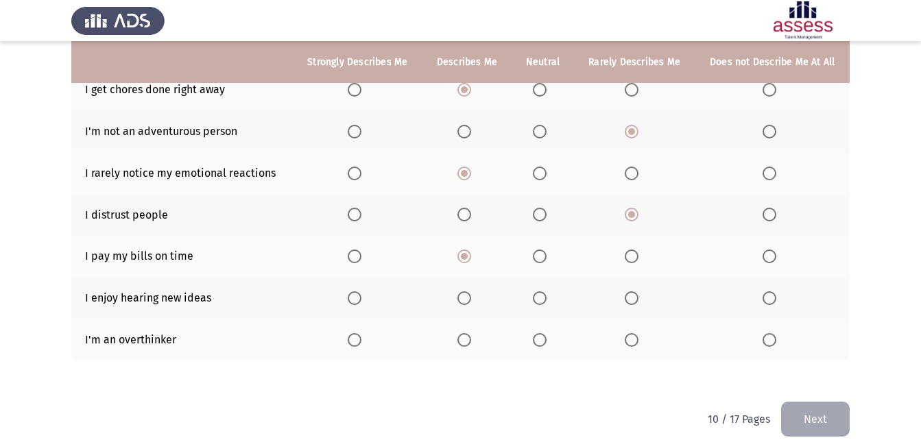
click at [356, 254] on input "Select an option" at bounding box center [355, 257] width 14 height 14
click at [356, 297] on span "Select an option" at bounding box center [355, 298] width 14 height 14
click at [356, 297] on input "Select an option" at bounding box center [355, 298] width 14 height 14
click at [356, 337] on span "Select an option" at bounding box center [355, 340] width 14 height 14
click at [356, 337] on input "Select an option" at bounding box center [355, 340] width 14 height 14
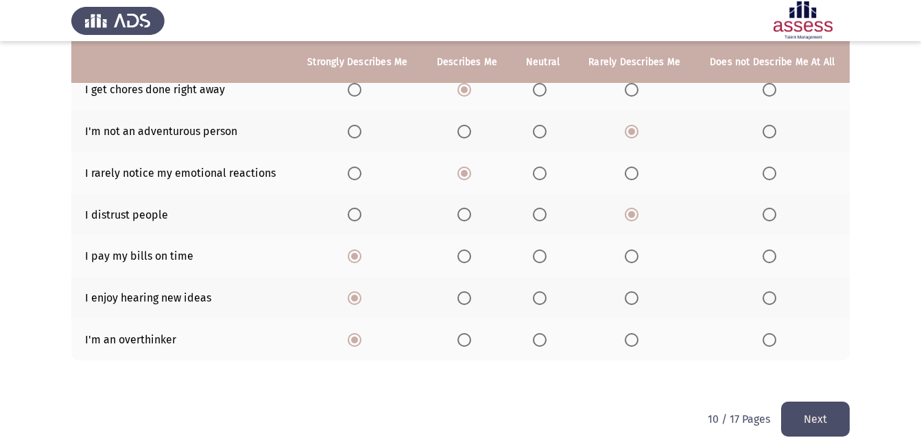
click at [814, 422] on button "Next" at bounding box center [815, 419] width 69 height 35
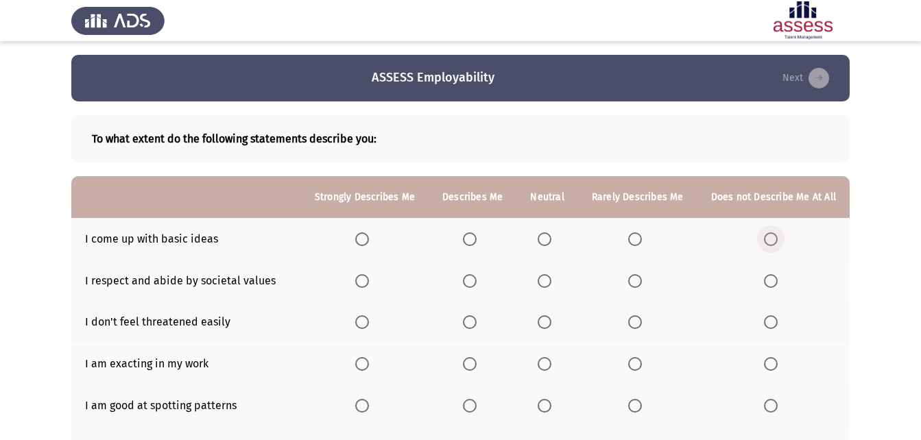
click at [770, 235] on span "Select an option" at bounding box center [771, 240] width 14 height 14
click at [770, 235] on input "Select an option" at bounding box center [771, 240] width 14 height 14
click at [470, 281] on span "Select an option" at bounding box center [470, 281] width 0 height 0
click at [475, 281] on input "Select an option" at bounding box center [470, 281] width 14 height 14
click at [366, 324] on span "Select an option" at bounding box center [362, 323] width 14 height 14
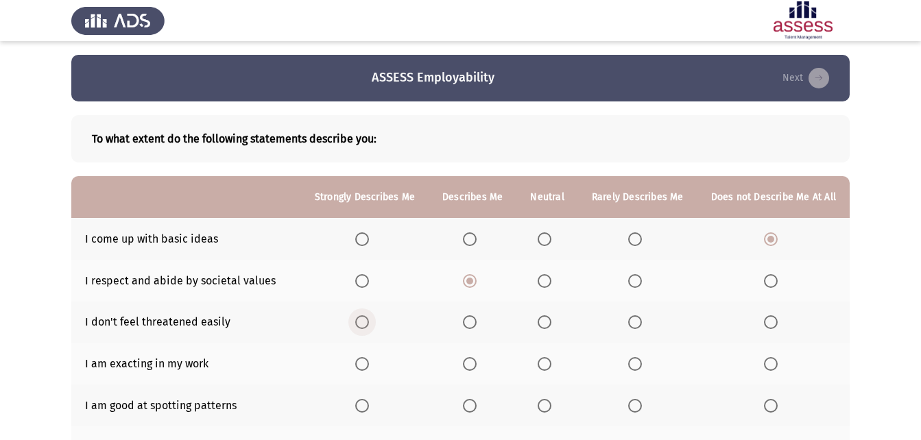
click at [366, 324] on input "Select an option" at bounding box center [362, 323] width 14 height 14
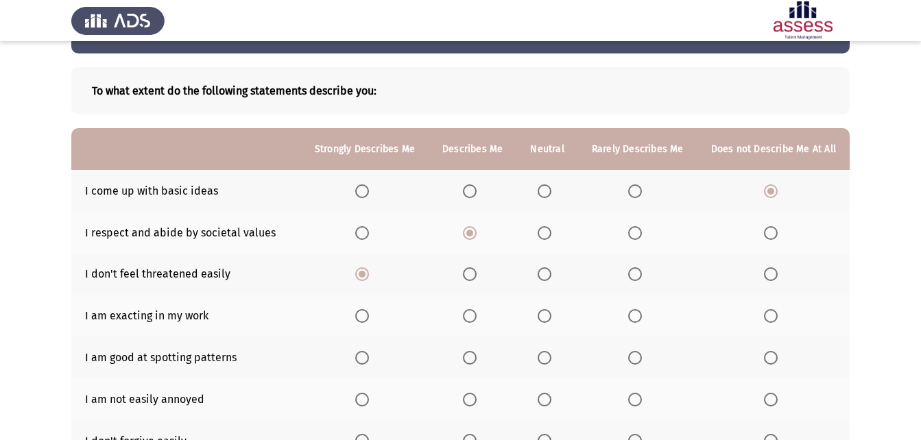
scroll to position [69, 0]
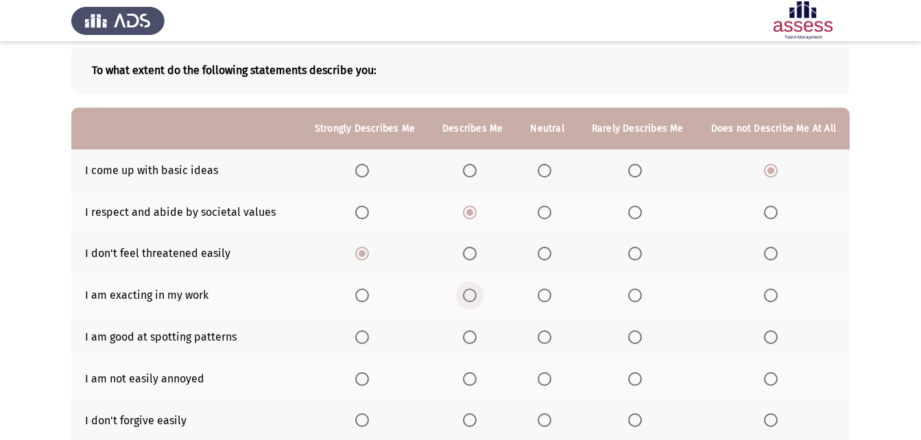
click at [476, 290] on span "Select an option" at bounding box center [470, 296] width 14 height 14
click at [476, 290] on input "Select an option" at bounding box center [470, 296] width 14 height 14
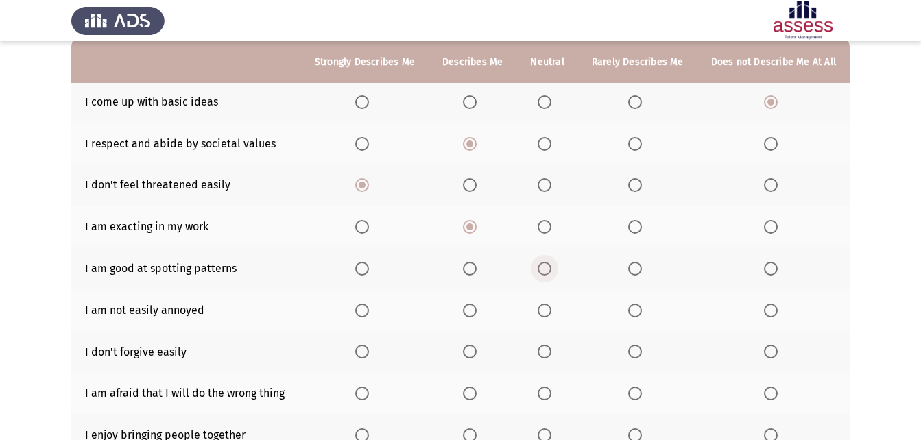
click at [551, 272] on span "Select an option" at bounding box center [545, 269] width 14 height 14
click at [551, 272] on input "Select an option" at bounding box center [545, 269] width 14 height 14
click at [366, 309] on span "Select an option" at bounding box center [362, 311] width 14 height 14
click at [366, 309] on input "Select an option" at bounding box center [362, 311] width 14 height 14
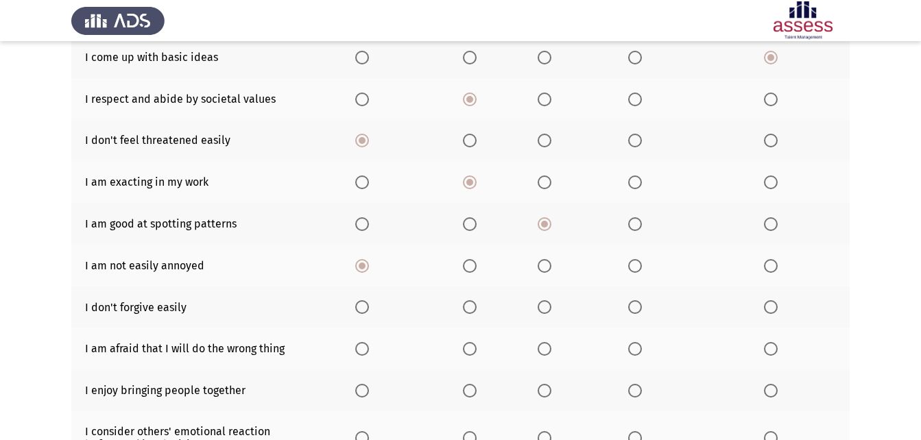
scroll to position [206, 0]
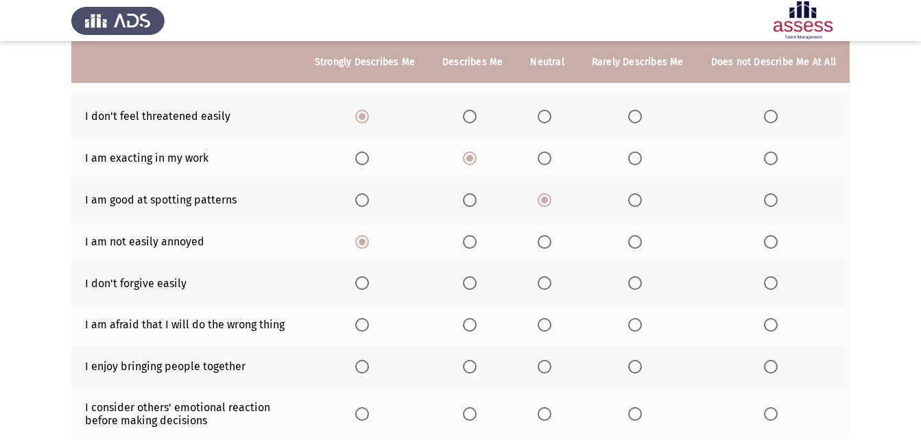
click at [779, 285] on label "Select an option" at bounding box center [773, 283] width 19 height 14
click at [778, 285] on input "Select an option" at bounding box center [771, 283] width 14 height 14
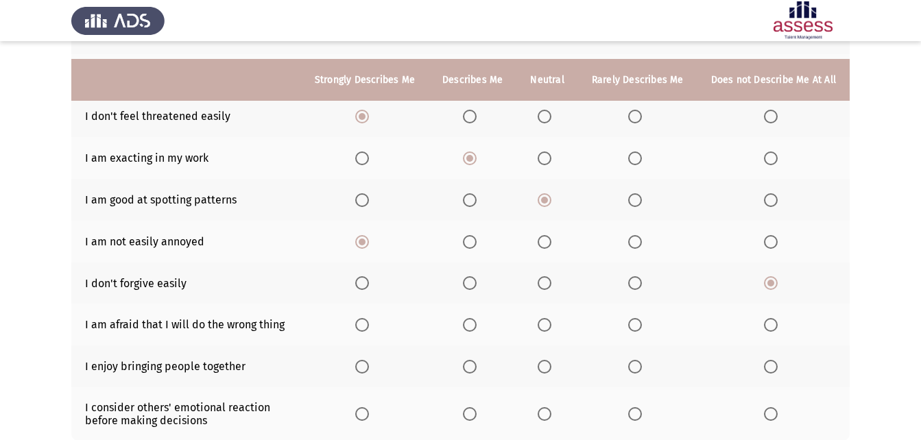
scroll to position [274, 0]
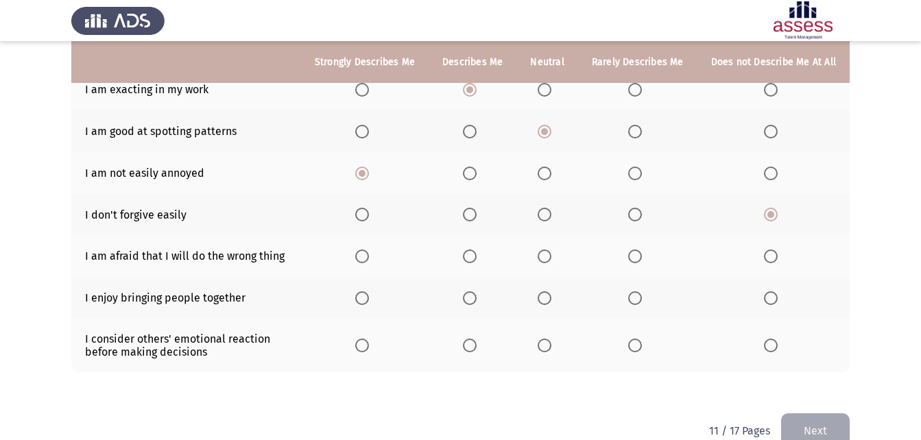
click at [368, 254] on span "Select an option" at bounding box center [362, 257] width 14 height 14
click at [368, 254] on input "Select an option" at bounding box center [362, 257] width 14 height 14
click at [369, 297] on span "Select an option" at bounding box center [362, 298] width 14 height 14
click at [369, 297] on input "Select an option" at bounding box center [362, 298] width 14 height 14
click at [369, 346] on span "Select an option" at bounding box center [362, 346] width 14 height 14
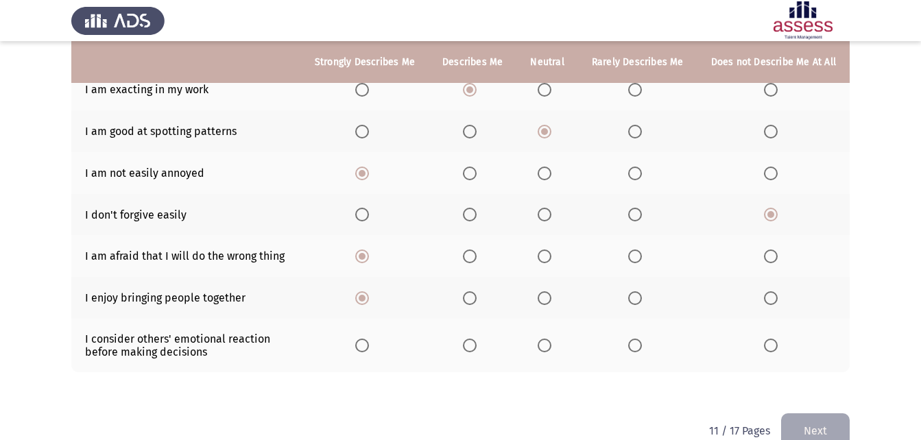
click at [369, 346] on input "Select an option" at bounding box center [362, 346] width 14 height 14
click at [814, 420] on button "Next" at bounding box center [815, 431] width 69 height 35
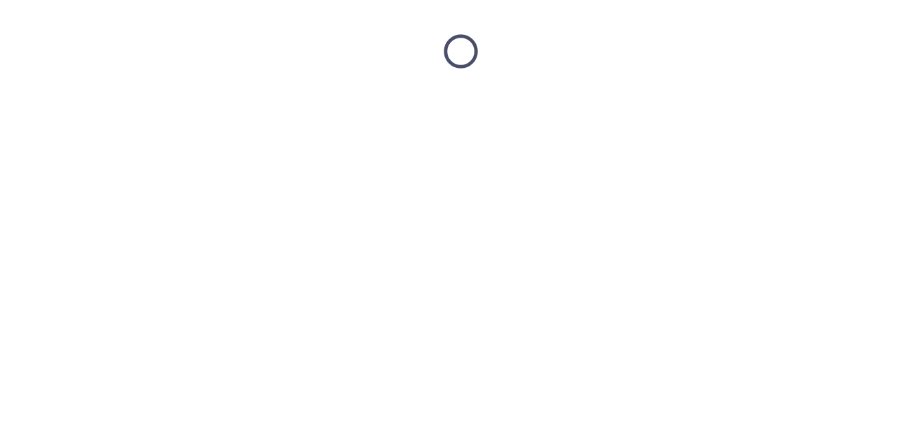
scroll to position [0, 0]
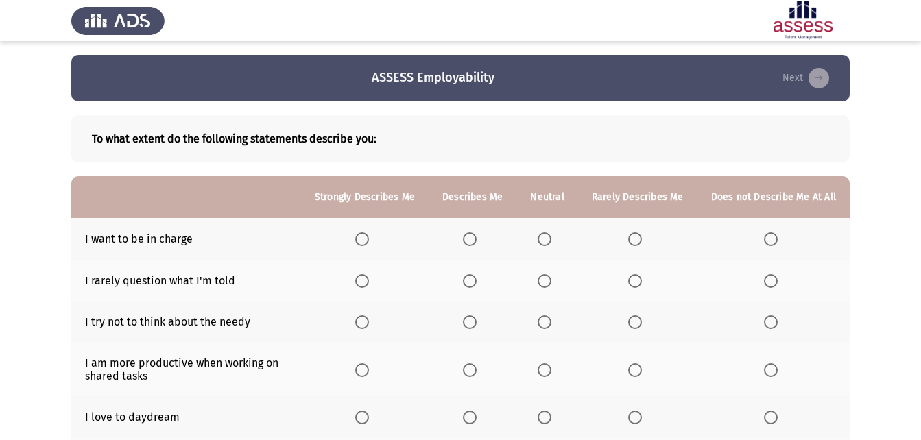
click at [369, 237] on span "Select an option" at bounding box center [362, 240] width 14 height 14
click at [369, 237] on input "Select an option" at bounding box center [362, 240] width 14 height 14
click at [772, 324] on span "Select an option" at bounding box center [771, 323] width 14 height 14
click at [772, 324] on input "Select an option" at bounding box center [771, 323] width 14 height 14
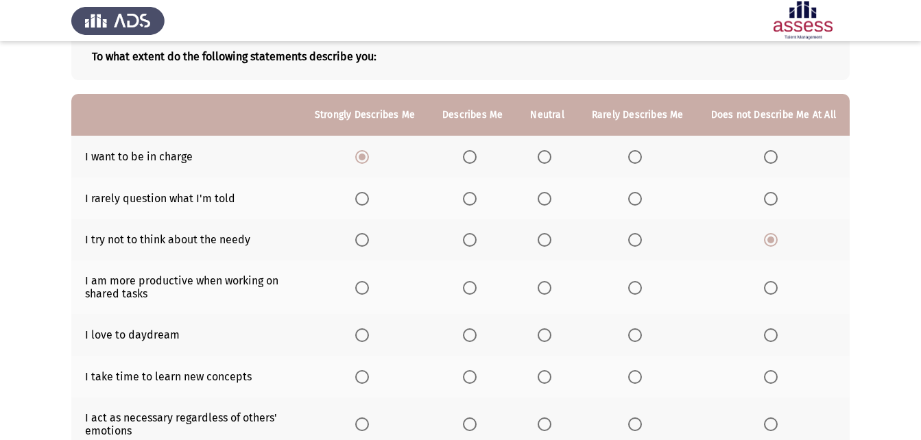
scroll to position [137, 0]
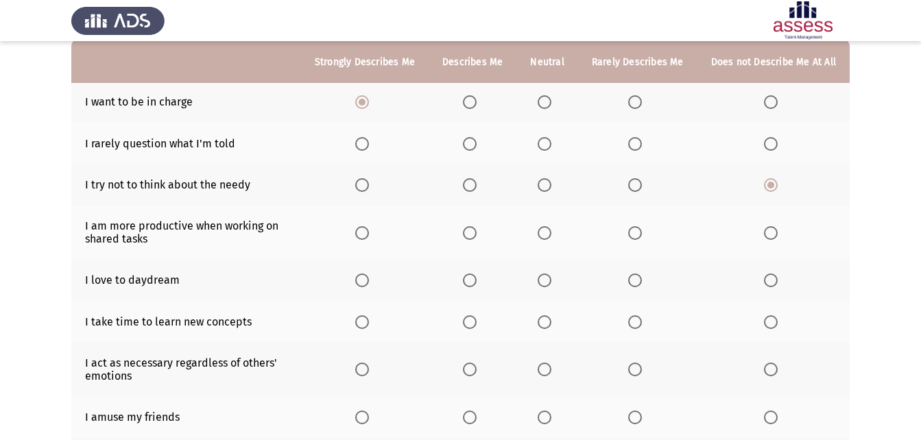
click at [369, 233] on span "Select an option" at bounding box center [362, 233] width 14 height 14
click at [369, 233] on input "Select an option" at bounding box center [362, 233] width 14 height 14
click at [369, 281] on span "Select an option" at bounding box center [362, 281] width 14 height 14
click at [369, 281] on input "Select an option" at bounding box center [362, 281] width 14 height 14
click at [366, 321] on span "Select an option" at bounding box center [362, 323] width 14 height 14
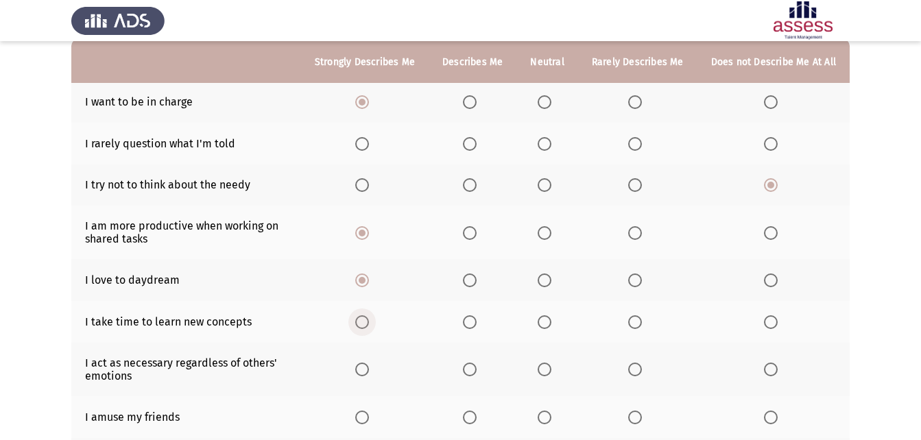
click at [366, 321] on input "Select an option" at bounding box center [362, 323] width 14 height 14
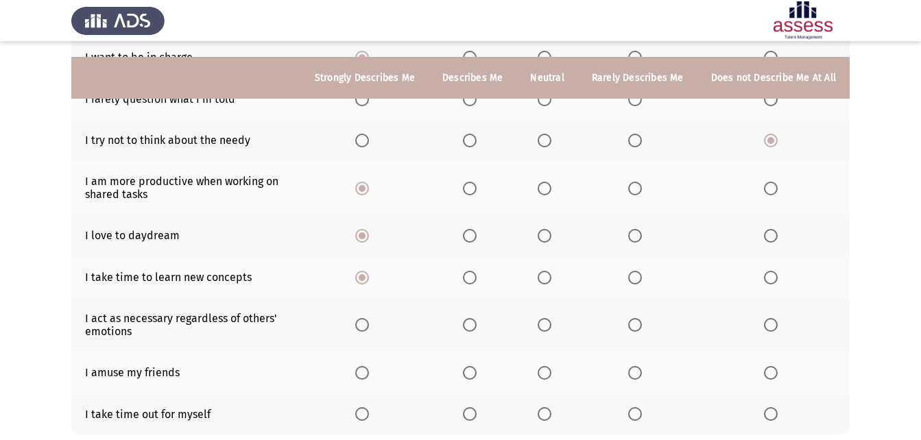
scroll to position [206, 0]
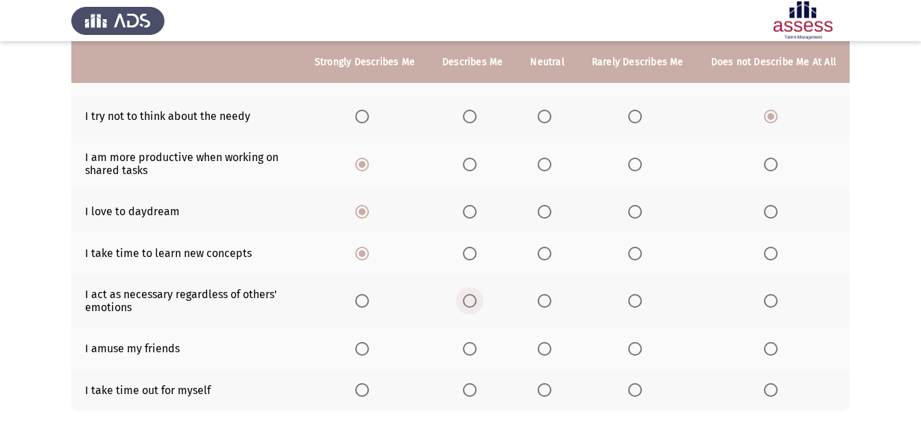
click at [477, 305] on span "Select an option" at bounding box center [470, 301] width 14 height 14
click at [477, 305] on input "Select an option" at bounding box center [470, 301] width 14 height 14
click at [551, 346] on span "Select an option" at bounding box center [545, 349] width 14 height 14
click at [551, 346] on input "Select an option" at bounding box center [545, 349] width 14 height 14
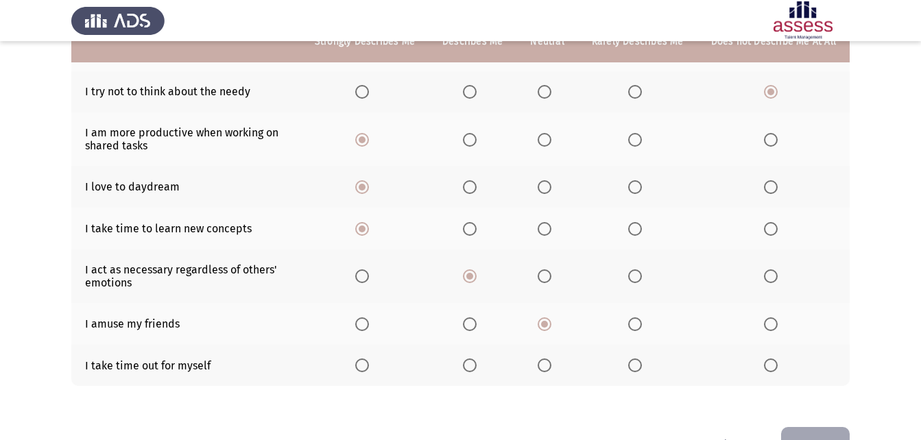
scroll to position [272, 0]
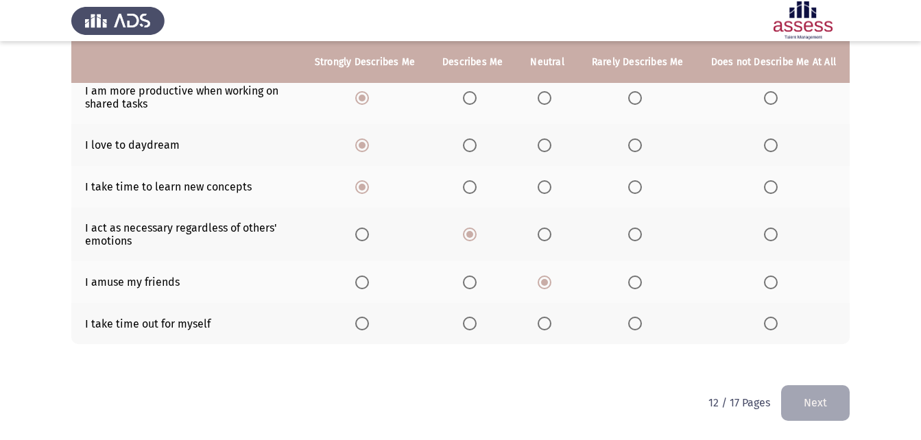
click at [369, 326] on span "Select an option" at bounding box center [362, 324] width 14 height 14
click at [369, 326] on input "Select an option" at bounding box center [362, 324] width 14 height 14
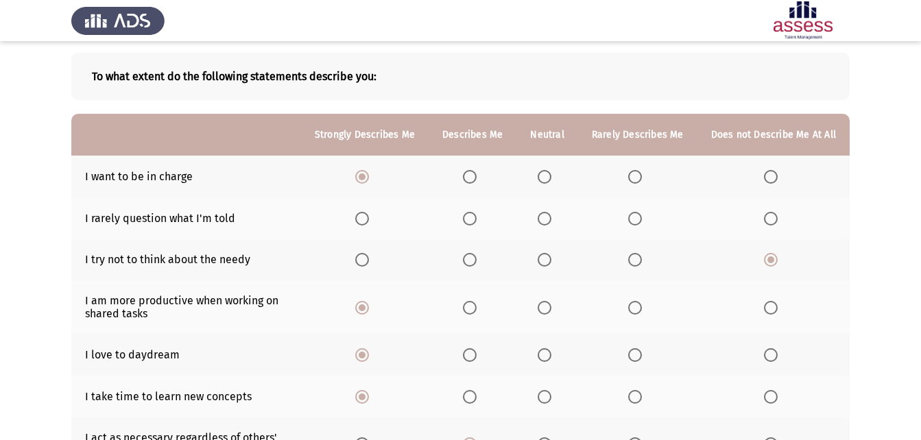
scroll to position [0, 0]
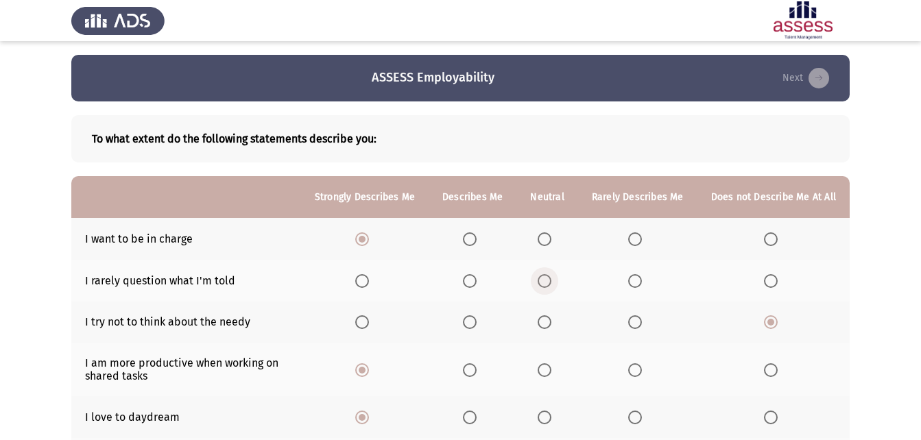
click at [551, 287] on span "Select an option" at bounding box center [545, 281] width 14 height 14
click at [551, 287] on input "Select an option" at bounding box center [545, 281] width 14 height 14
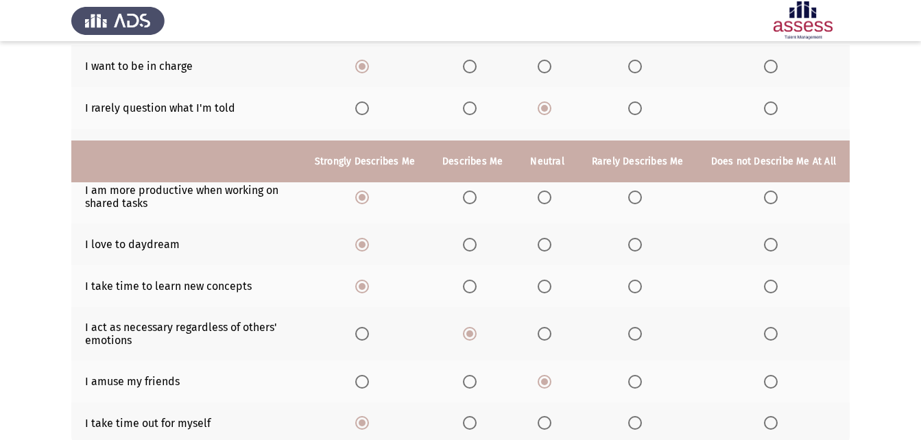
scroll to position [272, 0]
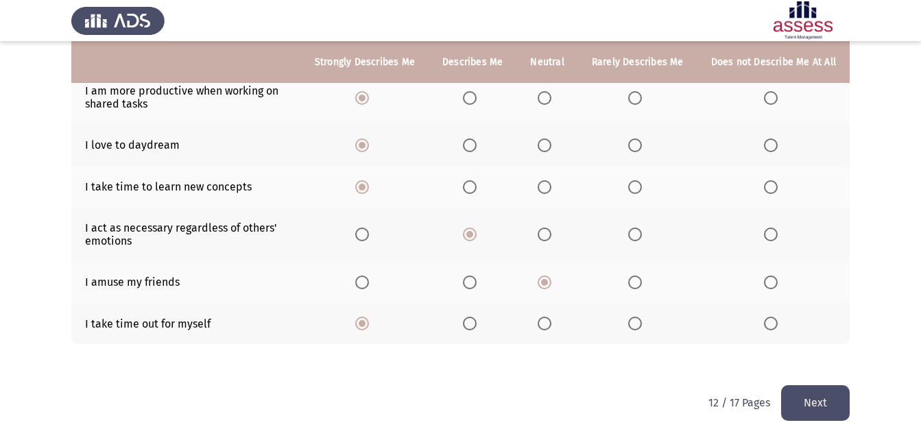
click at [822, 396] on button "Next" at bounding box center [815, 402] width 69 height 35
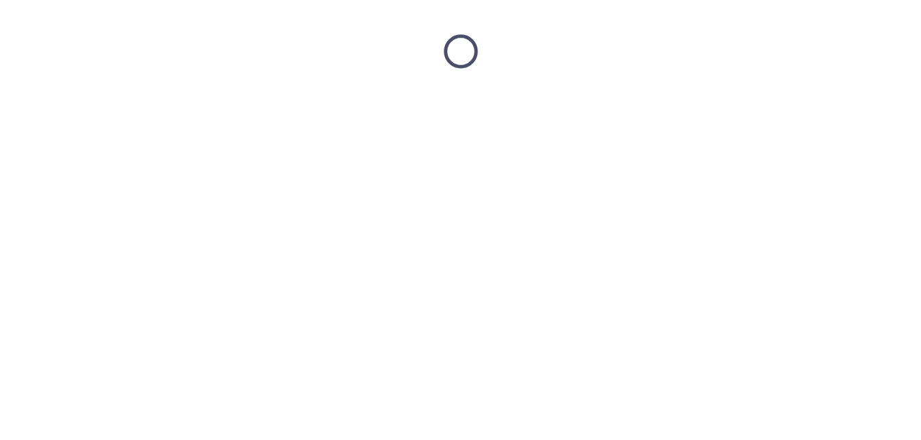
scroll to position [0, 0]
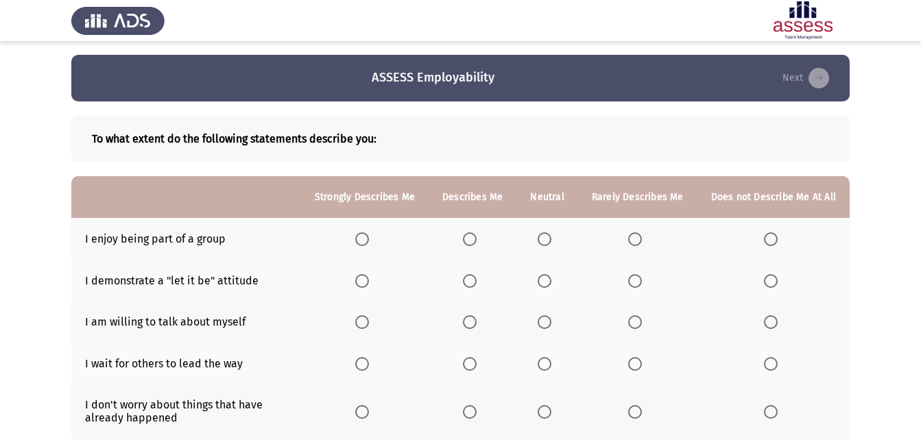
click at [369, 235] on span "Select an option" at bounding box center [362, 240] width 14 height 14
click at [369, 235] on input "Select an option" at bounding box center [362, 240] width 14 height 14
click at [477, 239] on span "Select an option" at bounding box center [470, 240] width 14 height 14
click at [477, 239] on input "Select an option" at bounding box center [470, 240] width 14 height 14
click at [477, 285] on span "Select an option" at bounding box center [470, 281] width 14 height 14
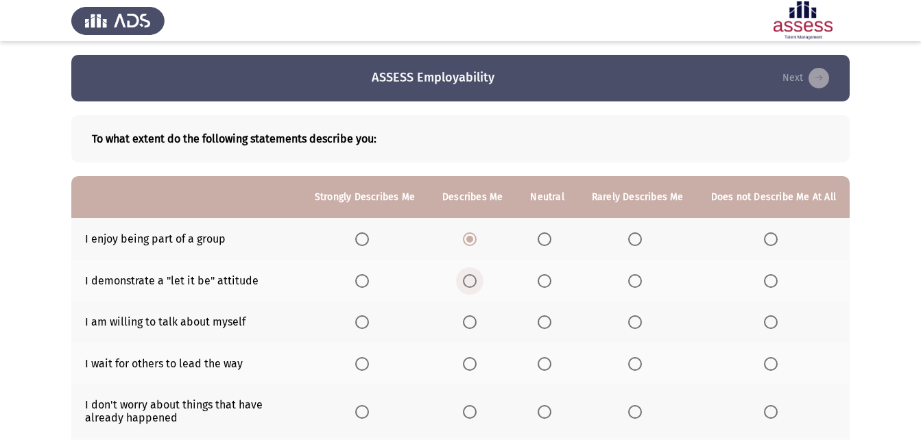
click at [477, 285] on input "Select an option" at bounding box center [470, 281] width 14 height 14
click at [636, 328] on span "Select an option" at bounding box center [635, 323] width 14 height 14
click at [636, 328] on input "Select an option" at bounding box center [635, 323] width 14 height 14
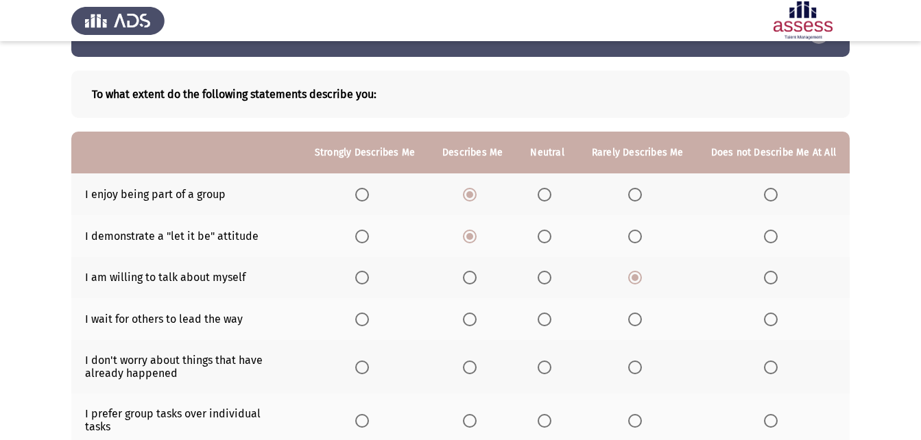
scroll to position [69, 0]
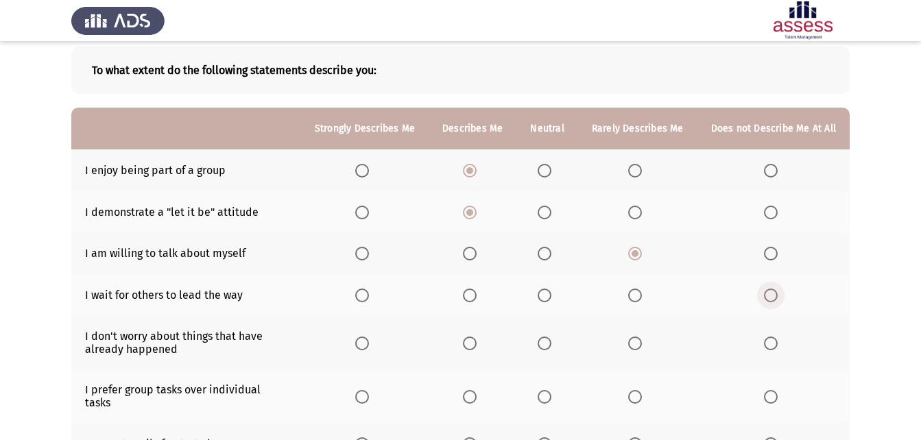
click at [770, 297] on span "Select an option" at bounding box center [771, 296] width 14 height 14
click at [770, 297] on input "Select an option" at bounding box center [771, 296] width 14 height 14
click at [475, 345] on span "Select an option" at bounding box center [470, 344] width 14 height 14
click at [475, 345] on input "Select an option" at bounding box center [470, 344] width 14 height 14
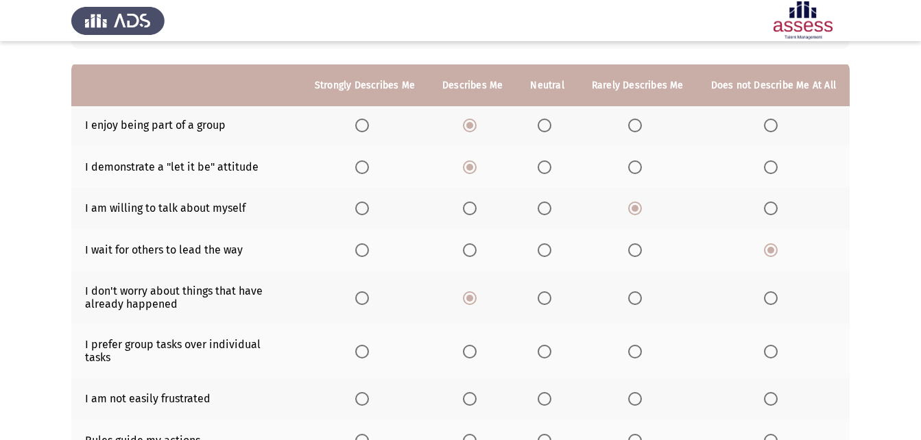
scroll to position [137, 0]
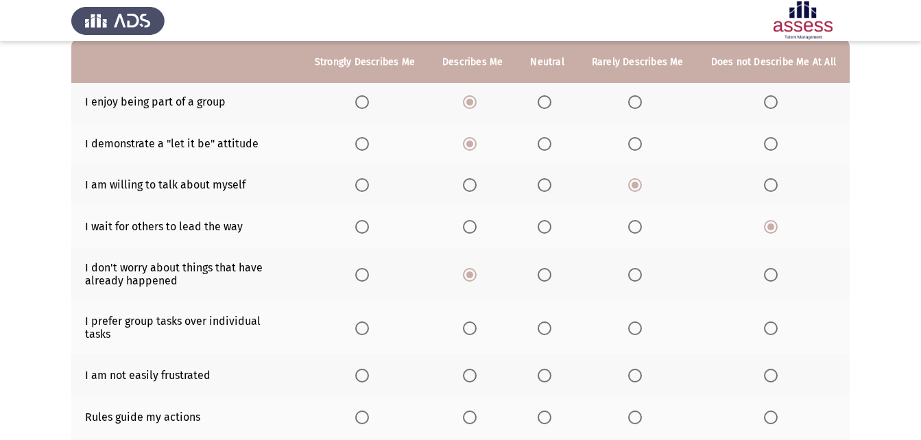
click at [472, 323] on span "Select an option" at bounding box center [470, 329] width 14 height 14
click at [472, 323] on input "Select an option" at bounding box center [470, 329] width 14 height 14
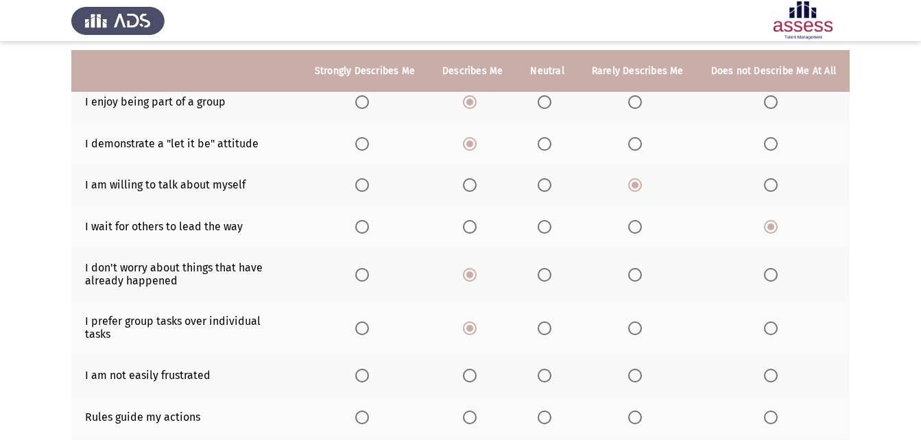
scroll to position [206, 0]
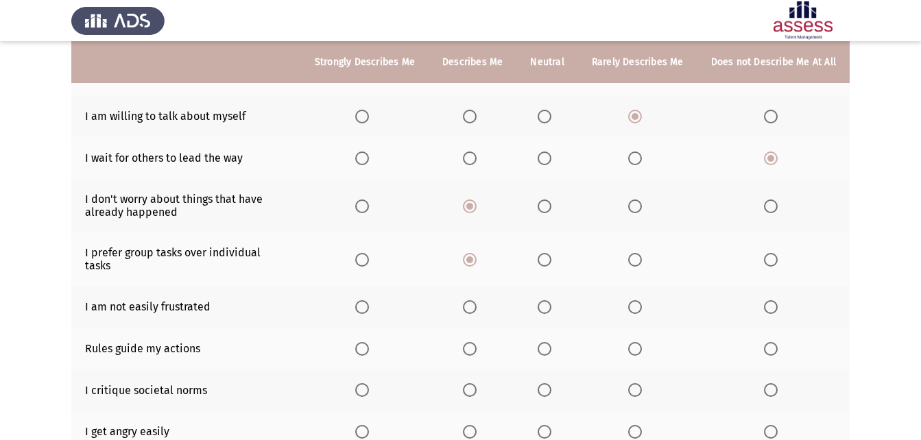
click at [368, 300] on span "Select an option" at bounding box center [362, 307] width 14 height 14
click at [368, 300] on input "Select an option" at bounding box center [362, 307] width 14 height 14
click at [369, 342] on span "Select an option" at bounding box center [362, 349] width 14 height 14
click at [369, 342] on input "Select an option" at bounding box center [362, 349] width 14 height 14
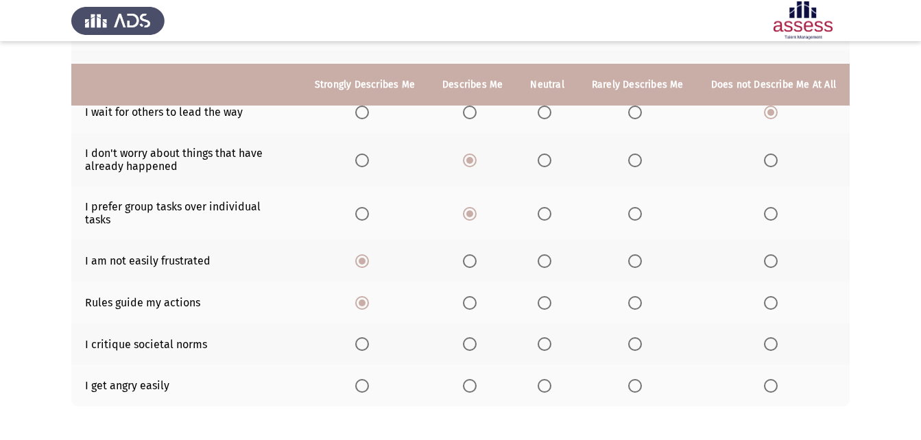
scroll to position [274, 0]
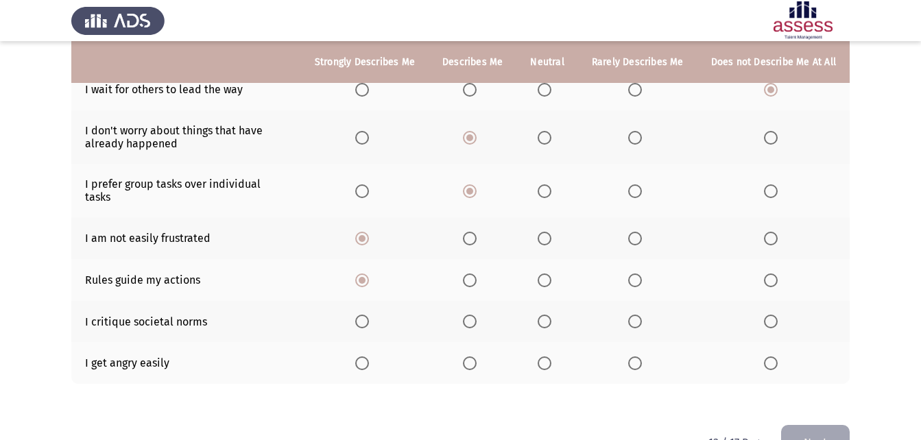
click at [773, 358] on span "Select an option" at bounding box center [771, 364] width 14 height 14
click at [773, 358] on input "Select an option" at bounding box center [771, 364] width 14 height 14
click at [545, 315] on span "Select an option" at bounding box center [545, 322] width 14 height 14
click at [545, 315] on input "Select an option" at bounding box center [545, 322] width 14 height 14
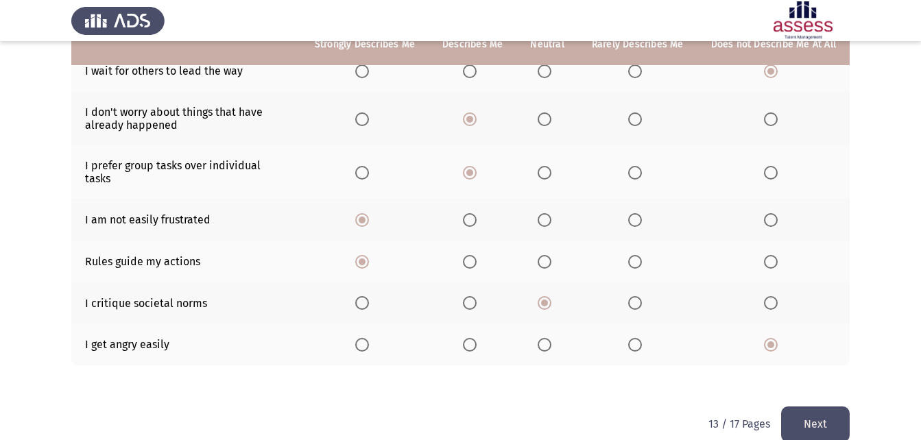
scroll to position [302, 0]
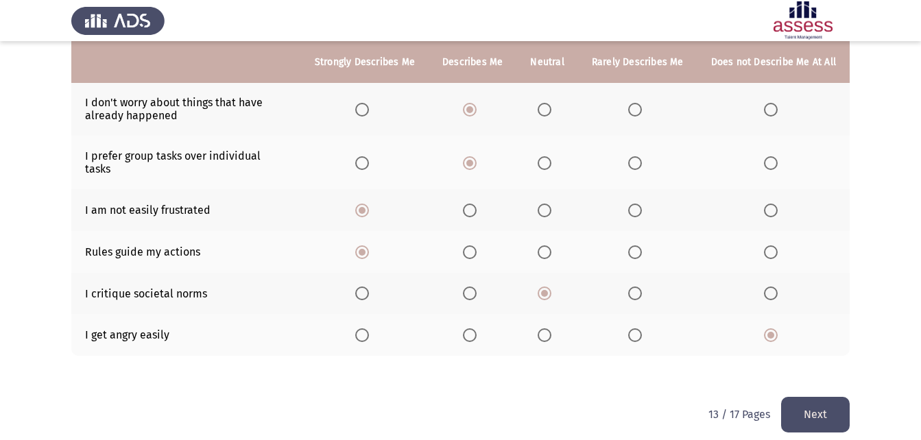
click at [805, 404] on button "Next" at bounding box center [815, 414] width 69 height 35
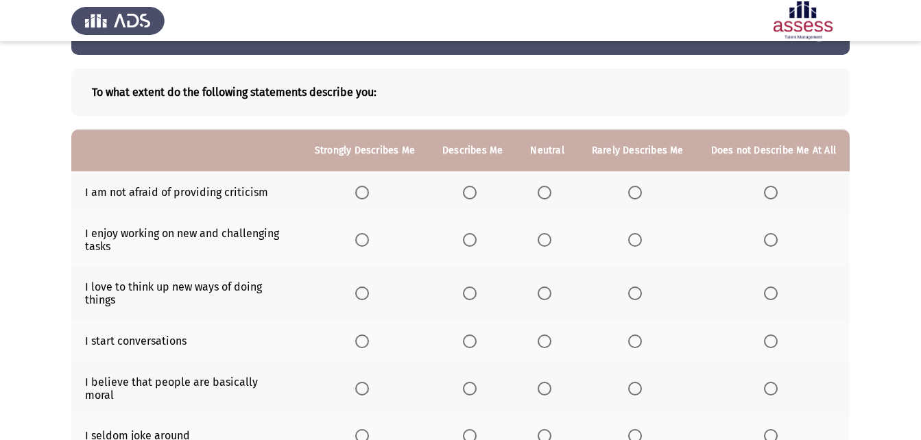
scroll to position [69, 0]
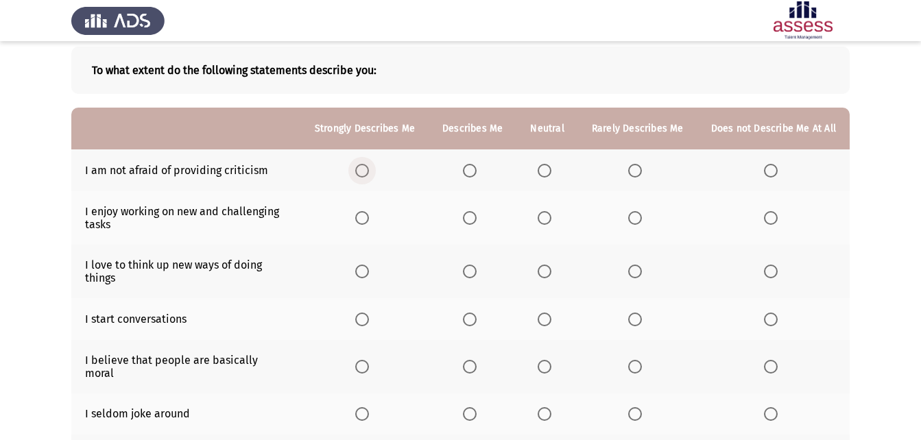
click at [363, 169] on span "Select an option" at bounding box center [362, 171] width 14 height 14
click at [363, 169] on input "Select an option" at bounding box center [362, 171] width 14 height 14
click at [369, 215] on span "Select an option" at bounding box center [362, 218] width 14 height 14
click at [369, 215] on input "Select an option" at bounding box center [362, 218] width 14 height 14
click at [366, 271] on span "Select an option" at bounding box center [362, 272] width 14 height 14
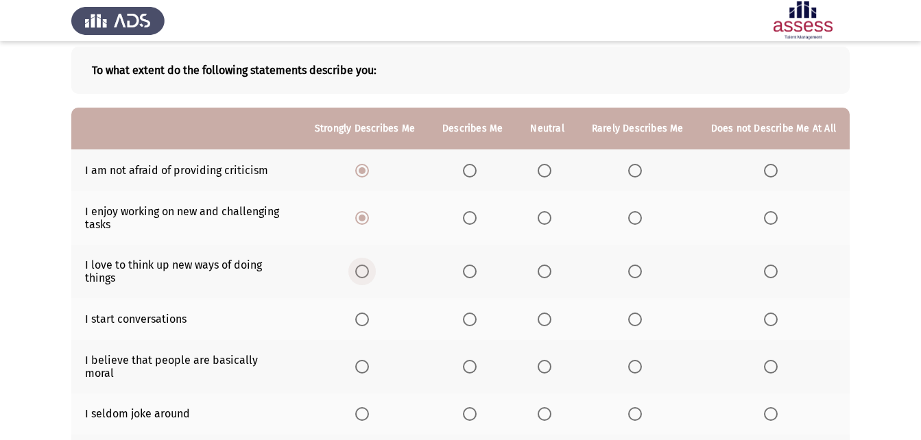
click at [366, 271] on input "Select an option" at bounding box center [362, 272] width 14 height 14
click at [470, 321] on span "Select an option" at bounding box center [470, 320] width 14 height 14
click at [470, 321] on input "Select an option" at bounding box center [470, 320] width 14 height 14
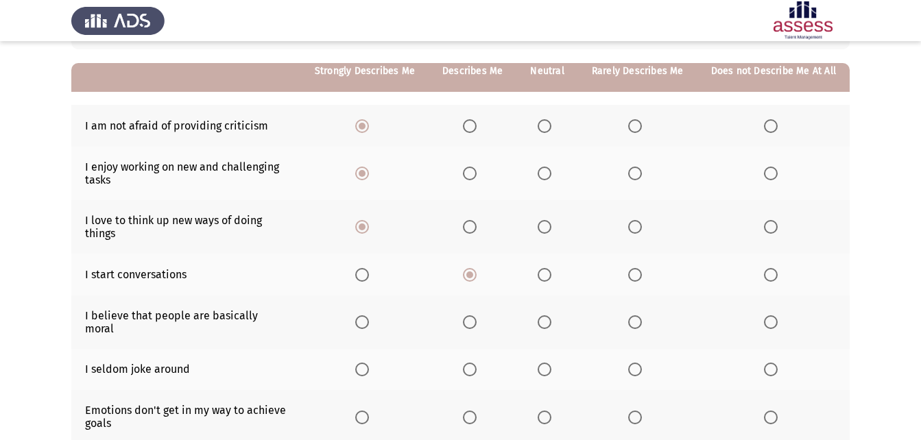
scroll to position [137, 0]
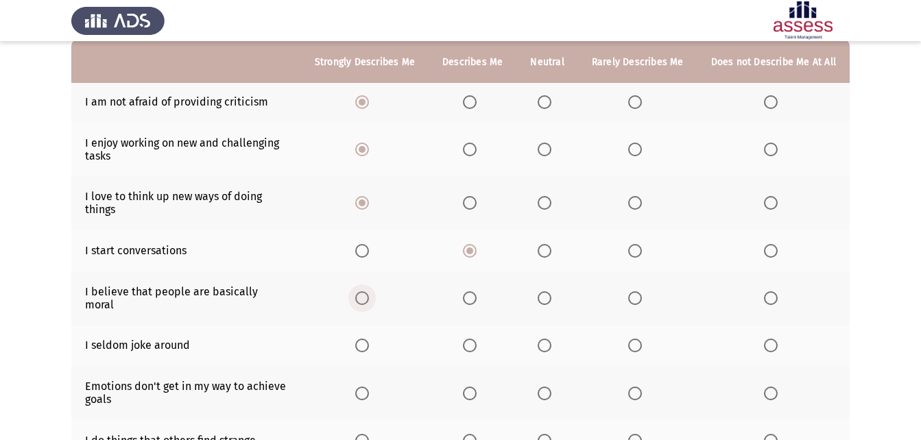
click at [369, 295] on span "Select an option" at bounding box center [362, 298] width 14 height 14
click at [369, 295] on input "Select an option" at bounding box center [362, 298] width 14 height 14
click at [476, 339] on span "Select an option" at bounding box center [470, 346] width 14 height 14
click at [476, 339] on input "Select an option" at bounding box center [470, 346] width 14 height 14
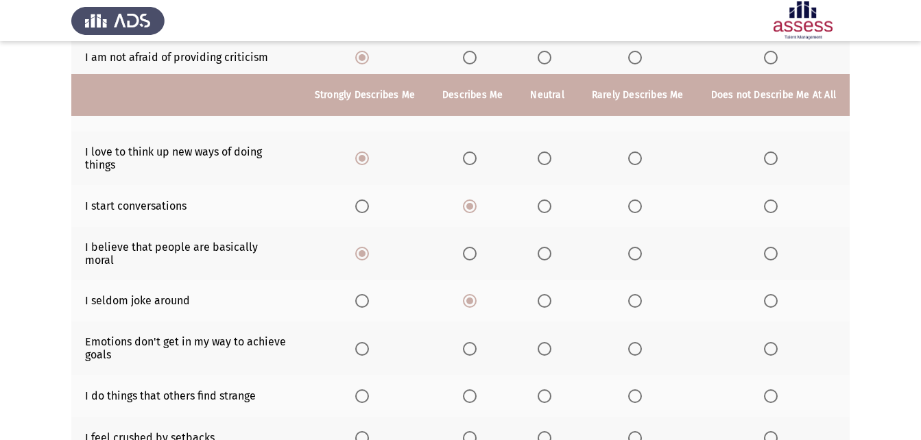
scroll to position [274, 0]
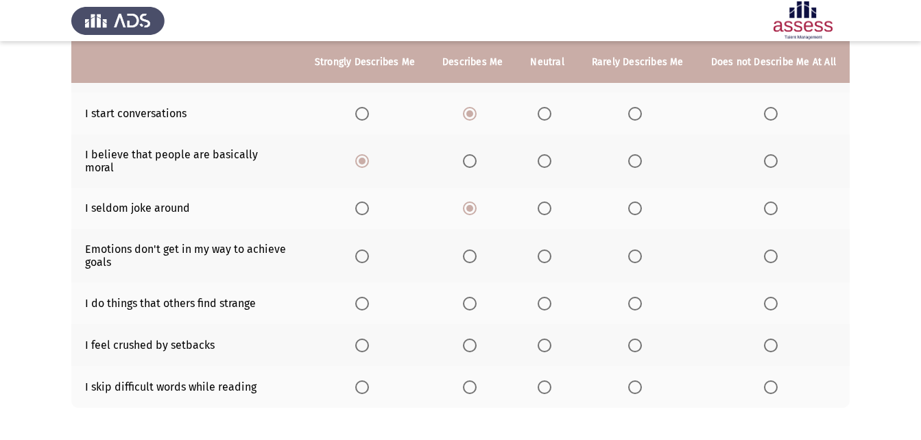
click at [547, 202] on span "Select an option" at bounding box center [545, 209] width 14 height 14
click at [547, 202] on input "Select an option" at bounding box center [545, 209] width 14 height 14
click at [468, 250] on span "Select an option" at bounding box center [470, 257] width 14 height 14
click at [468, 250] on input "Select an option" at bounding box center [470, 257] width 14 height 14
click at [369, 297] on span "Select an option" at bounding box center [362, 304] width 14 height 14
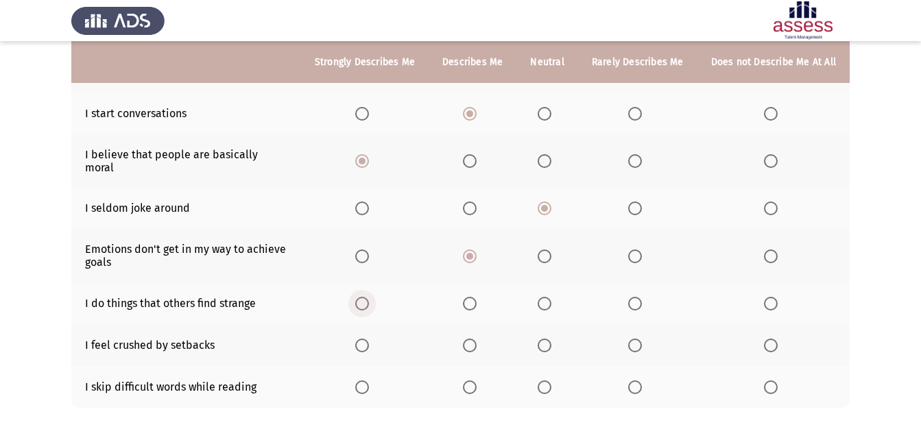
click at [369, 297] on input "Select an option" at bounding box center [362, 304] width 14 height 14
click at [362, 388] on span "Select an option" at bounding box center [362, 388] width 0 height 0
click at [369, 381] on input "Select an option" at bounding box center [362, 388] width 14 height 14
click at [551, 339] on span "Select an option" at bounding box center [545, 346] width 14 height 14
click at [551, 339] on input "Select an option" at bounding box center [545, 346] width 14 height 14
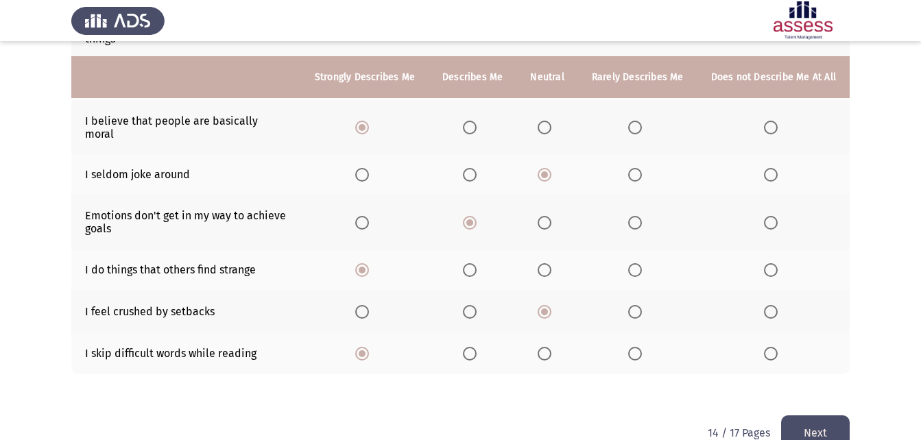
scroll to position [326, 0]
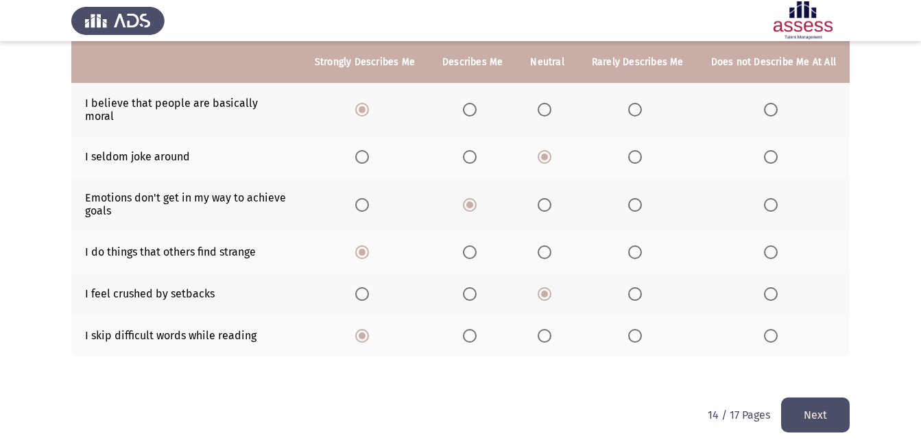
click at [822, 403] on button "Next" at bounding box center [815, 415] width 69 height 35
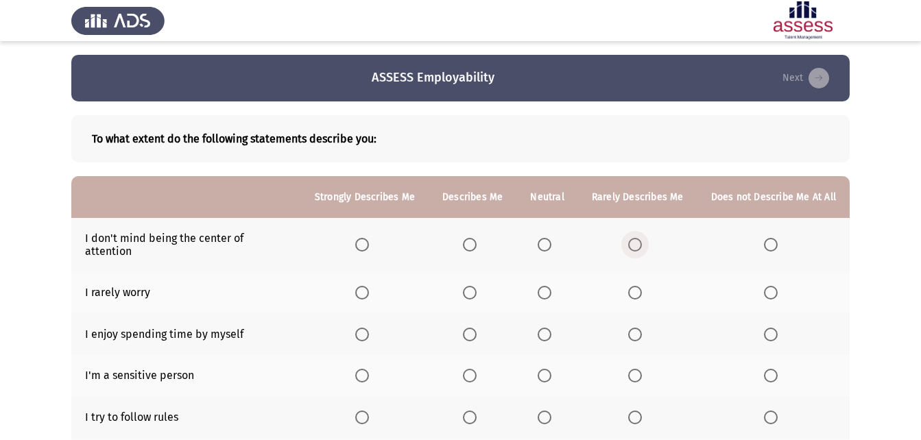
click at [634, 238] on span "Select an option" at bounding box center [635, 245] width 14 height 14
click at [634, 238] on input "Select an option" at bounding box center [635, 245] width 14 height 14
click at [477, 286] on span "Select an option" at bounding box center [470, 293] width 14 height 14
click at [477, 286] on input "Select an option" at bounding box center [470, 293] width 14 height 14
click at [366, 328] on span "Select an option" at bounding box center [362, 335] width 14 height 14
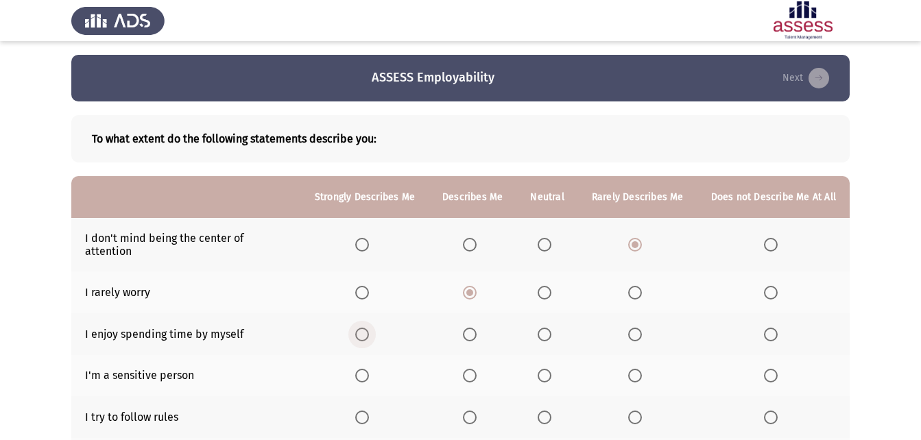
click at [366, 328] on input "Select an option" at bounding box center [362, 335] width 14 height 14
click at [366, 369] on span "Select an option" at bounding box center [362, 376] width 14 height 14
click at [366, 369] on input "Select an option" at bounding box center [362, 376] width 14 height 14
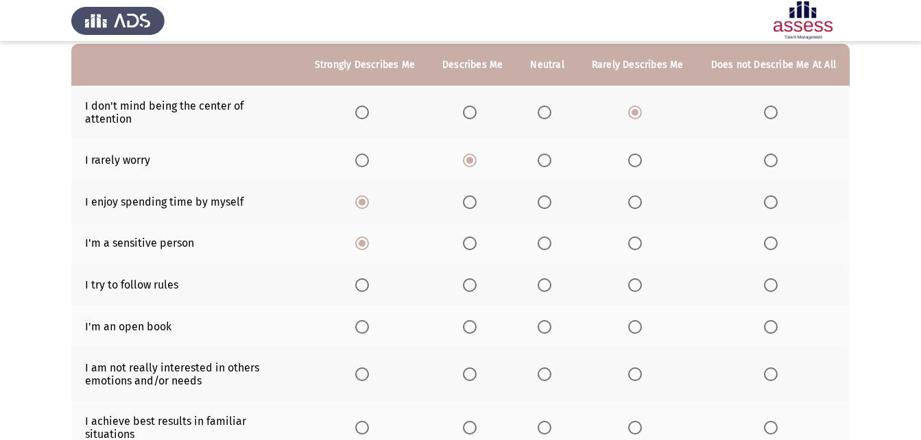
scroll to position [137, 0]
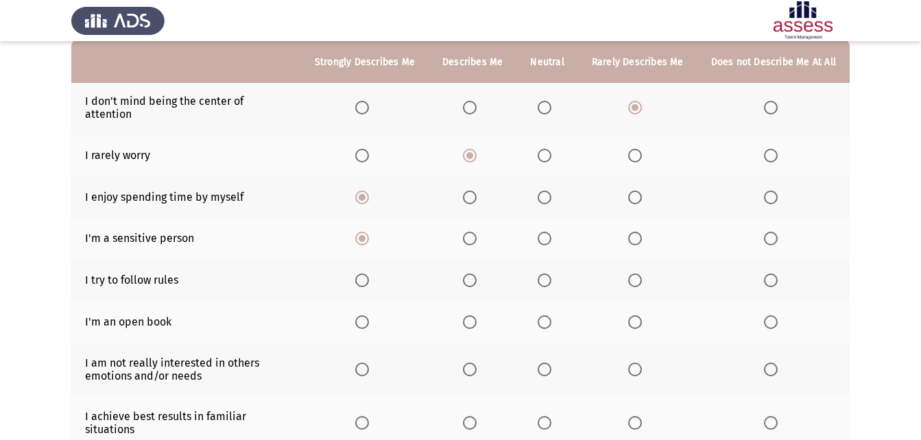
click at [368, 274] on span "Select an option" at bounding box center [362, 281] width 14 height 14
click at [368, 274] on input "Select an option" at bounding box center [362, 281] width 14 height 14
click at [774, 316] on span "Select an option" at bounding box center [771, 323] width 14 height 14
click at [774, 316] on input "Select an option" at bounding box center [771, 323] width 14 height 14
click at [369, 363] on span "Select an option" at bounding box center [362, 370] width 14 height 14
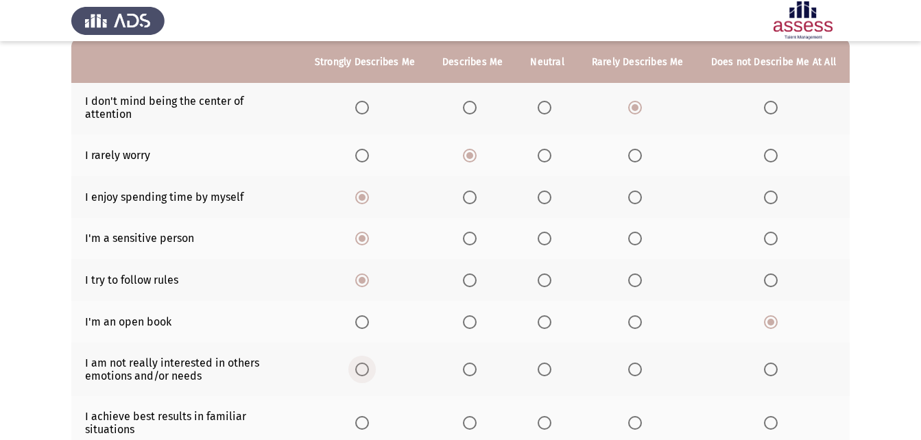
click at [369, 363] on input "Select an option" at bounding box center [362, 370] width 14 height 14
click at [772, 363] on span "Select an option" at bounding box center [771, 370] width 14 height 14
click at [772, 363] on input "Select an option" at bounding box center [771, 370] width 14 height 14
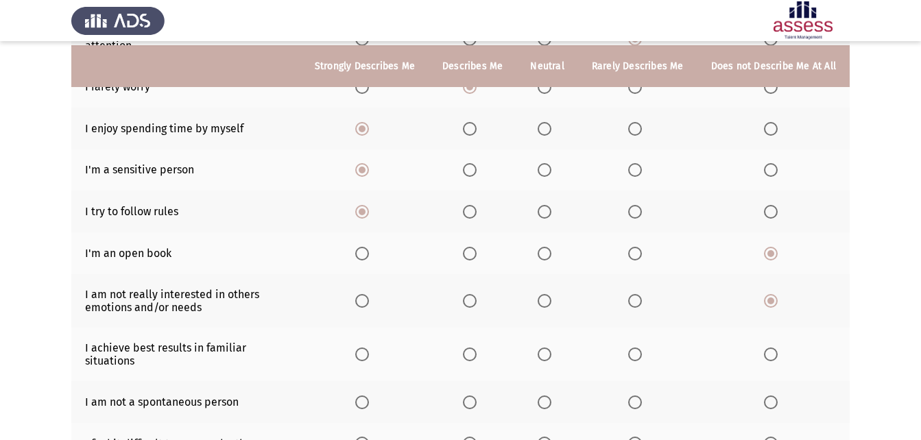
scroll to position [274, 0]
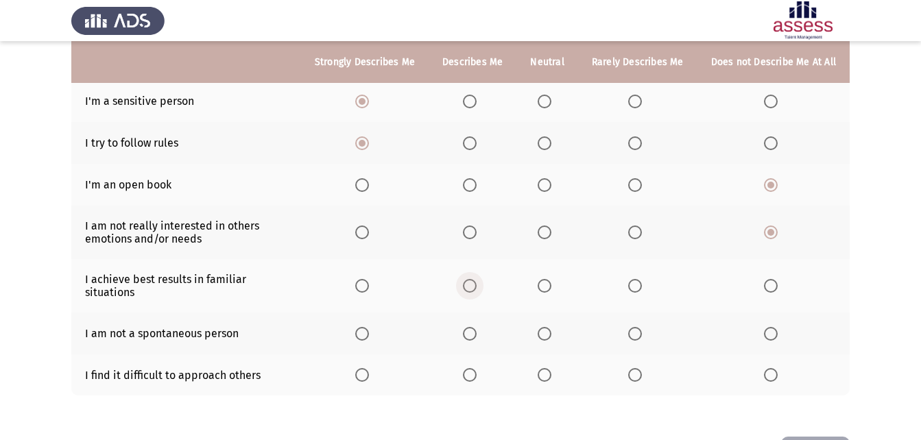
click at [473, 279] on span "Select an option" at bounding box center [470, 286] width 14 height 14
click at [473, 279] on input "Select an option" at bounding box center [470, 286] width 14 height 14
click at [369, 327] on span "Select an option" at bounding box center [362, 334] width 14 height 14
click at [369, 327] on input "Select an option" at bounding box center [362, 334] width 14 height 14
click at [639, 368] on span "Select an option" at bounding box center [635, 375] width 14 height 14
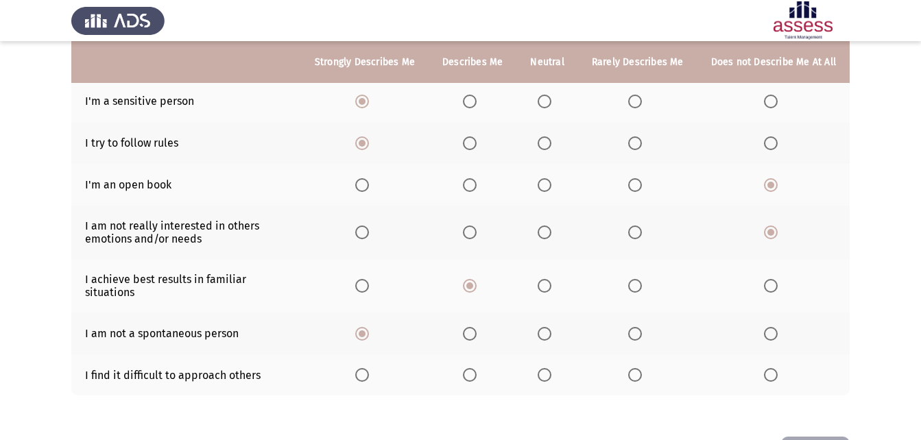
click at [639, 368] on input "Select an option" at bounding box center [635, 375] width 14 height 14
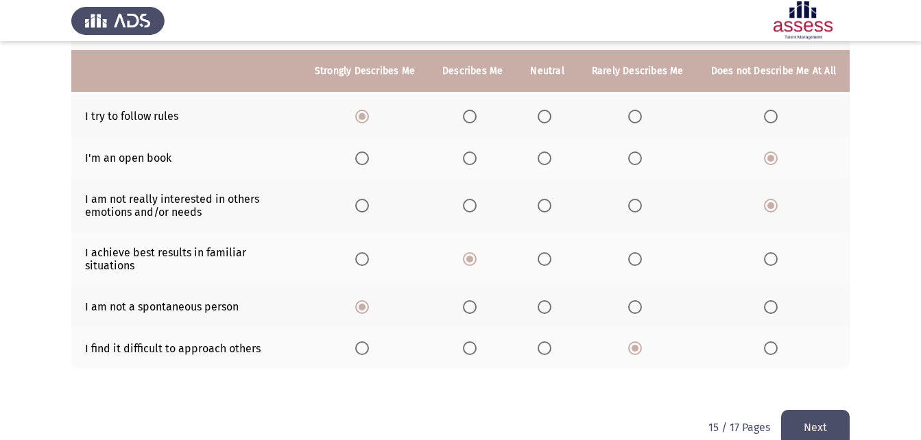
scroll to position [314, 0]
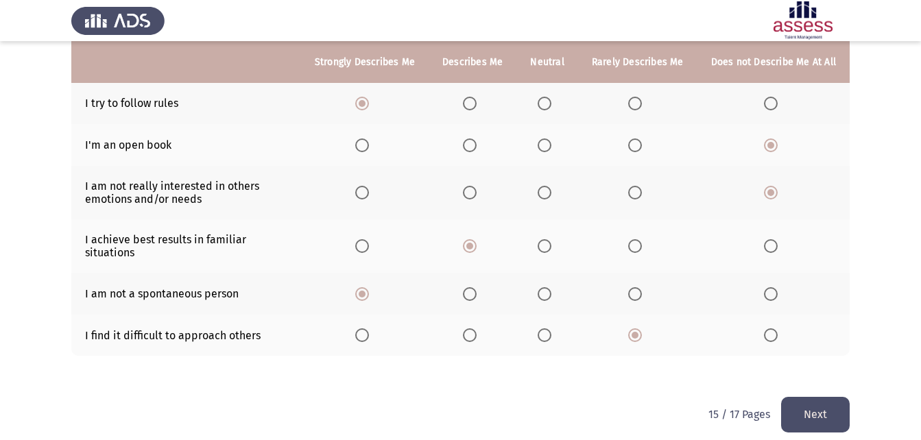
click at [819, 407] on button "Next" at bounding box center [815, 414] width 69 height 35
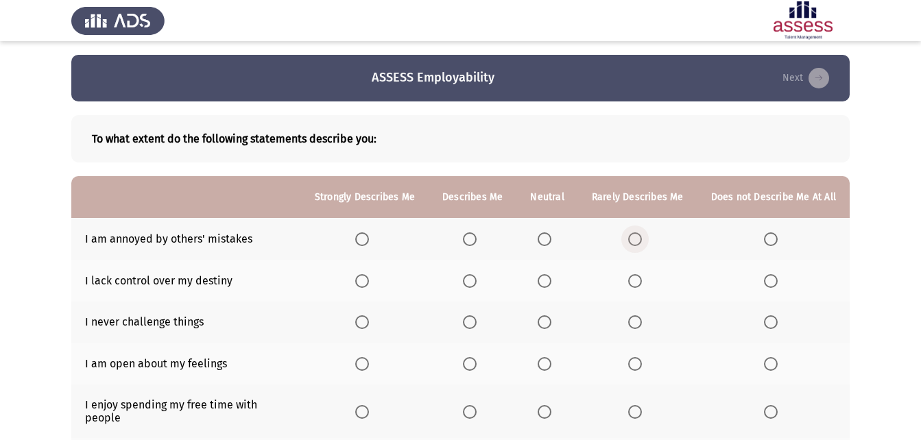
click at [633, 241] on span "Select an option" at bounding box center [635, 240] width 14 height 14
click at [633, 241] on input "Select an option" at bounding box center [635, 240] width 14 height 14
click at [477, 278] on span "Select an option" at bounding box center [470, 281] width 14 height 14
click at [477, 278] on input "Select an option" at bounding box center [470, 281] width 14 height 14
click at [636, 324] on span "Select an option" at bounding box center [635, 323] width 14 height 14
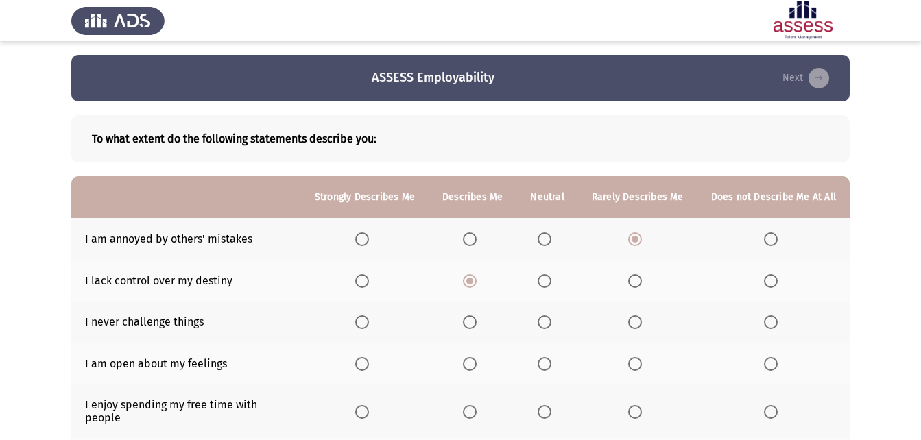
click at [636, 324] on input "Select an option" at bounding box center [635, 323] width 14 height 14
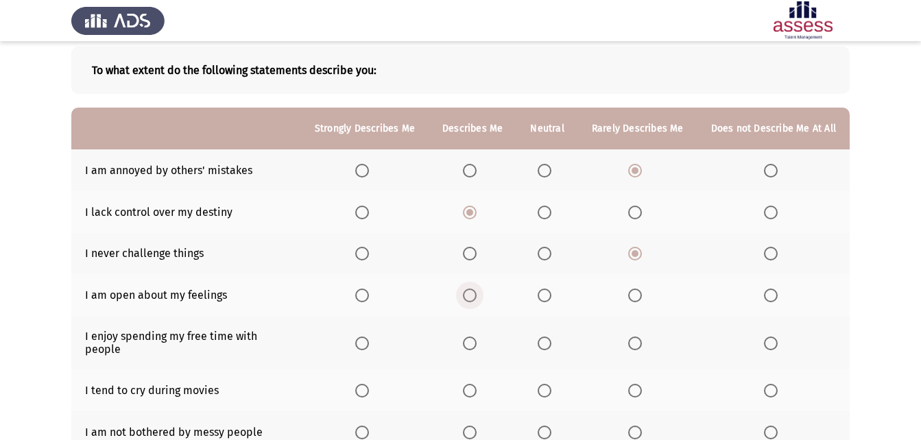
click at [471, 291] on span "Select an option" at bounding box center [470, 296] width 14 height 14
click at [471, 291] on input "Select an option" at bounding box center [470, 296] width 14 height 14
click at [473, 339] on span "Select an option" at bounding box center [470, 344] width 14 height 14
click at [473, 339] on input "Select an option" at bounding box center [470, 344] width 14 height 14
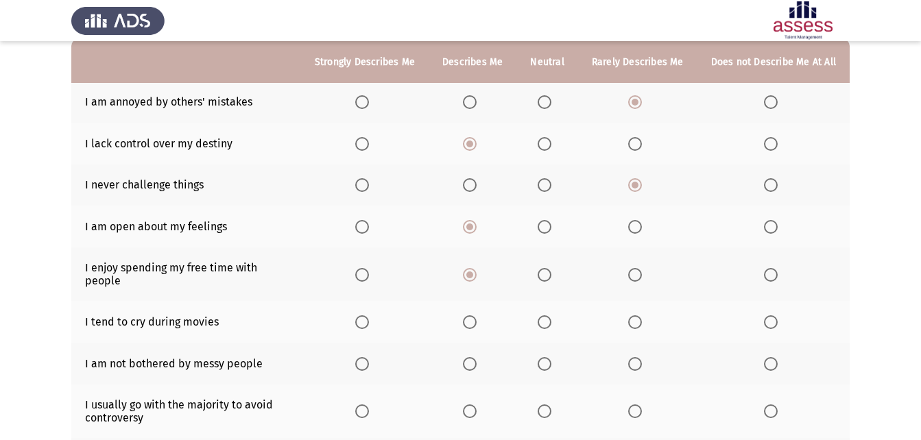
click at [636, 316] on span "Select an option" at bounding box center [635, 323] width 14 height 14
click at [636, 316] on input "Select an option" at bounding box center [635, 323] width 14 height 14
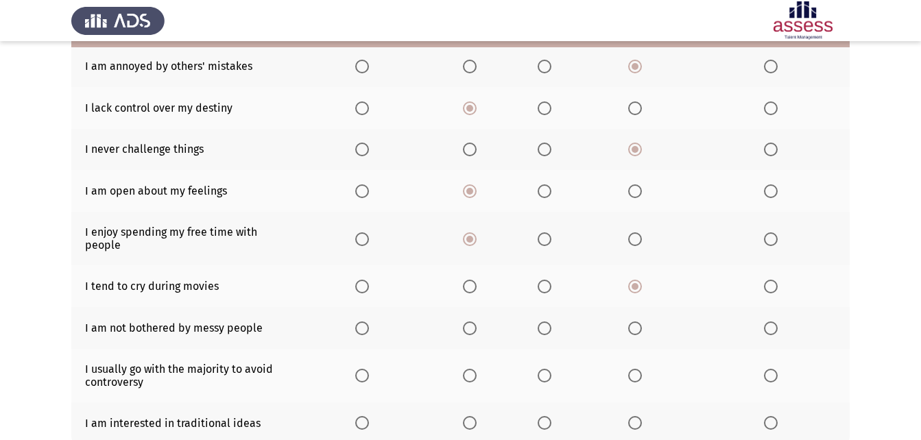
scroll to position [206, 0]
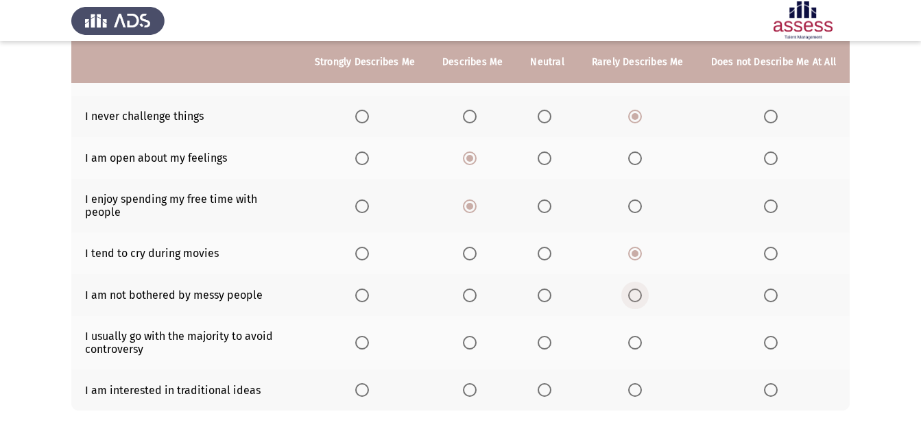
click at [634, 289] on span "Select an option" at bounding box center [635, 296] width 14 height 14
click at [634, 289] on input "Select an option" at bounding box center [635, 296] width 14 height 14
click at [471, 336] on span "Select an option" at bounding box center [470, 343] width 14 height 14
click at [471, 336] on input "Select an option" at bounding box center [470, 343] width 14 height 14
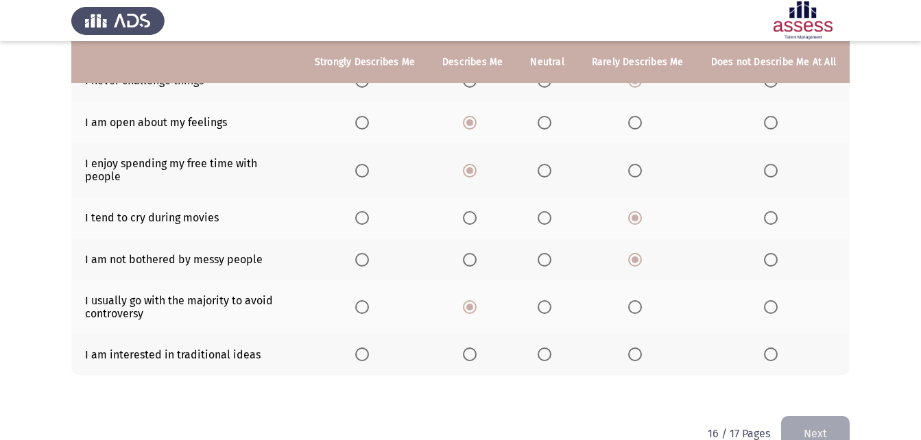
scroll to position [261, 0]
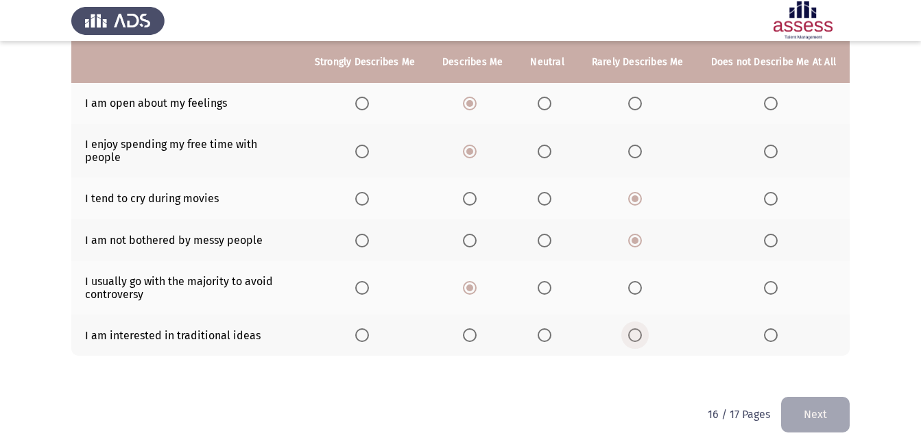
click at [639, 329] on span "Select an option" at bounding box center [635, 336] width 14 height 14
click at [639, 329] on input "Select an option" at bounding box center [635, 336] width 14 height 14
click at [798, 398] on button "Next" at bounding box center [815, 414] width 69 height 35
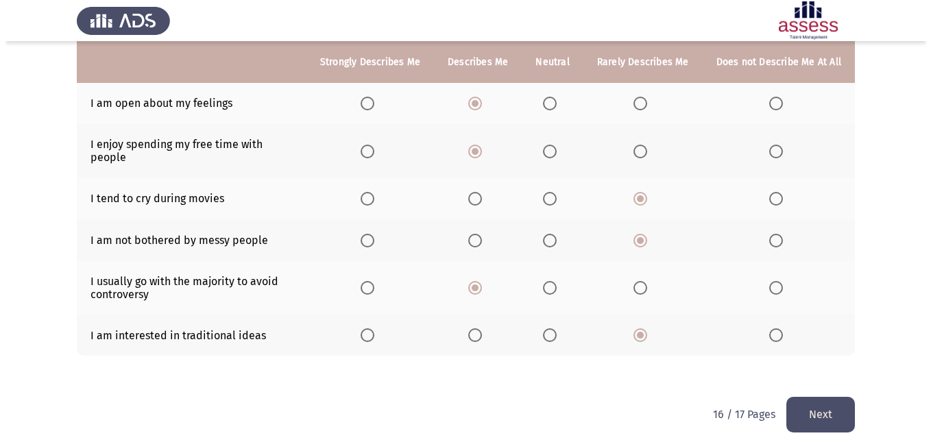
scroll to position [0, 0]
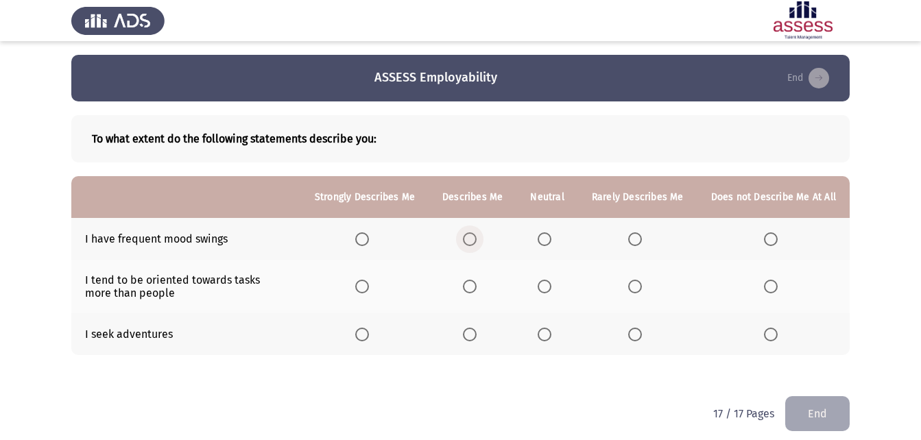
click at [477, 237] on span "Select an option" at bounding box center [470, 240] width 14 height 14
click at [477, 237] on input "Select an option" at bounding box center [470, 240] width 14 height 14
click at [475, 285] on span "Select an option" at bounding box center [470, 287] width 14 height 14
click at [475, 285] on input "Select an option" at bounding box center [470, 287] width 14 height 14
click at [548, 335] on span "Select an option" at bounding box center [545, 335] width 14 height 14
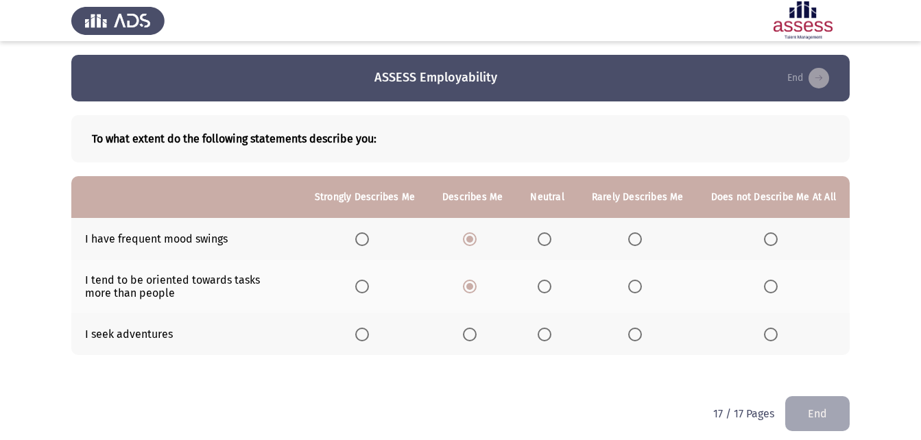
click at [548, 335] on input "Select an option" at bounding box center [545, 335] width 14 height 14
click at [826, 418] on button "End" at bounding box center [817, 413] width 64 height 35
